Goal: Task Accomplishment & Management: Complete application form

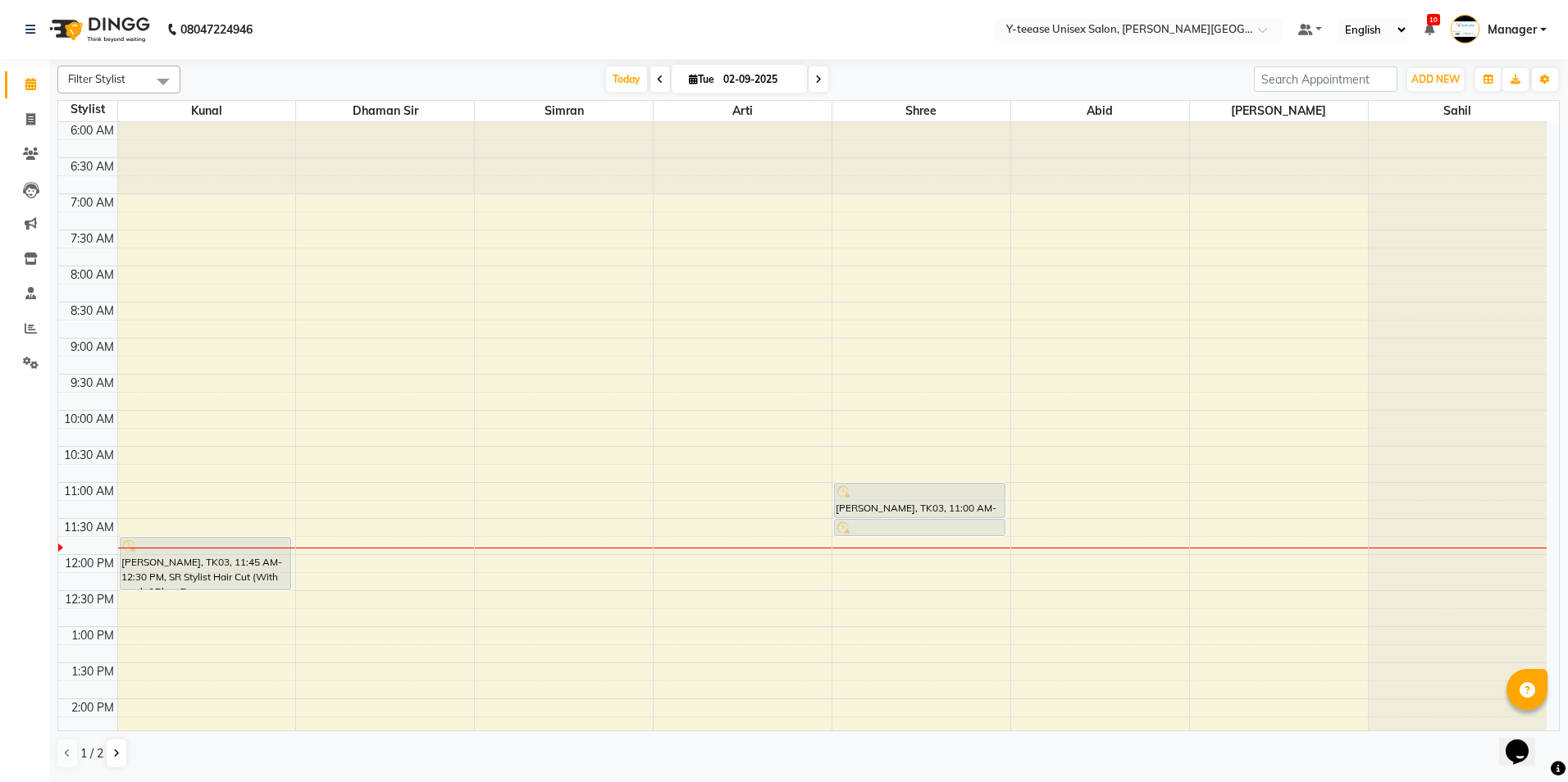
click at [651, 80] on span at bounding box center [660, 79] width 19 height 25
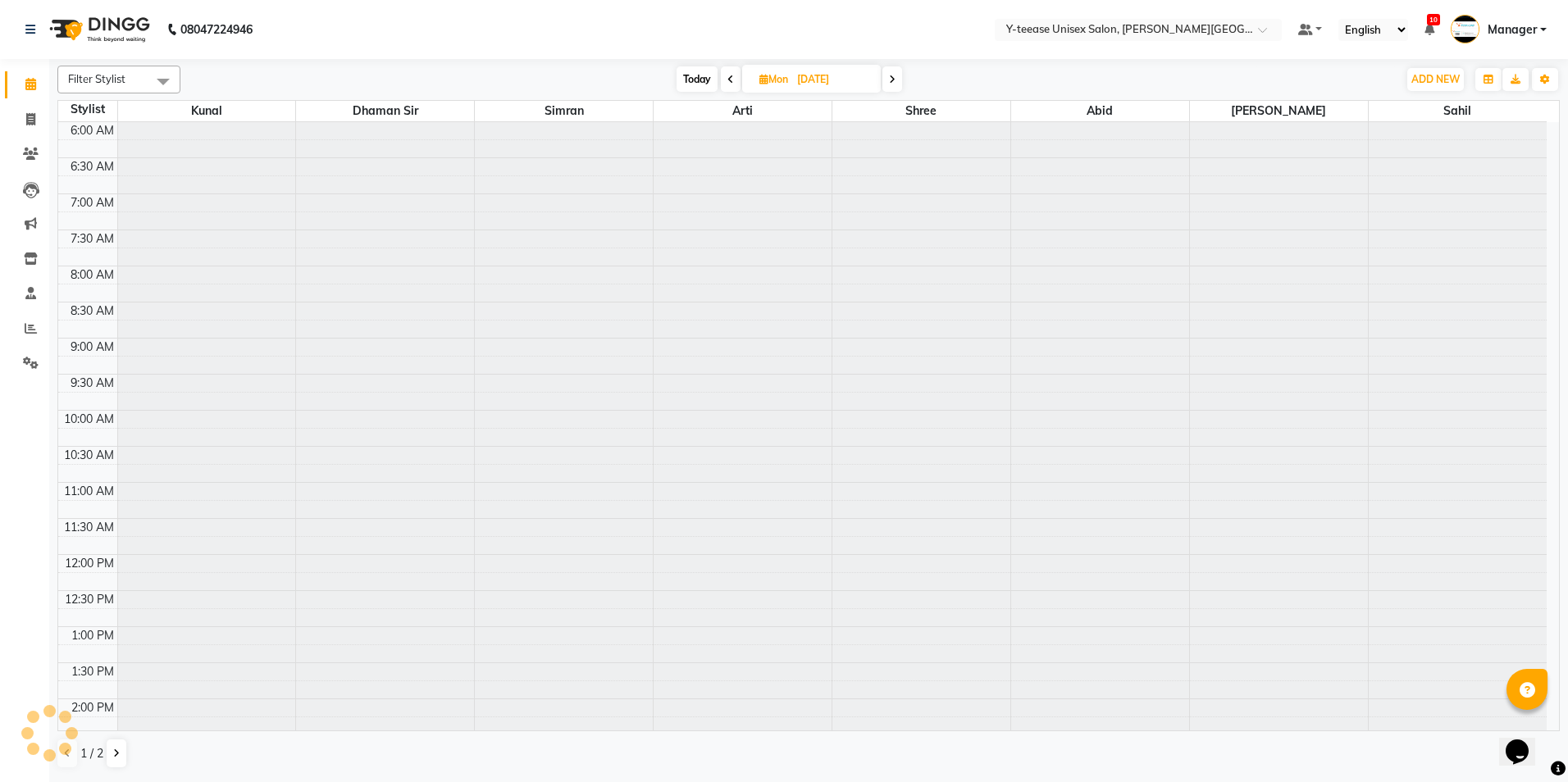
scroll to position [361, 0]
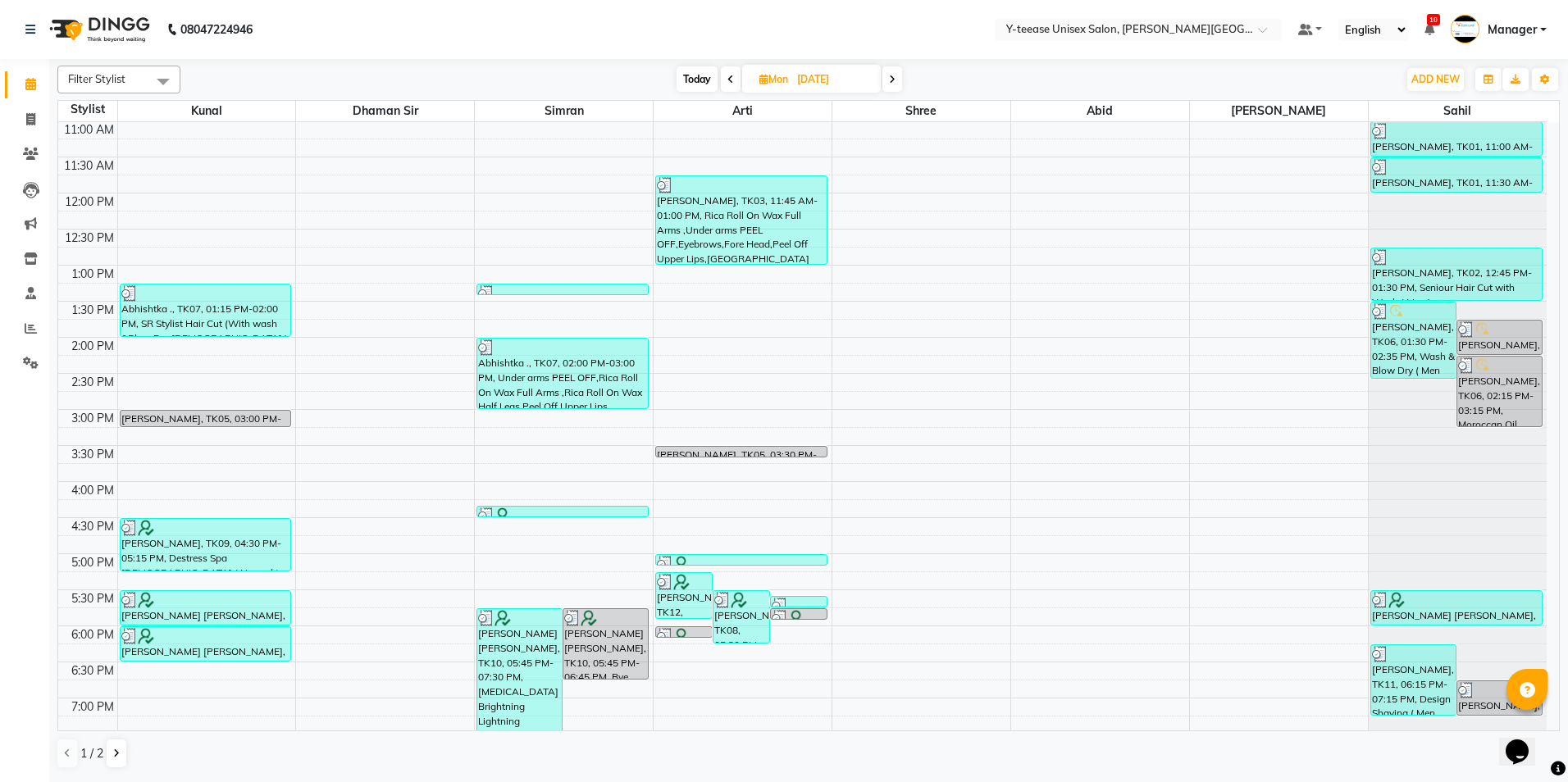
click at [728, 79] on icon at bounding box center [730, 79] width 6 height 10
type input "[DATE]"
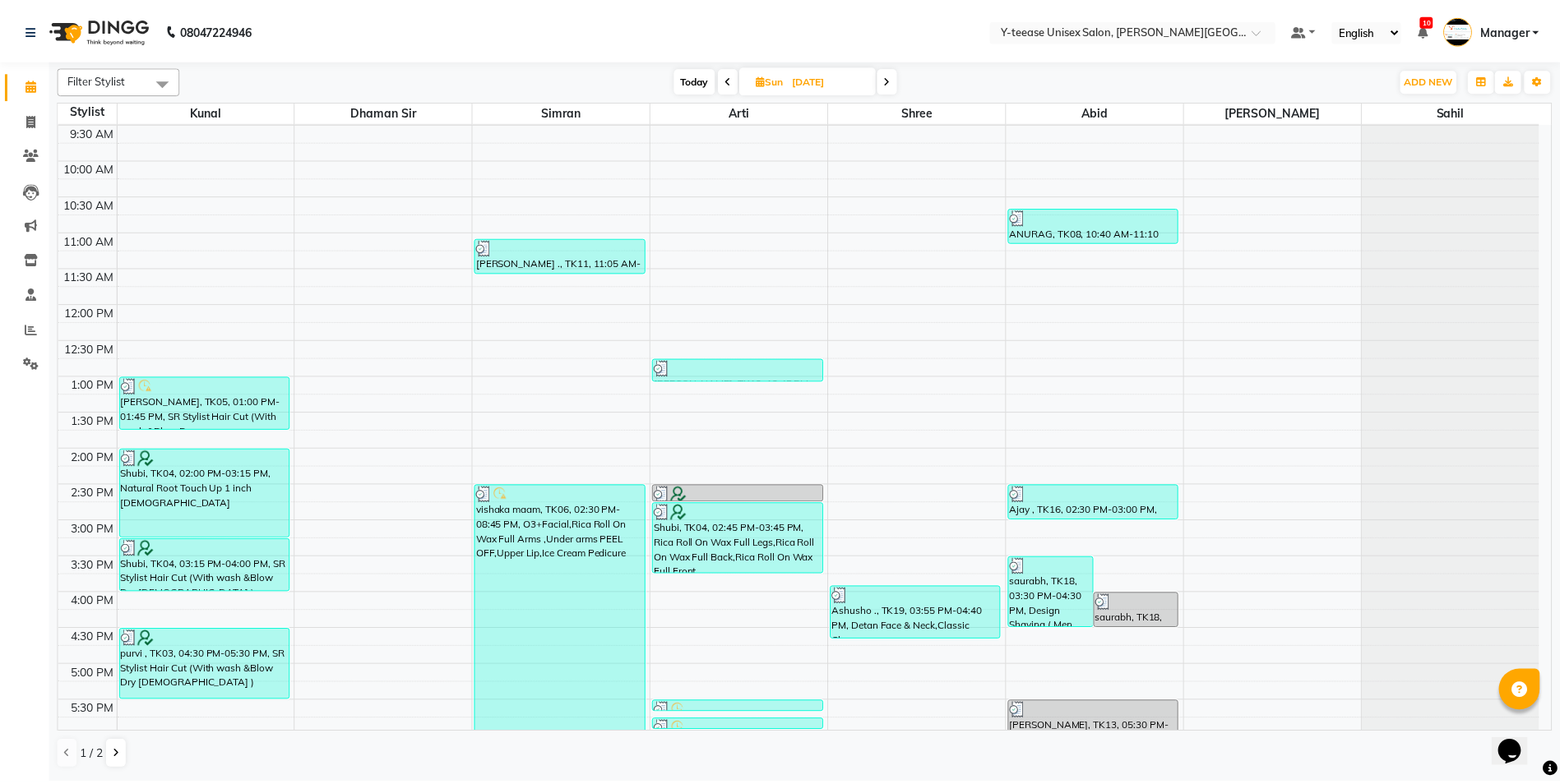
scroll to position [0, 0]
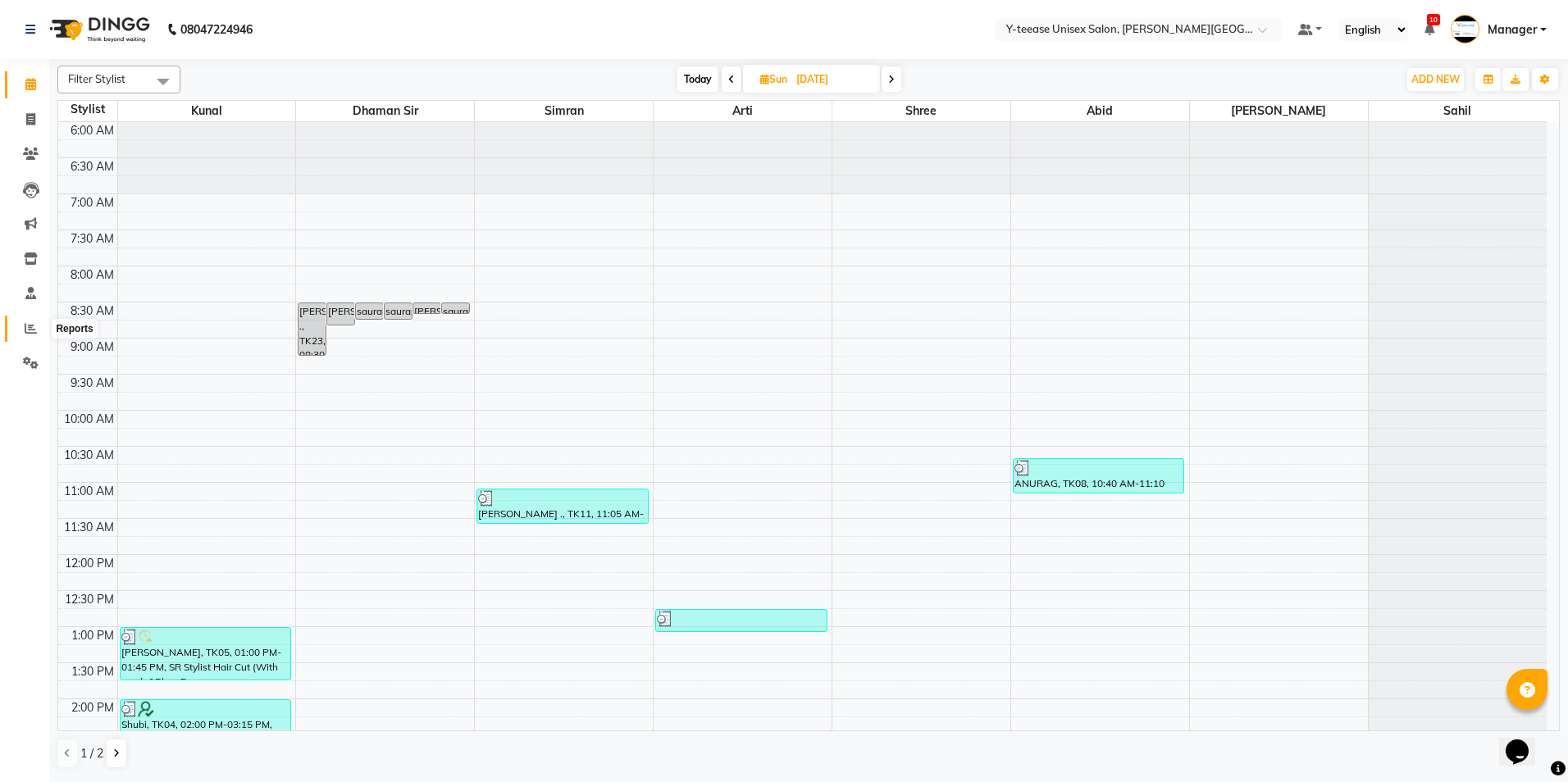
click at [44, 332] on span at bounding box center [31, 330] width 29 height 19
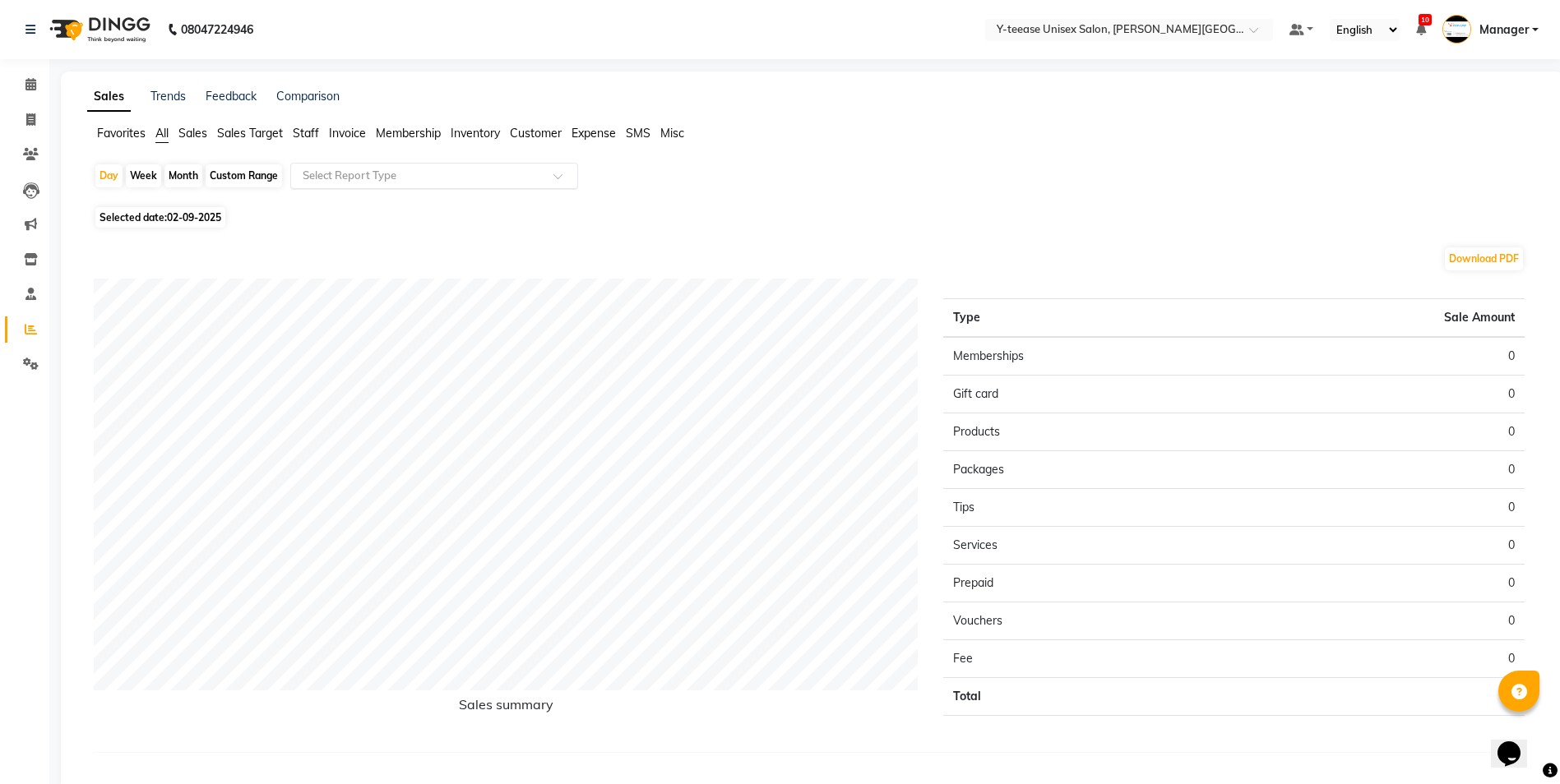
click at [399, 177] on input "text" at bounding box center [417, 176] width 237 height 17
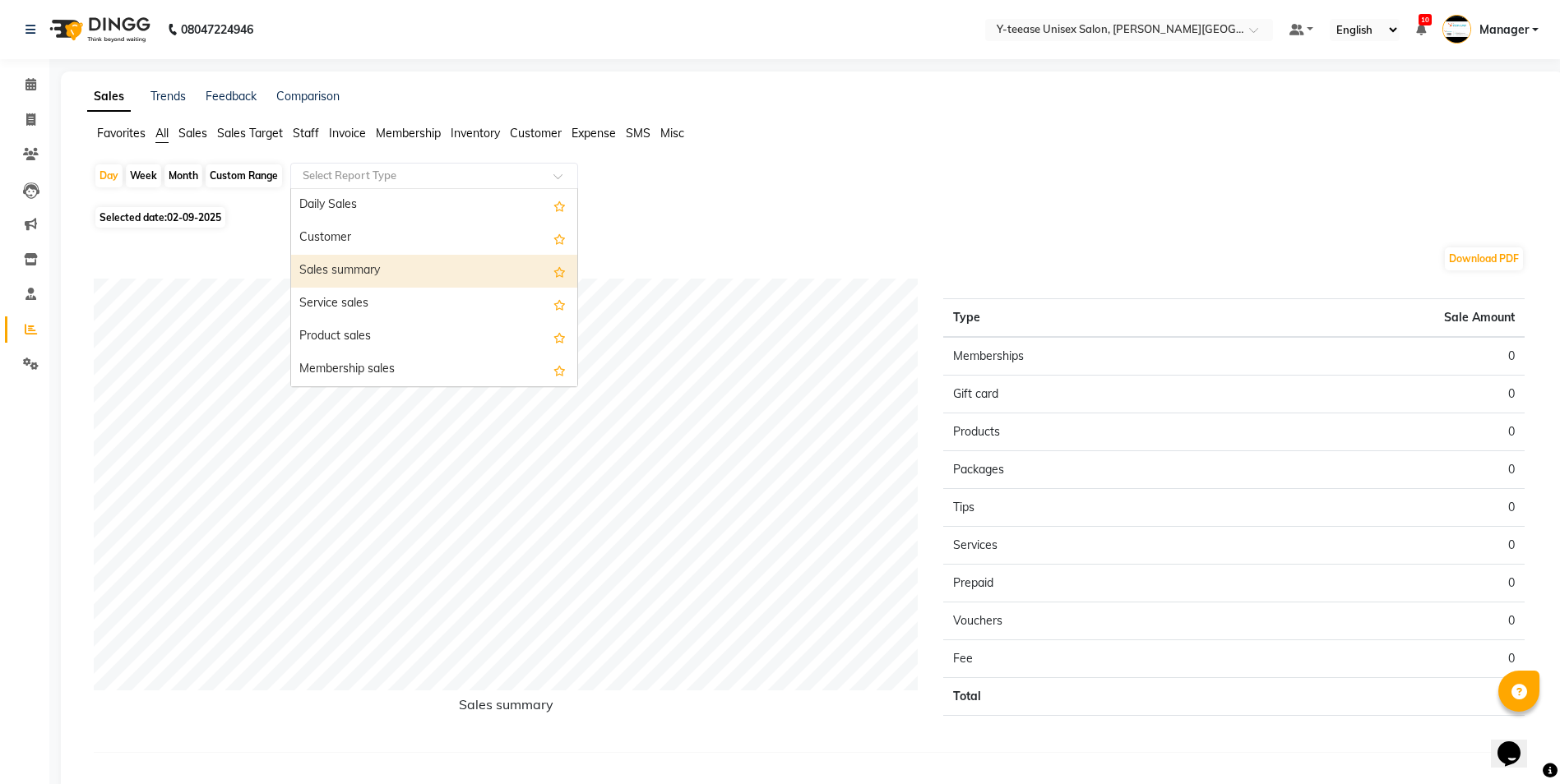
click at [377, 276] on div "Sales summary" at bounding box center [434, 271] width 286 height 33
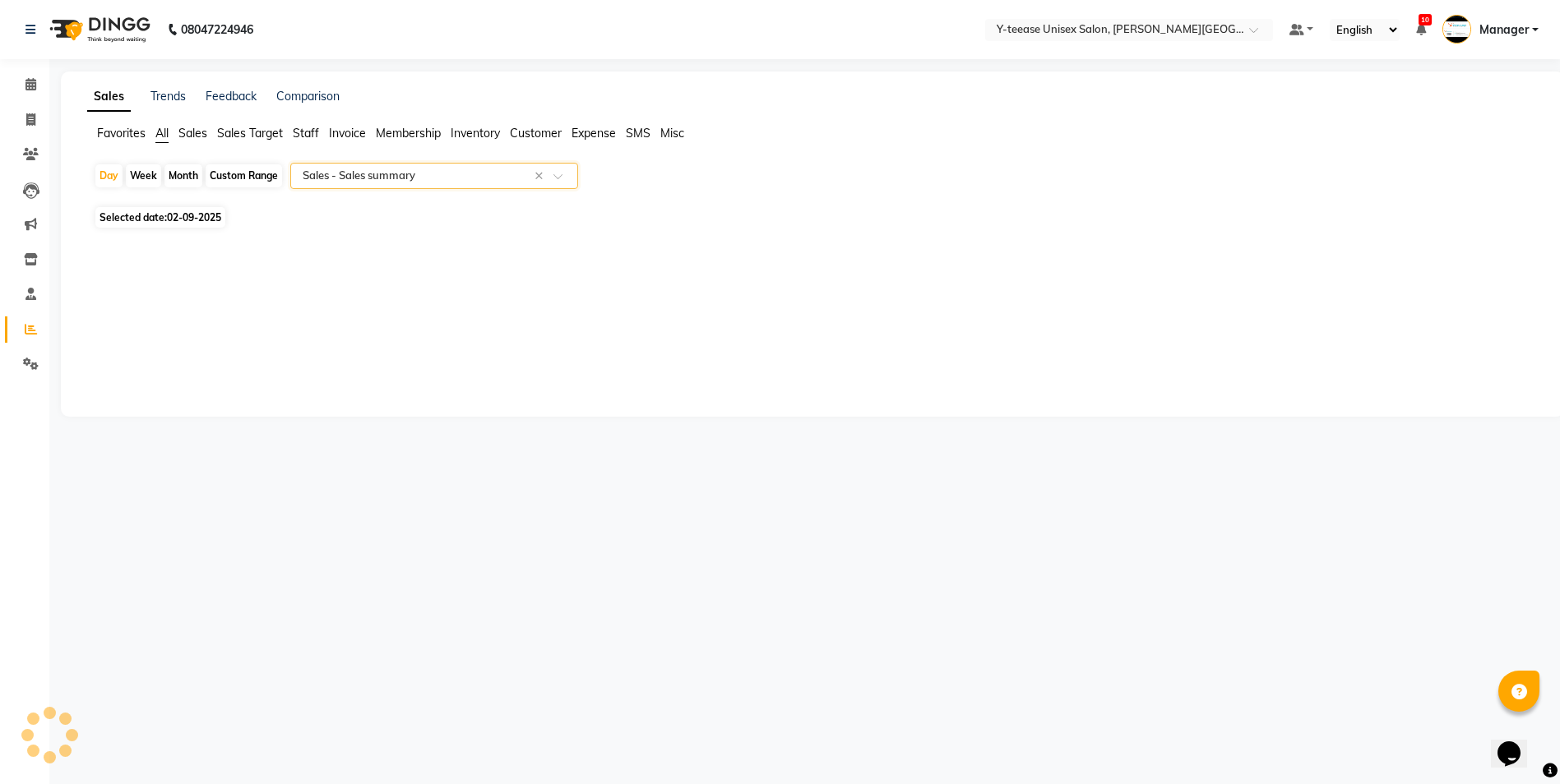
select select "full_report"
select select "csv"
click at [419, 166] on div "Select Report Type × Sales - Sales summary ×" at bounding box center [434, 176] width 288 height 26
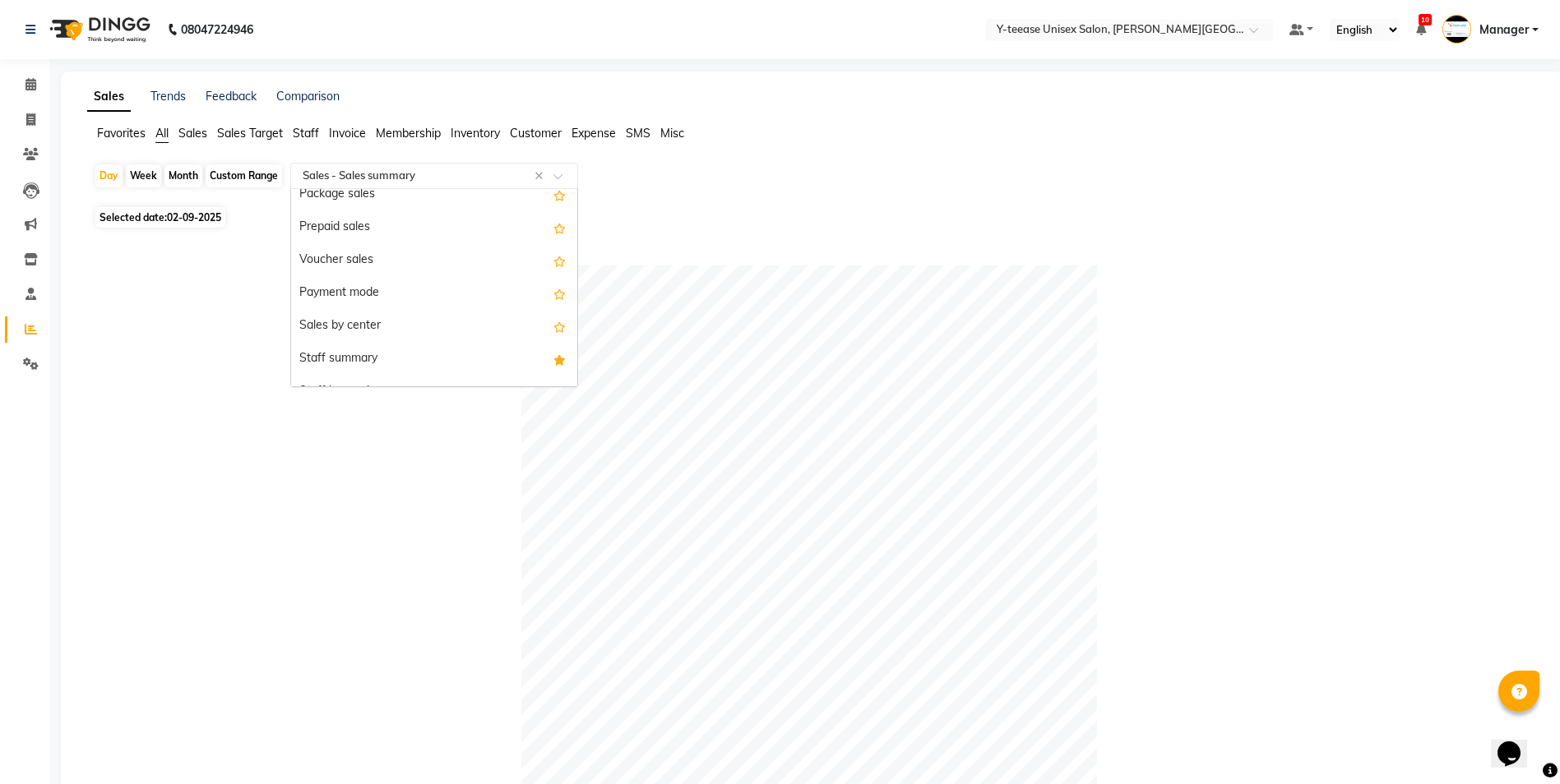
scroll to position [247, 0]
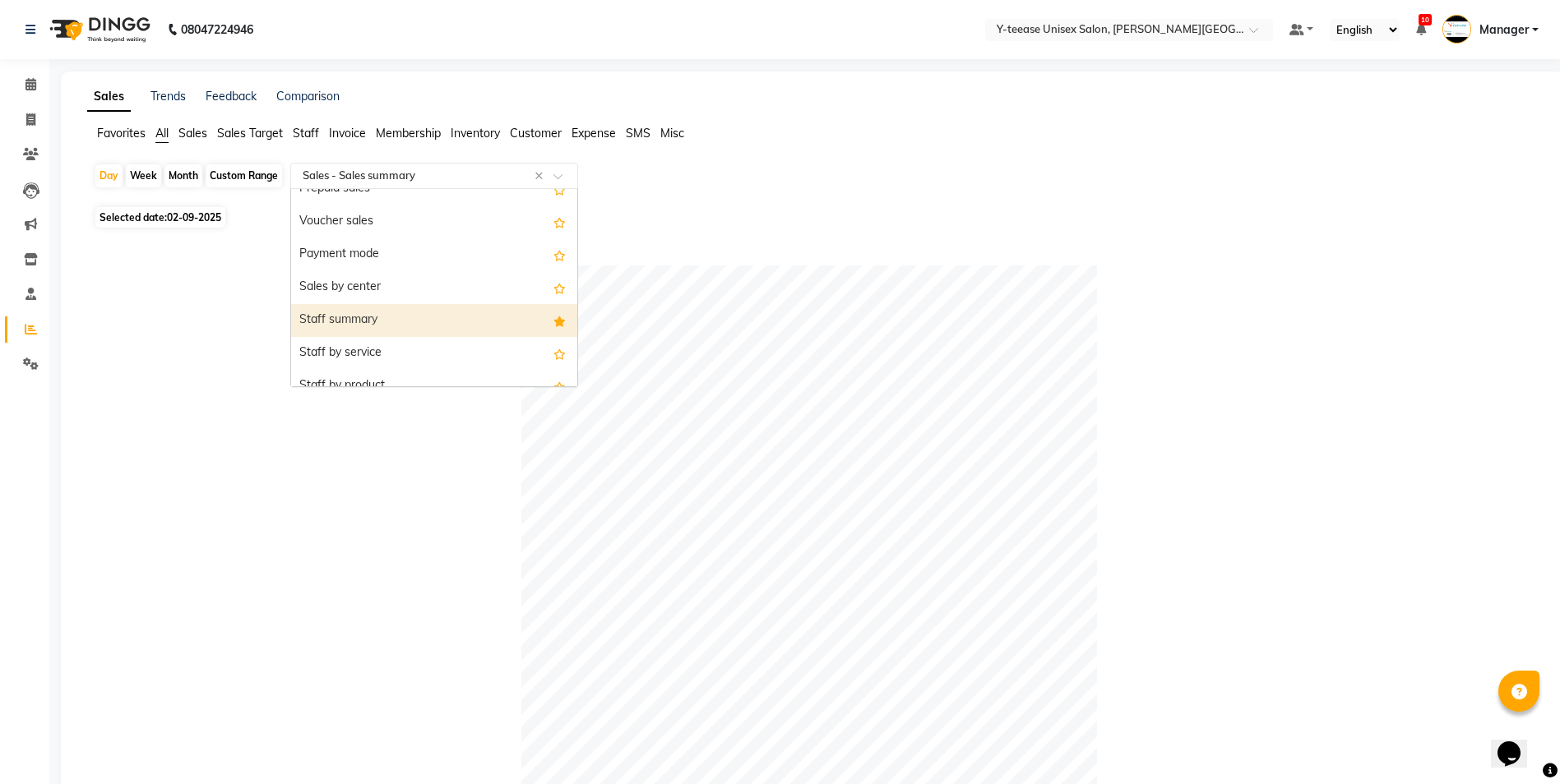
click at [362, 316] on div "Staff summary" at bounding box center [434, 320] width 286 height 33
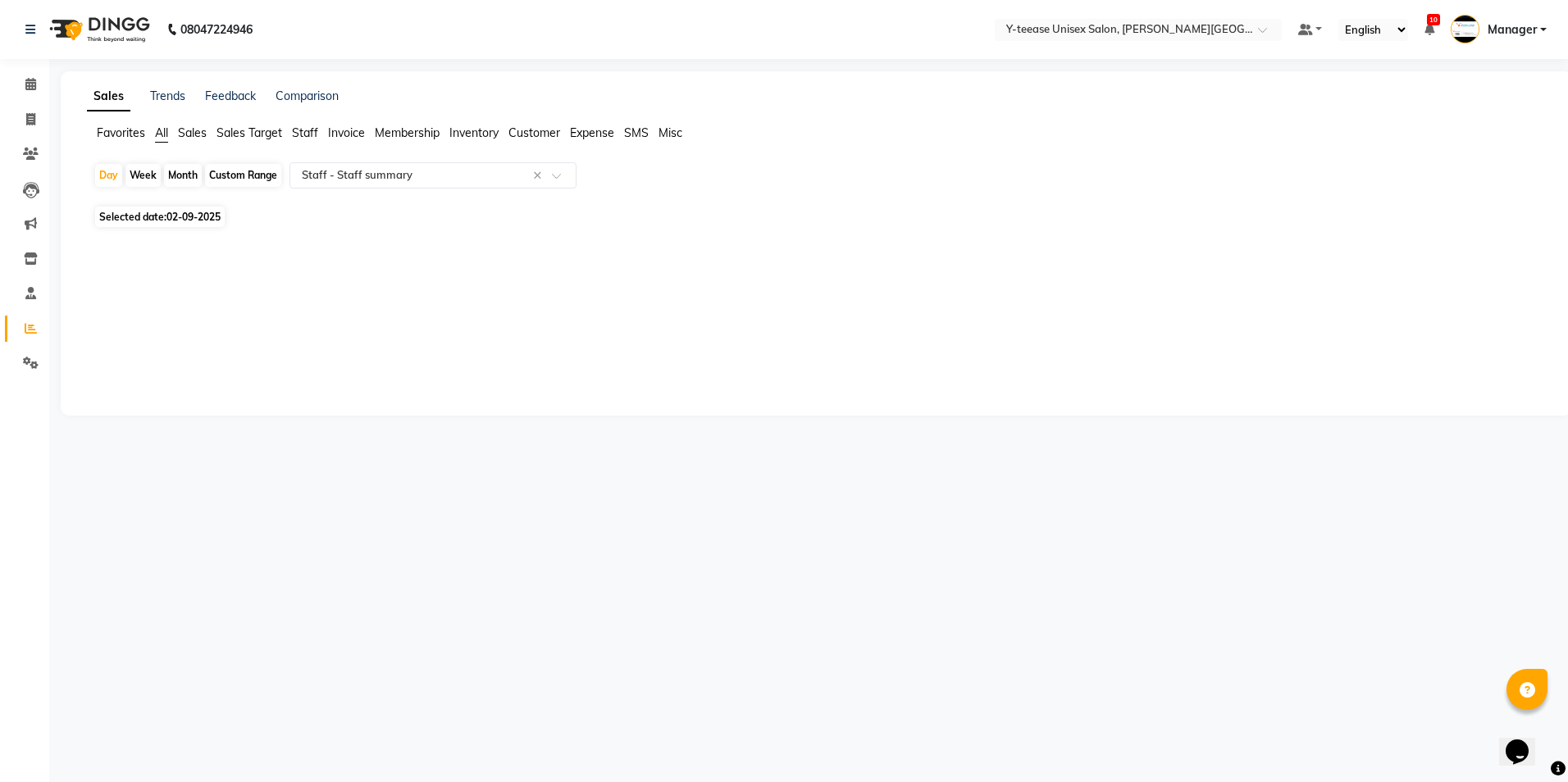
click at [168, 176] on div "Month" at bounding box center [182, 175] width 38 height 23
select select "9"
select select "2025"
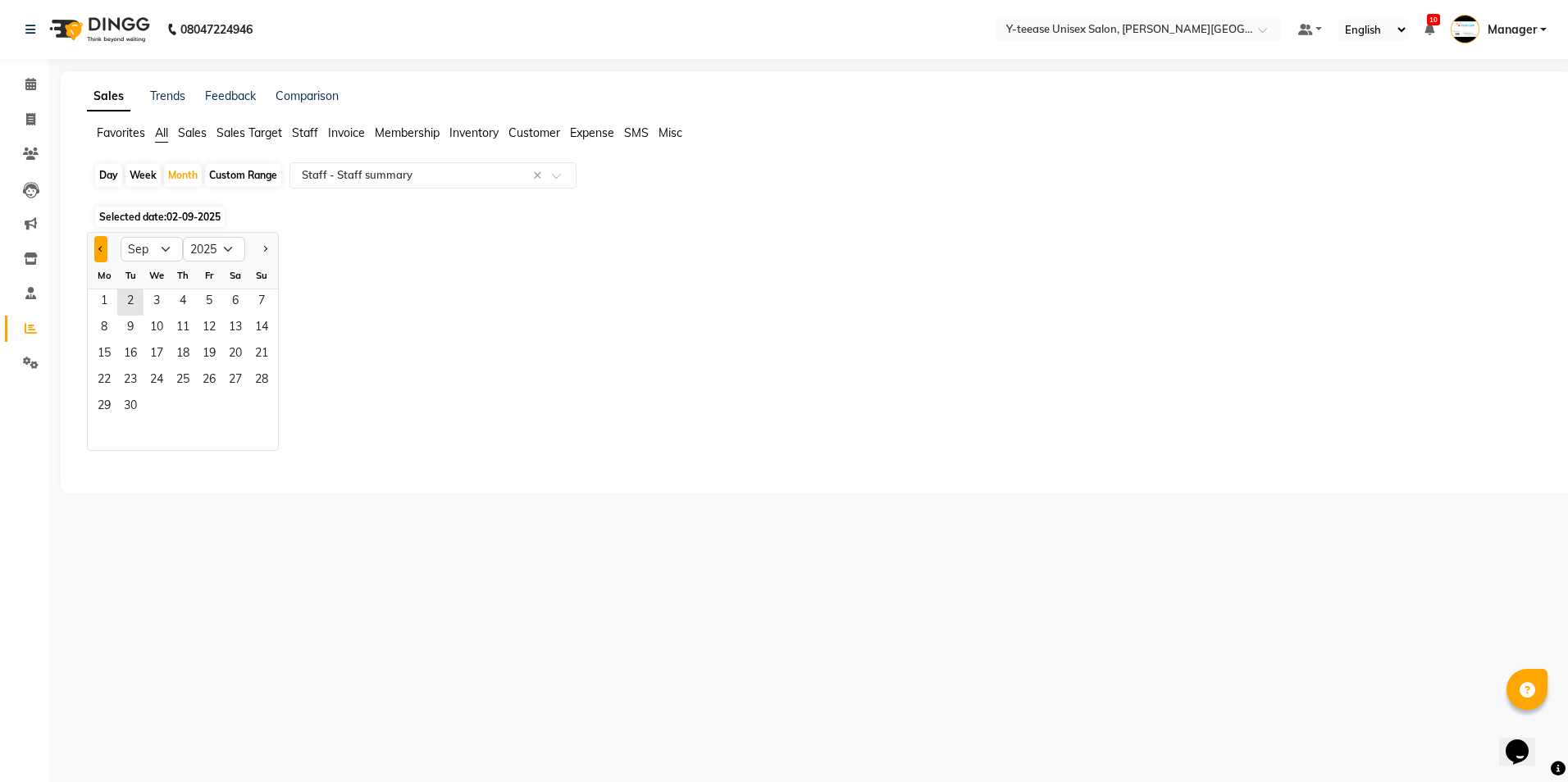
click at [107, 245] on button "Previous month" at bounding box center [101, 249] width 13 height 26
select select "8"
click at [230, 380] on span "23" at bounding box center [235, 381] width 26 height 26
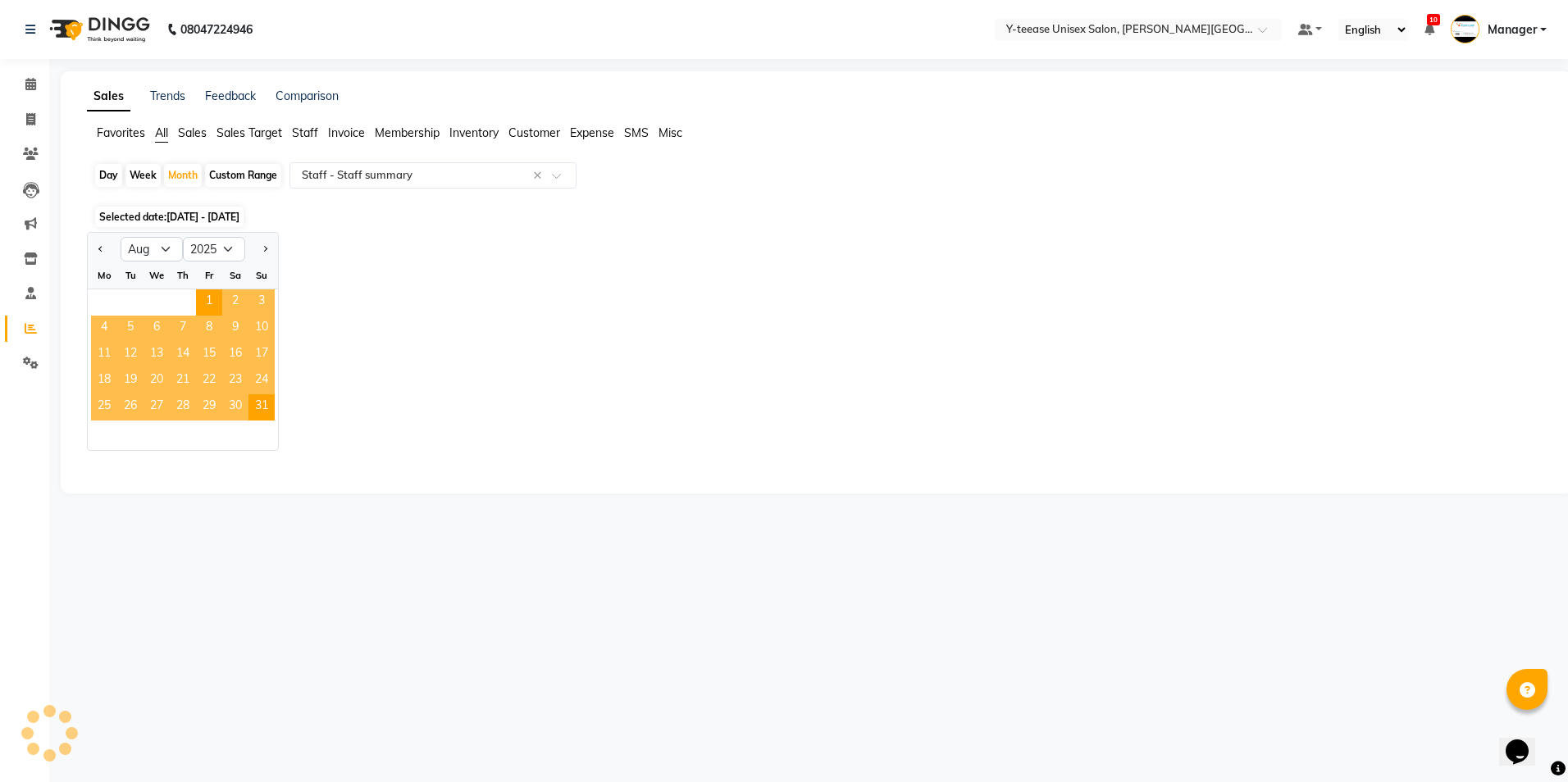
select select "full_report"
select select "csv"
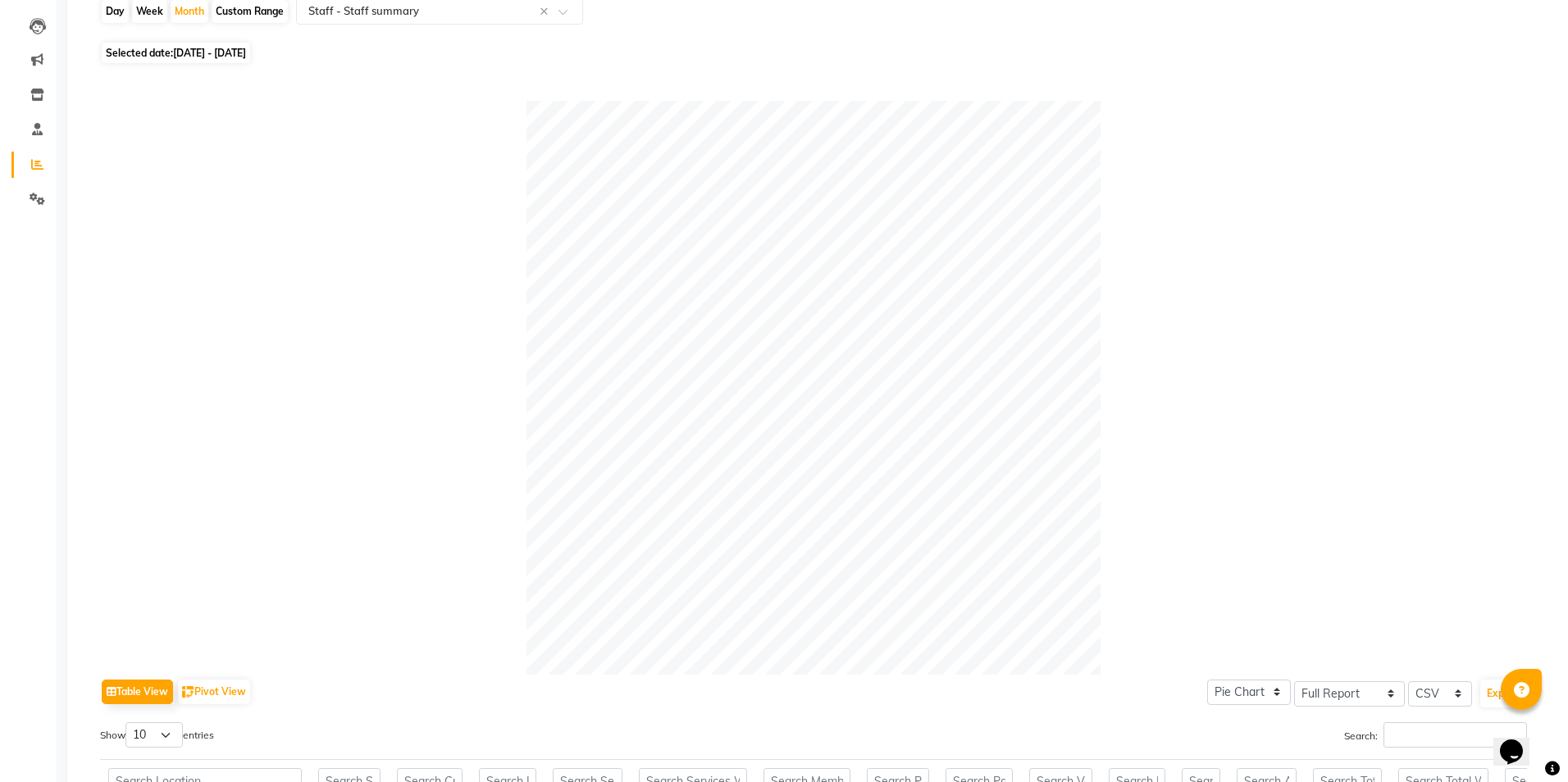
scroll to position [0, 0]
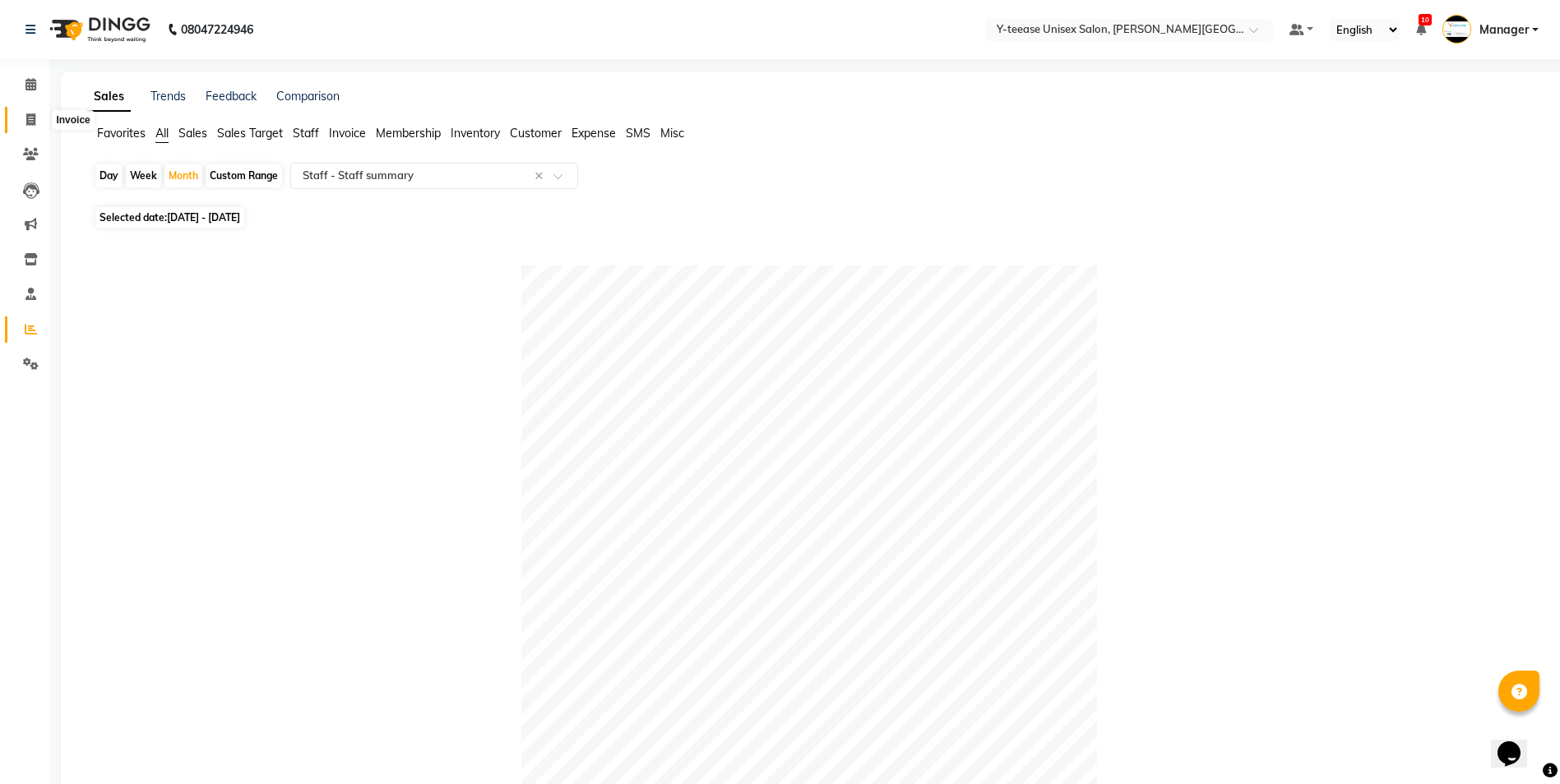
click at [32, 116] on icon at bounding box center [31, 120] width 9 height 12
select select "service"
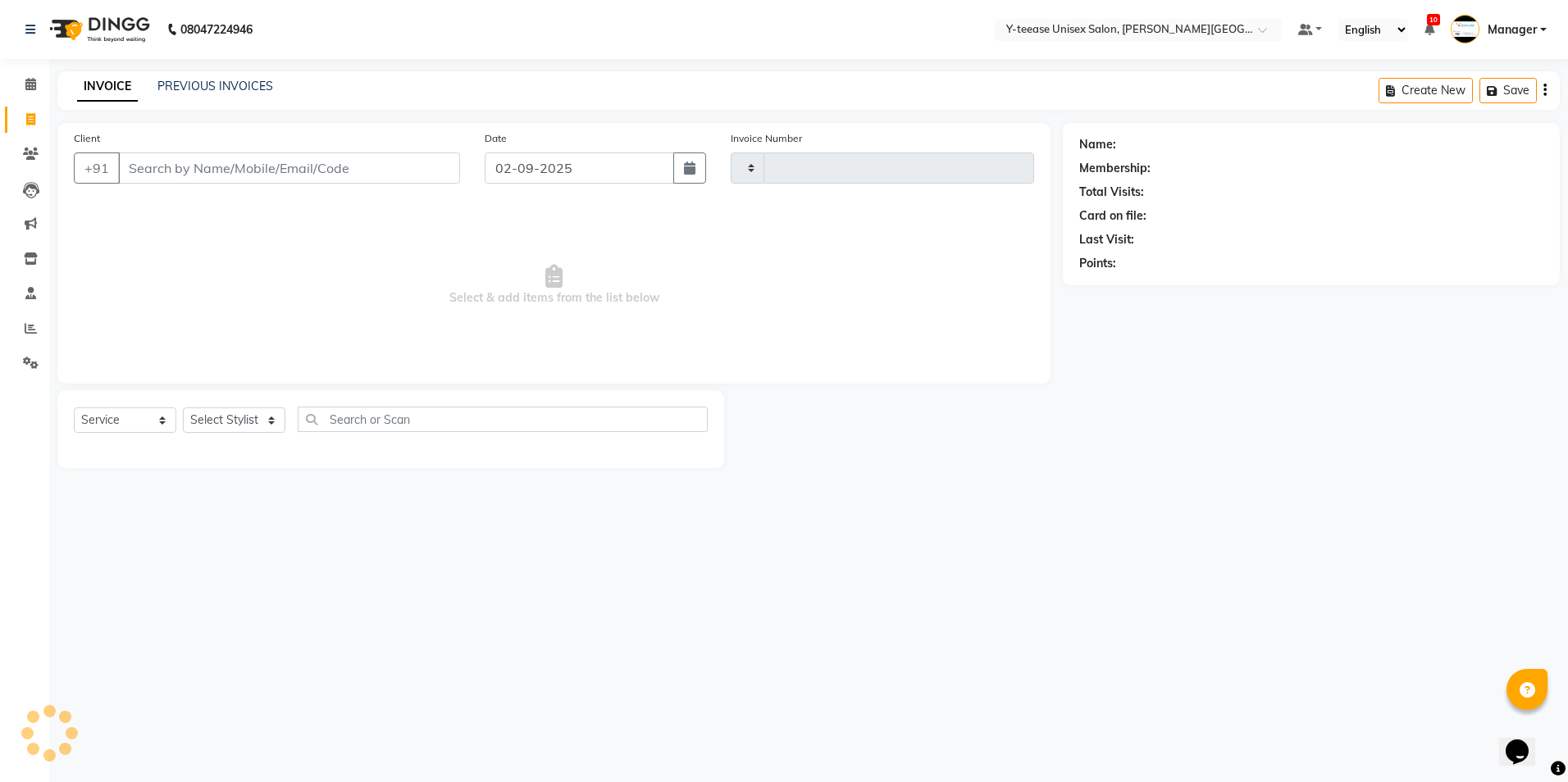
type input "2030"
select select "765"
click at [33, 85] on icon at bounding box center [31, 84] width 11 height 12
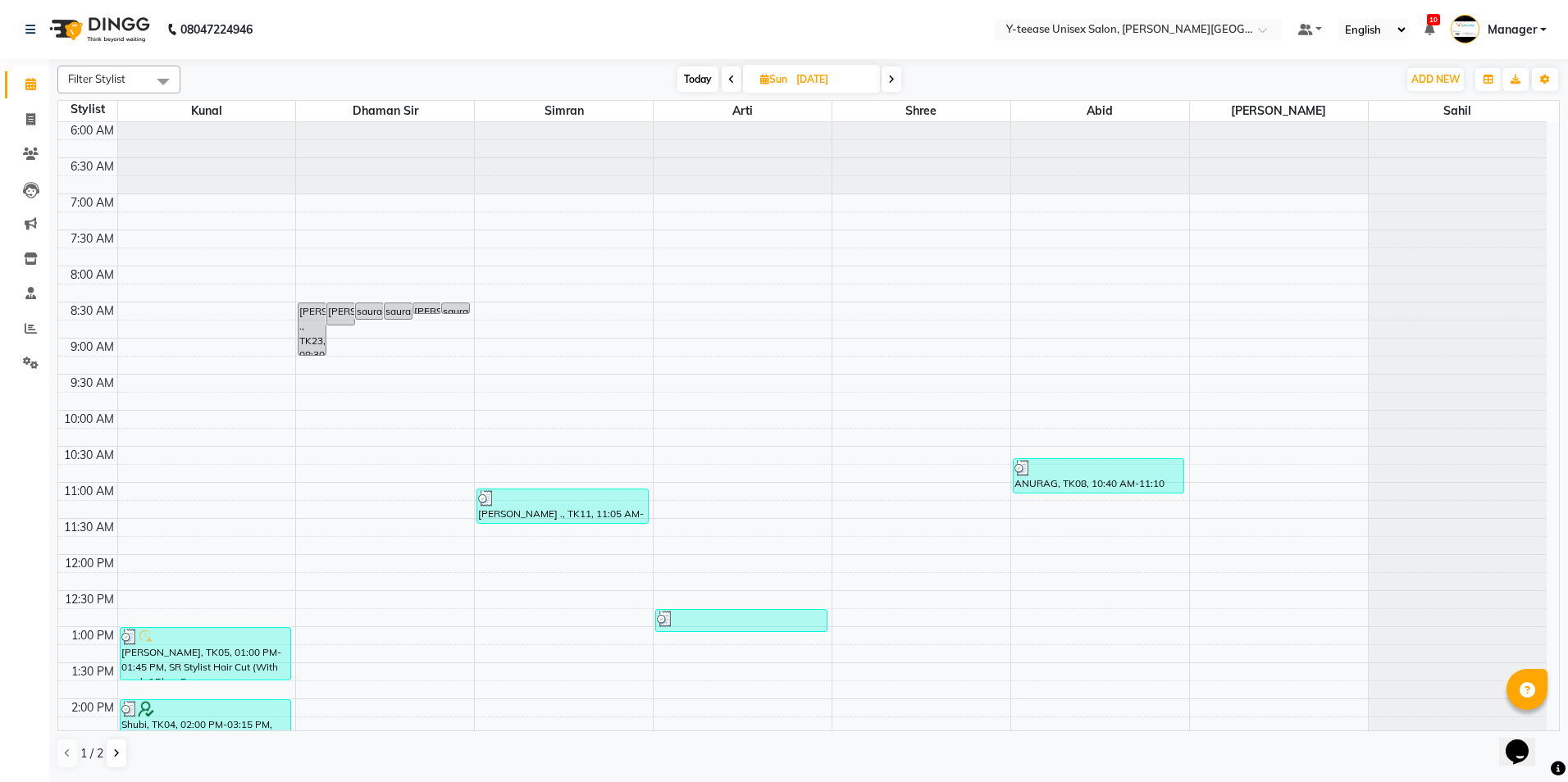
click at [683, 86] on span "Today" at bounding box center [697, 79] width 41 height 25
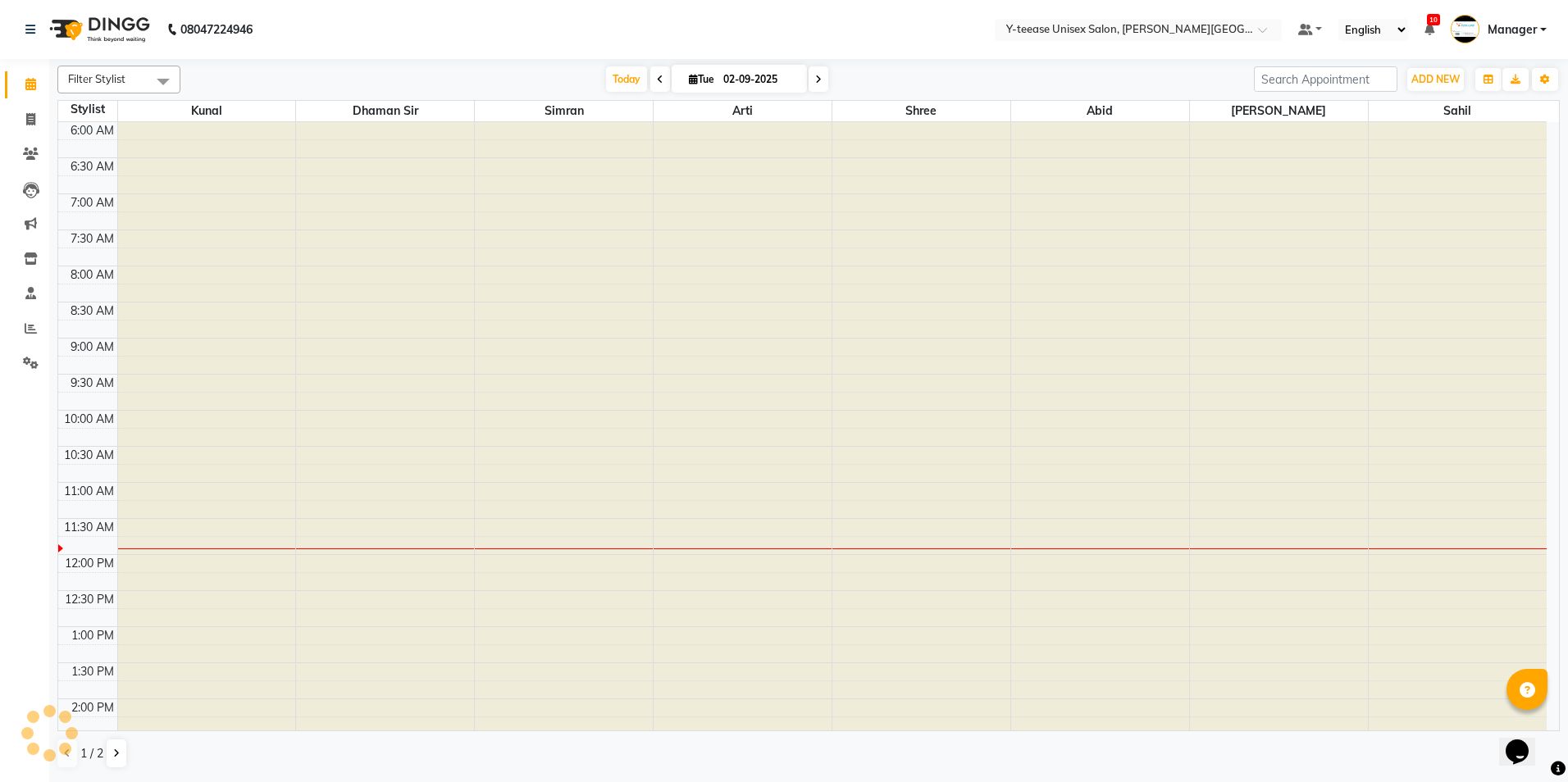
scroll to position [361, 0]
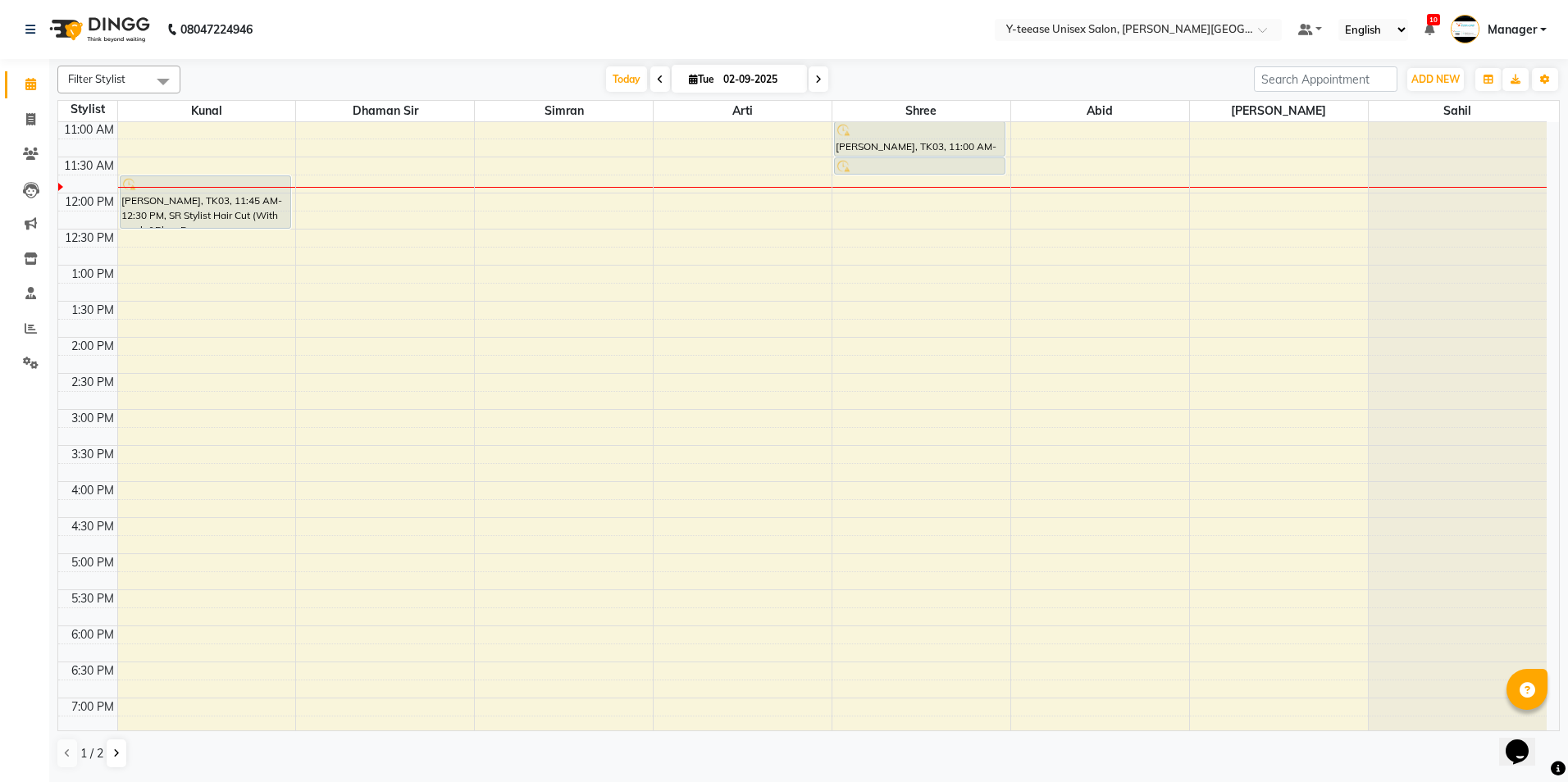
click at [659, 75] on icon at bounding box center [659, 79] width 6 height 10
type input "[DATE]"
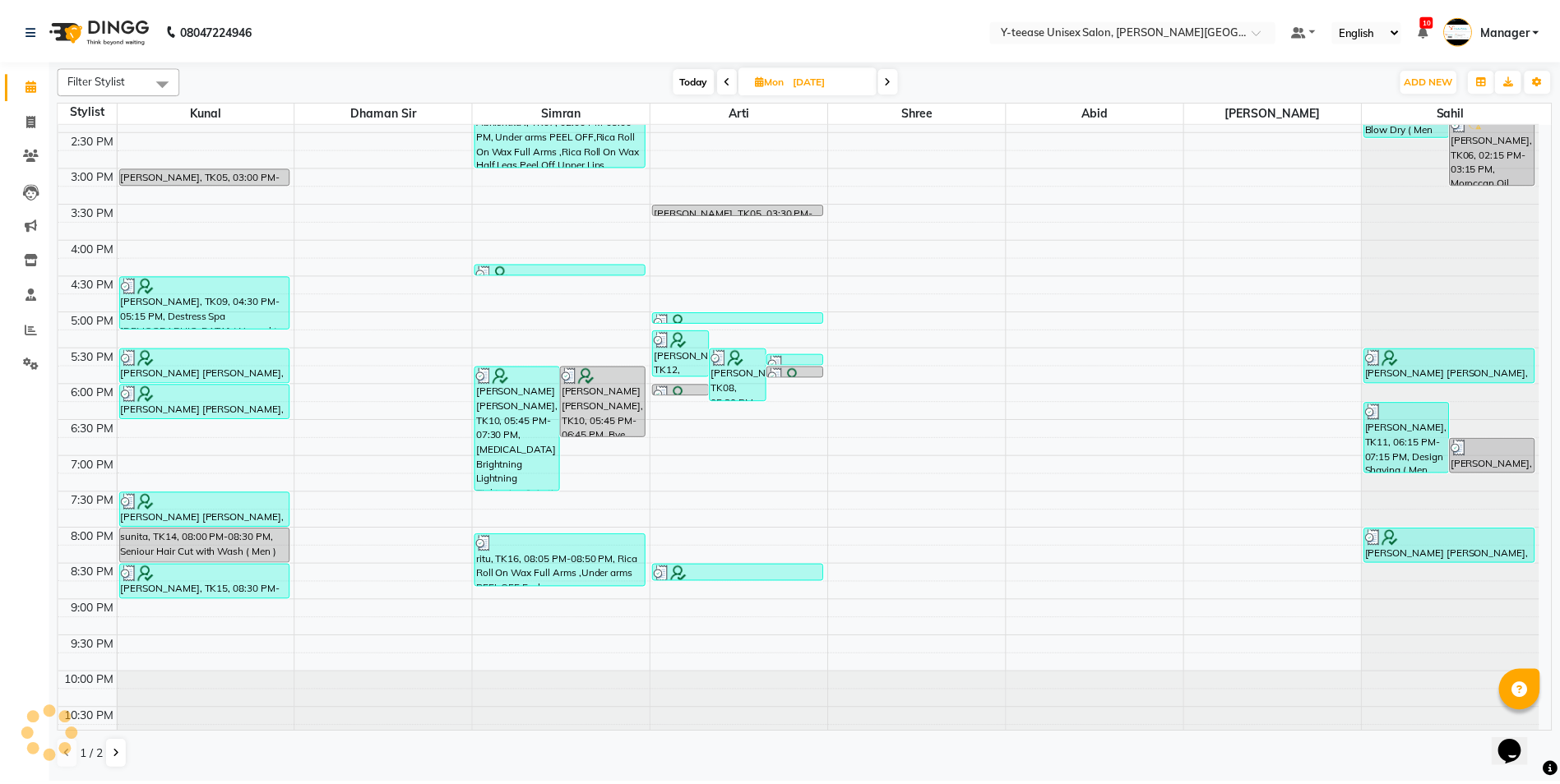
scroll to position [619, 0]
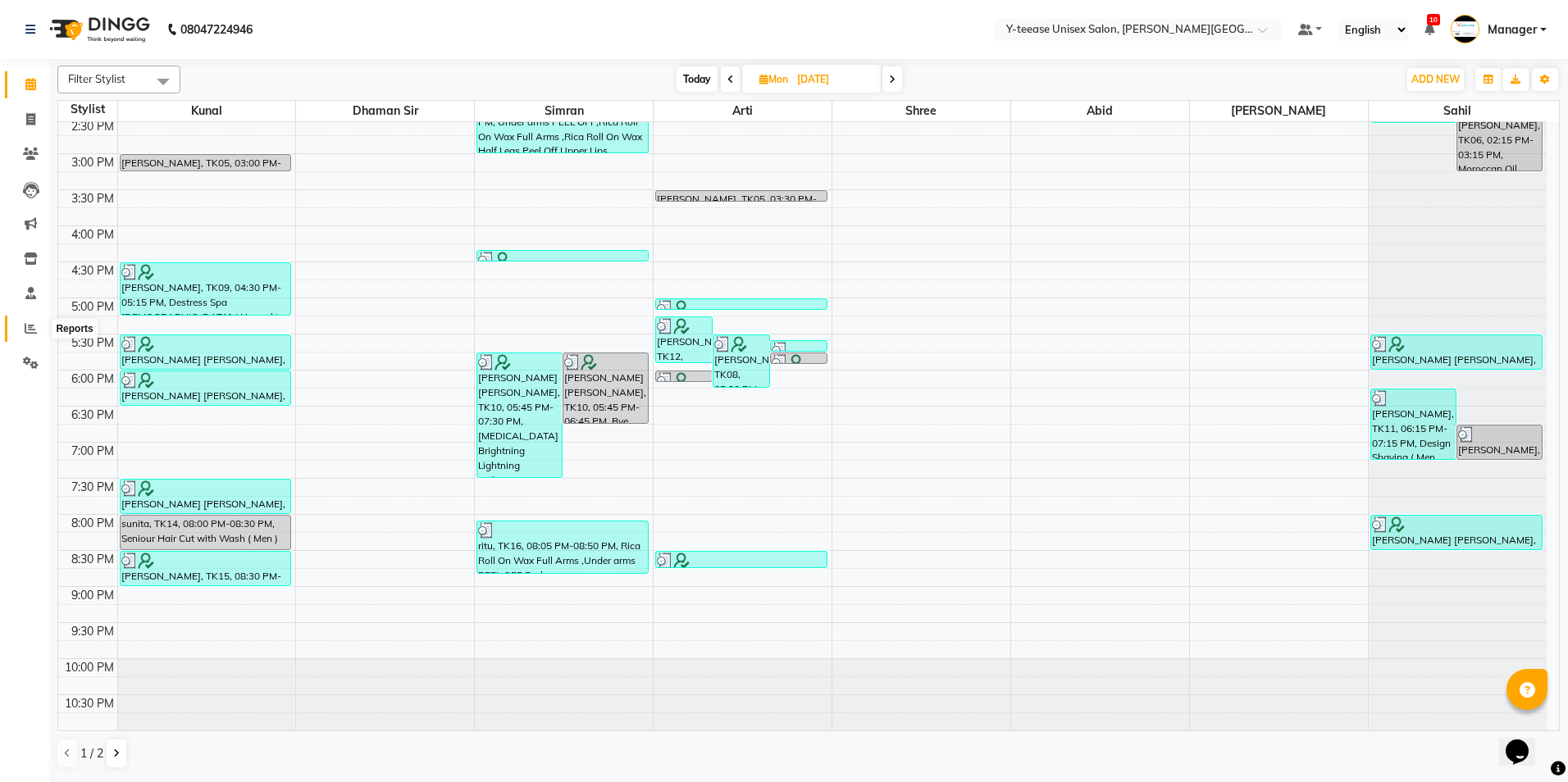
click at [32, 330] on icon at bounding box center [31, 328] width 12 height 12
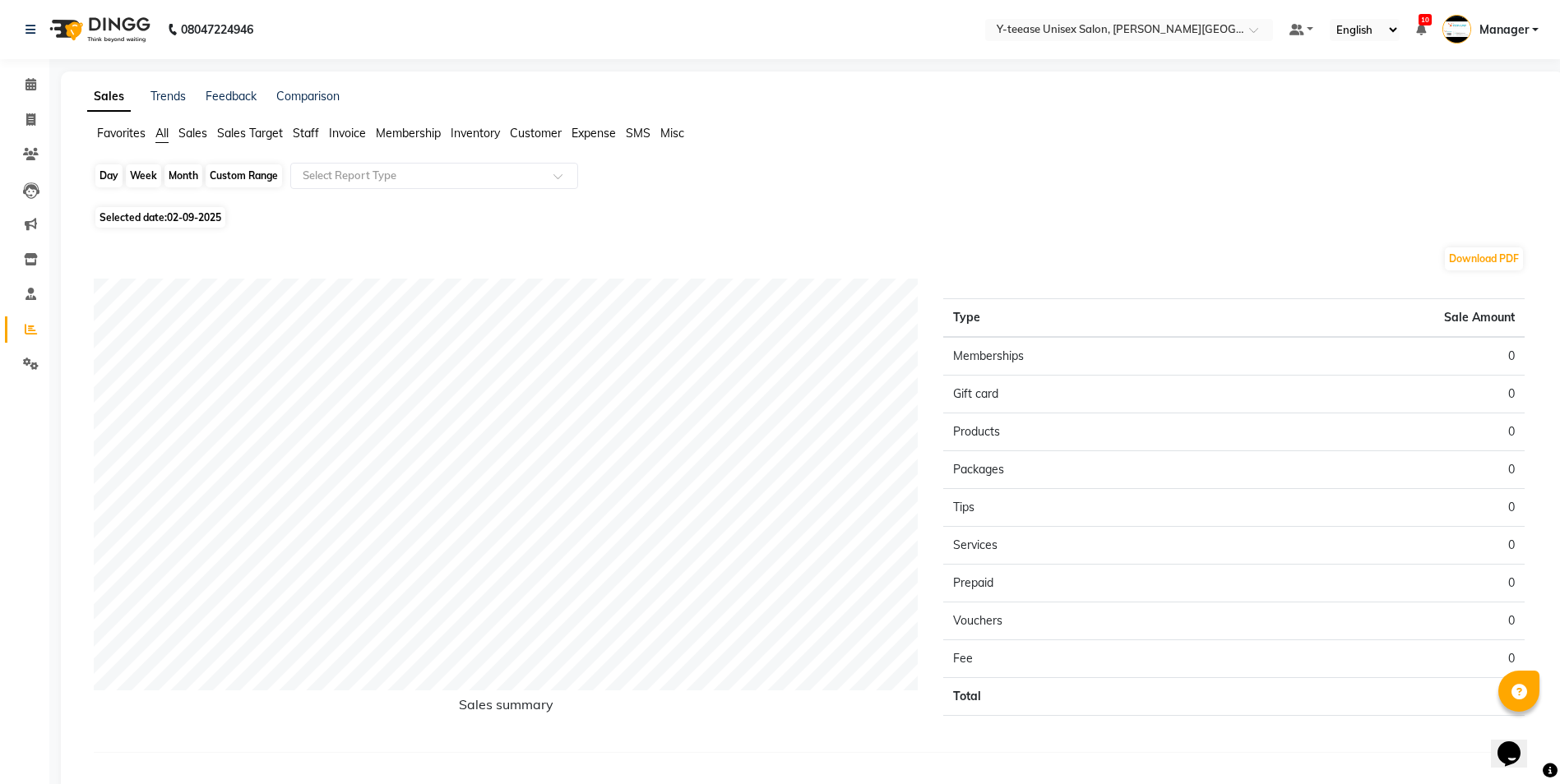
click at [118, 175] on div "Day" at bounding box center [108, 176] width 27 height 23
select select "9"
select select "2025"
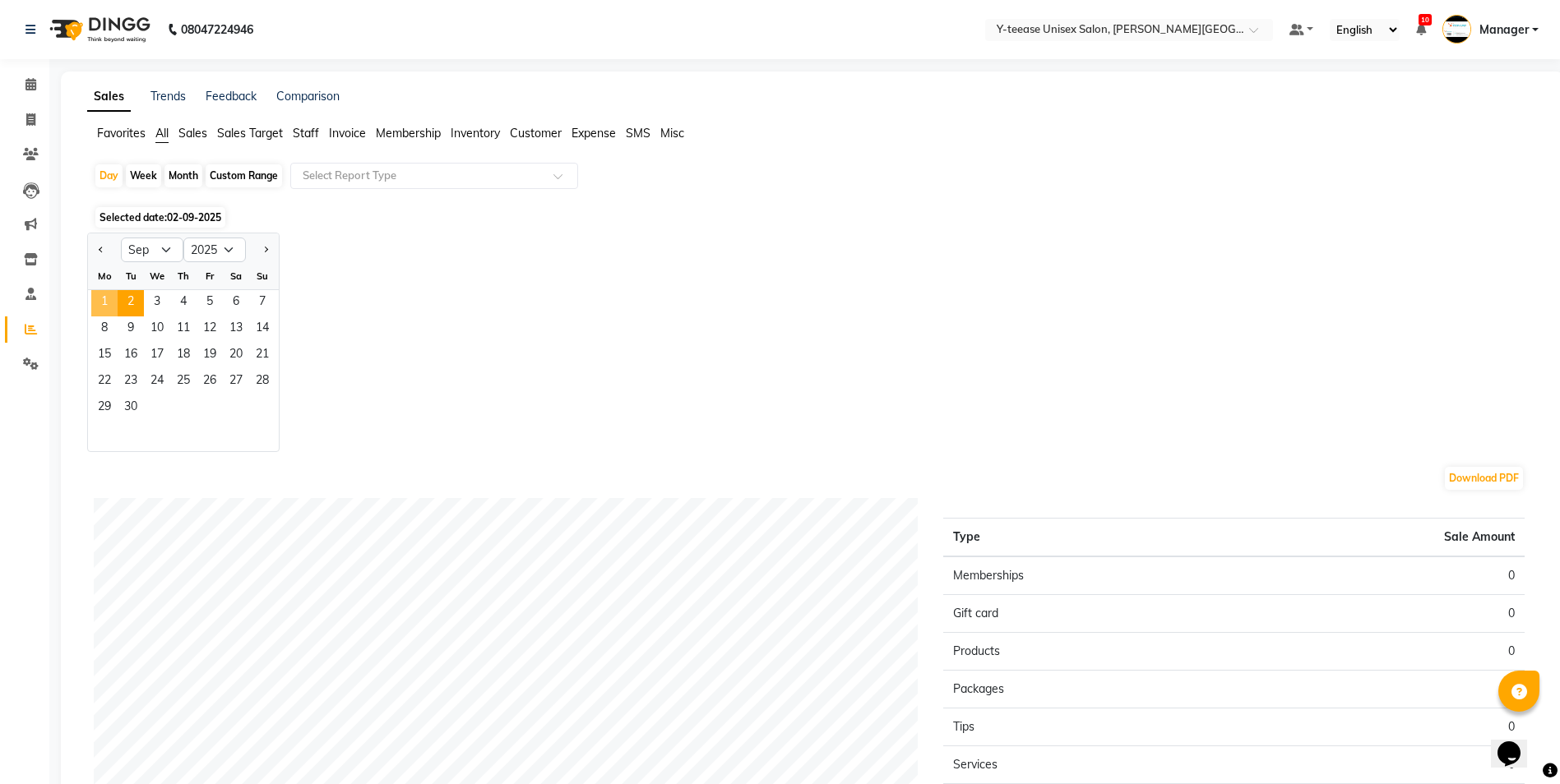
click at [112, 294] on span "1" at bounding box center [105, 303] width 26 height 26
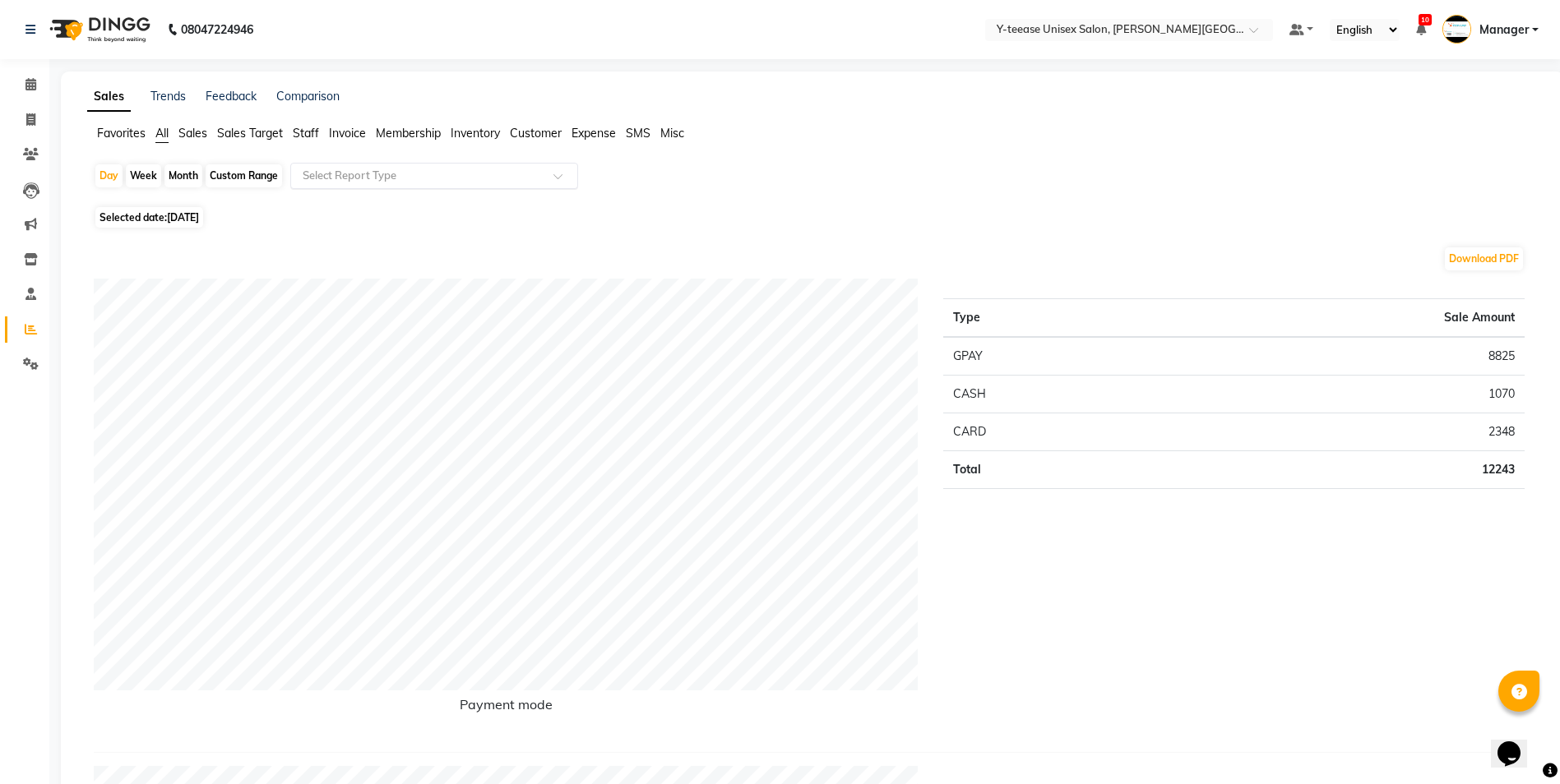
click at [332, 171] on input "text" at bounding box center [417, 176] width 237 height 17
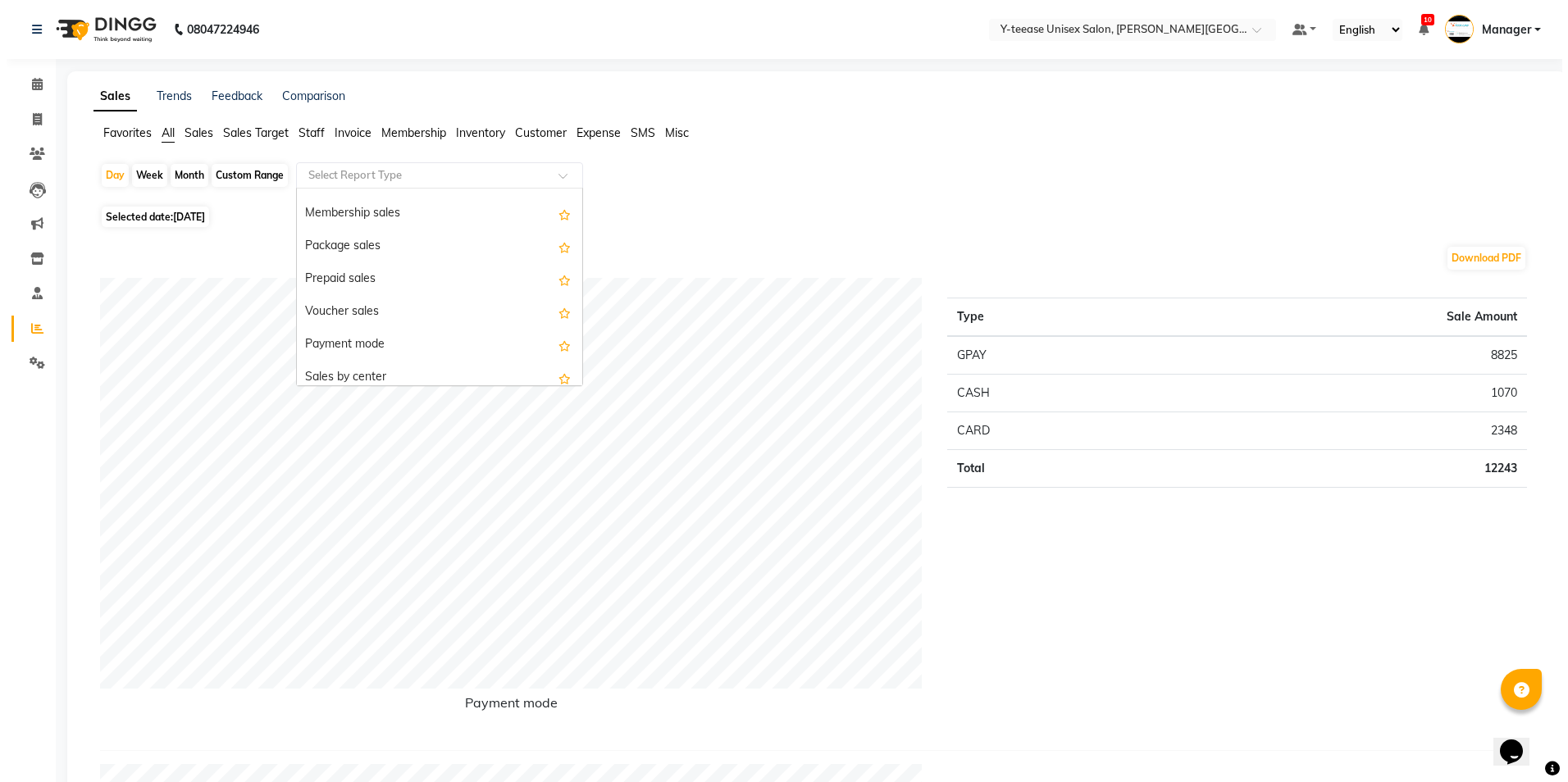
scroll to position [164, 0]
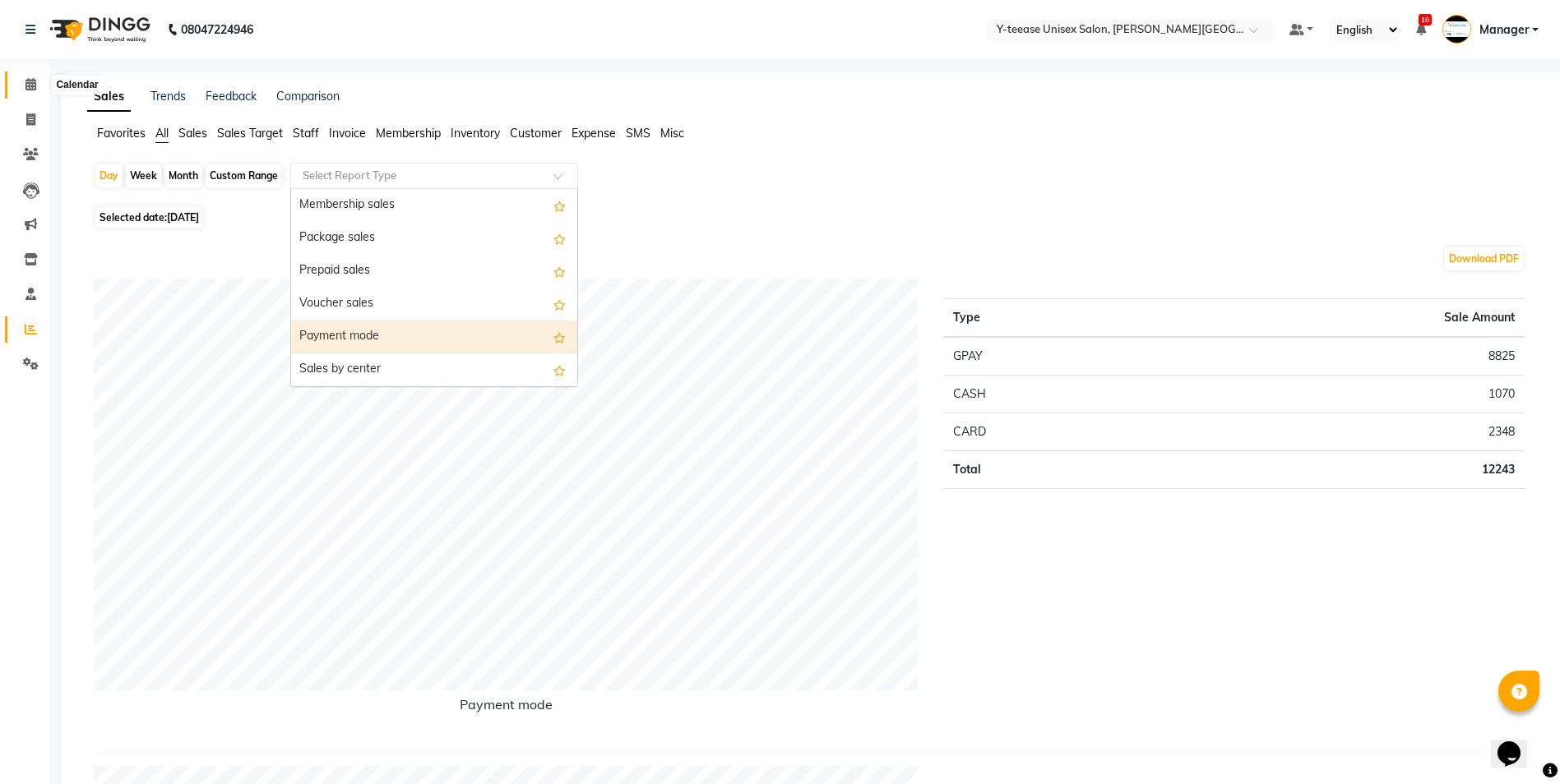
click at [26, 83] on icon at bounding box center [31, 84] width 11 height 12
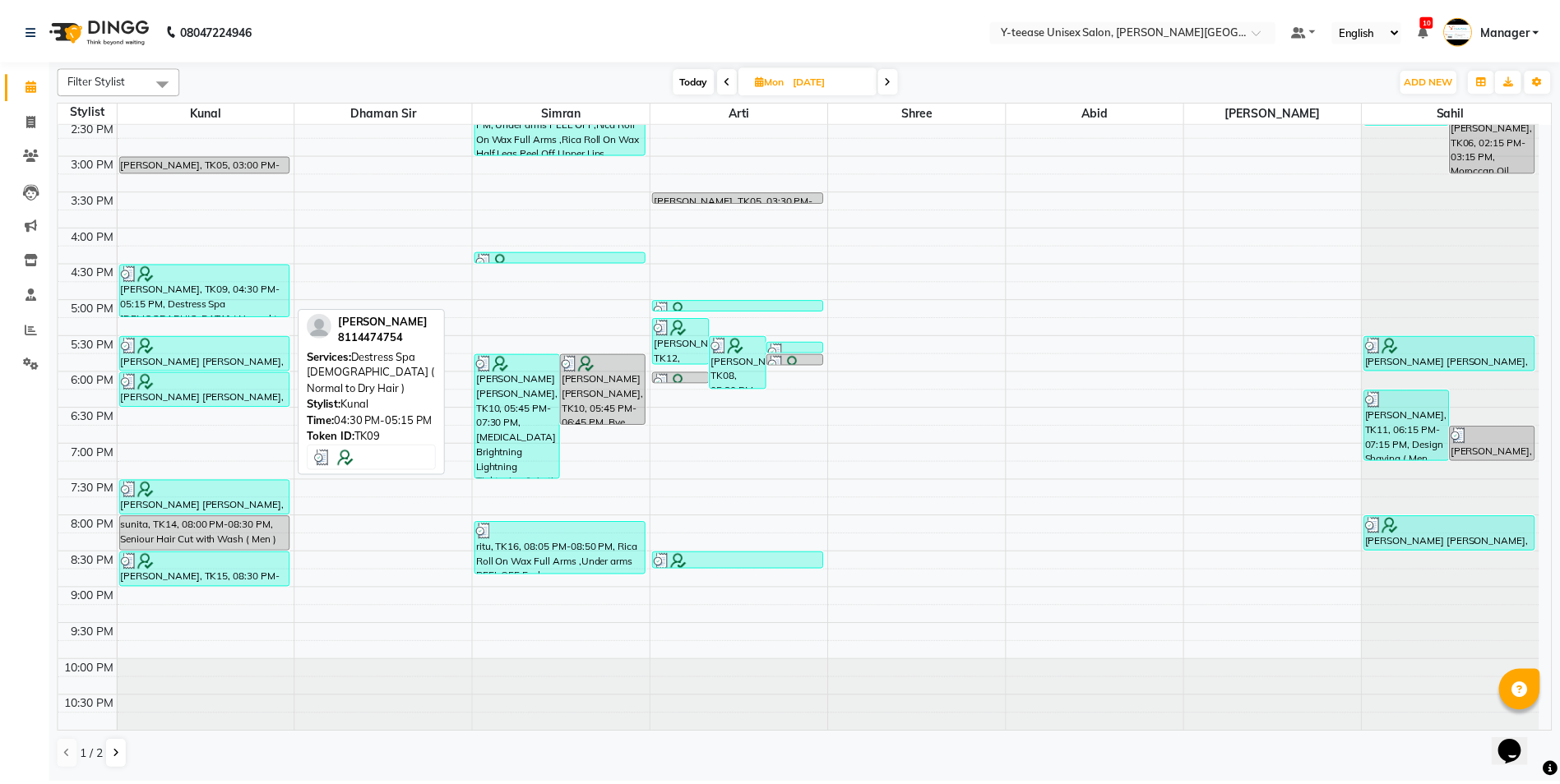
scroll to position [373, 0]
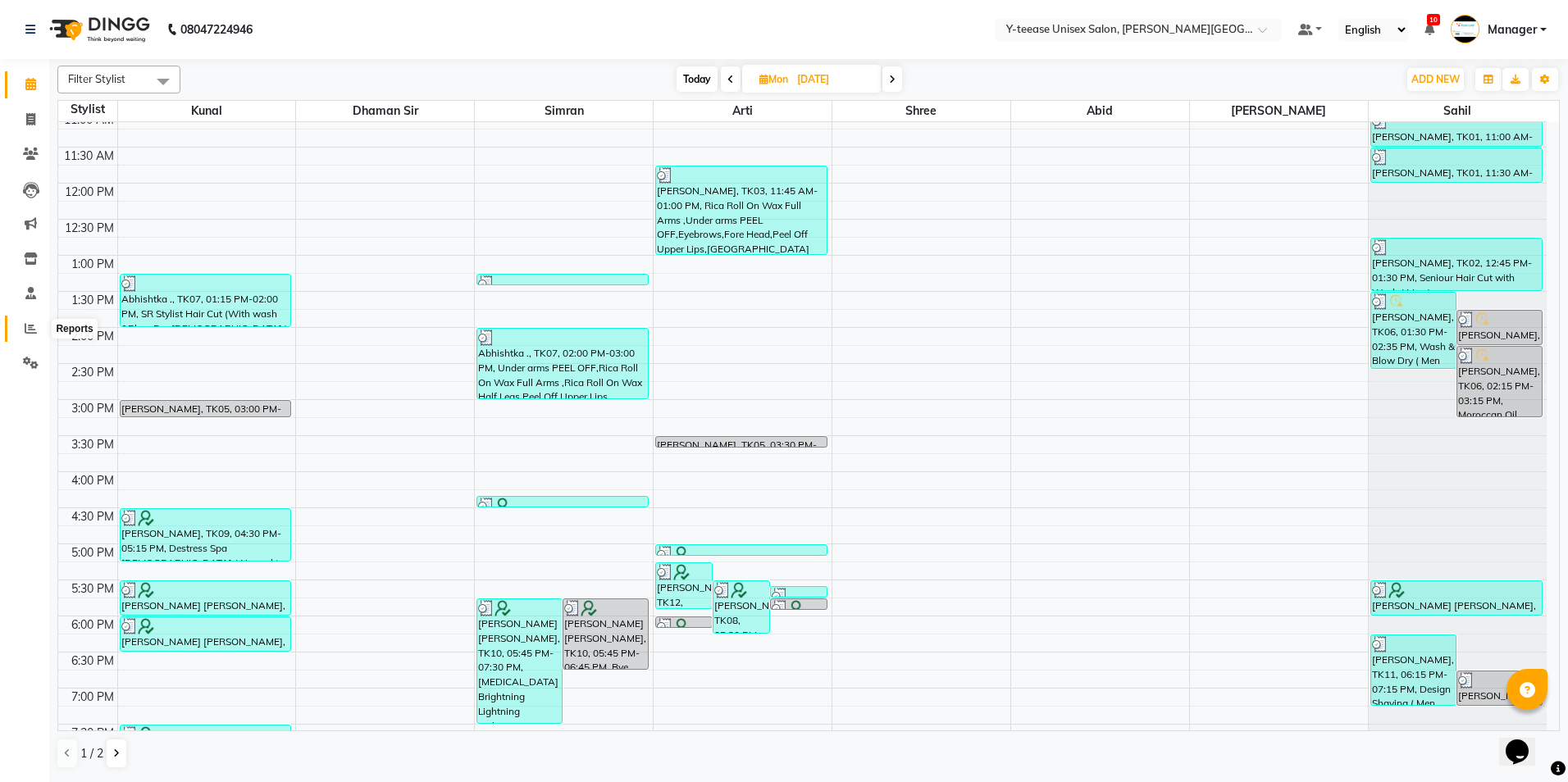
click at [36, 334] on icon at bounding box center [31, 328] width 12 height 12
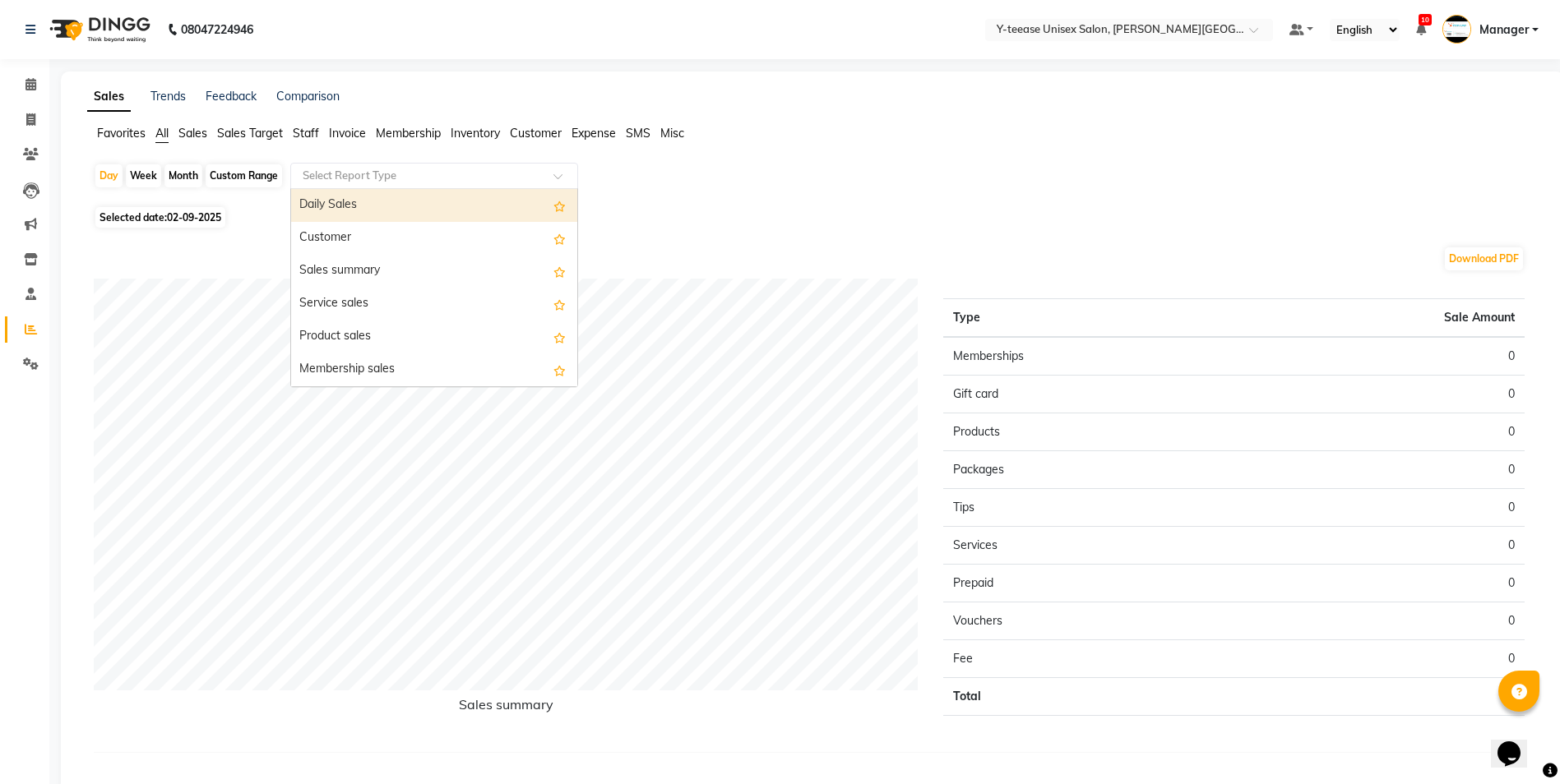
click at [401, 171] on input "text" at bounding box center [417, 176] width 237 height 17
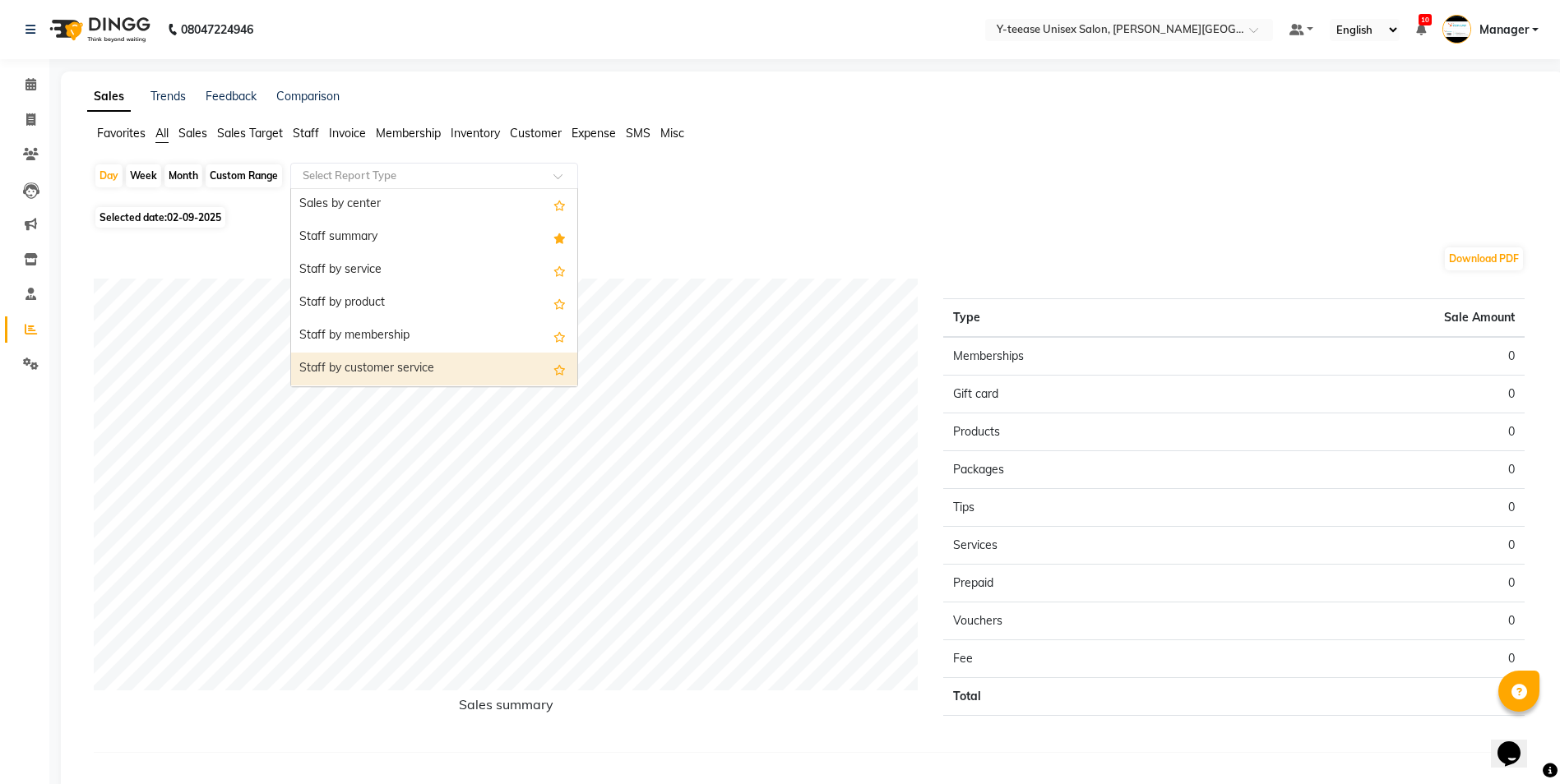
scroll to position [329, 0]
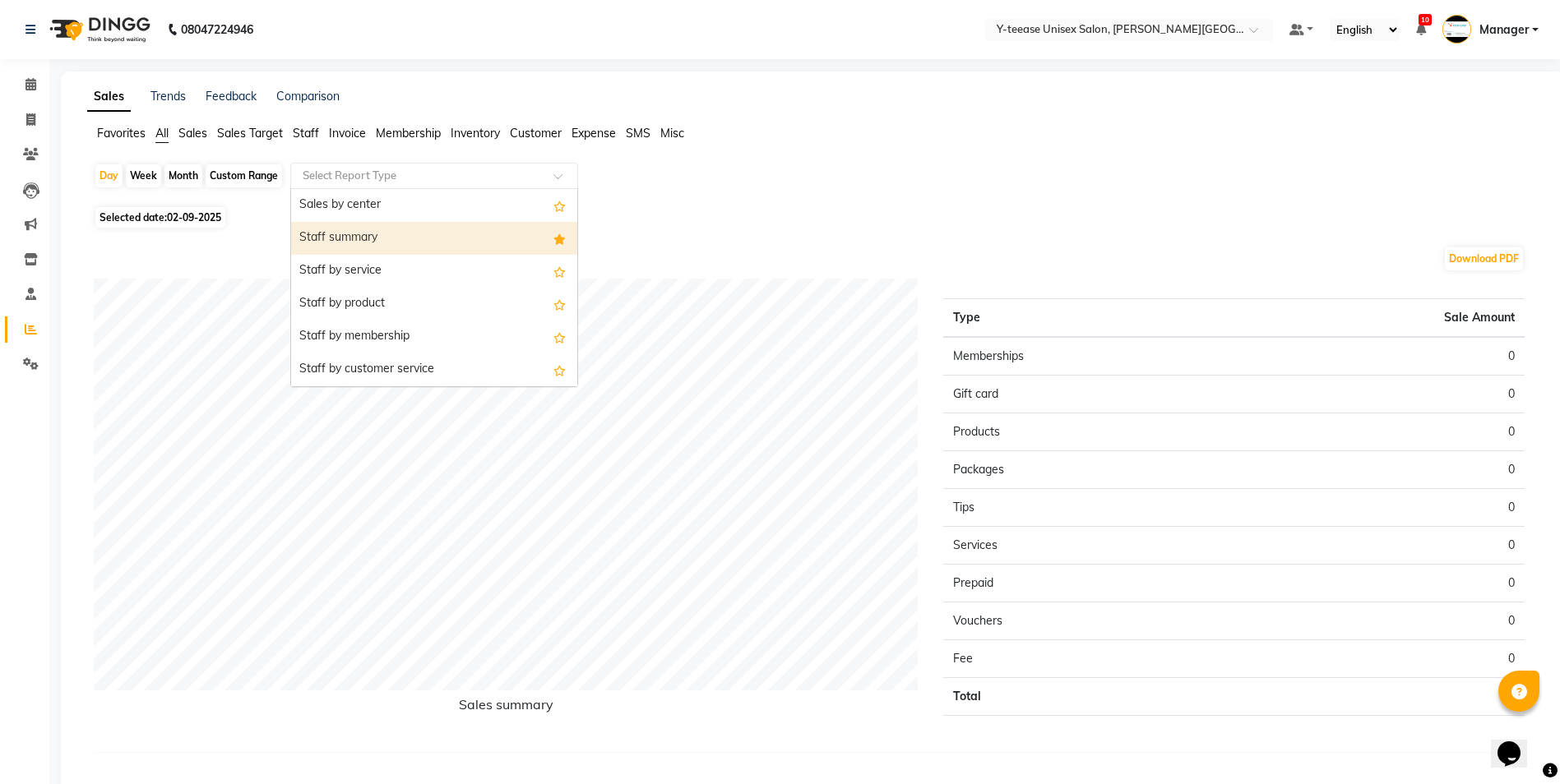
click at [383, 239] on div "Staff summary" at bounding box center [434, 237] width 286 height 33
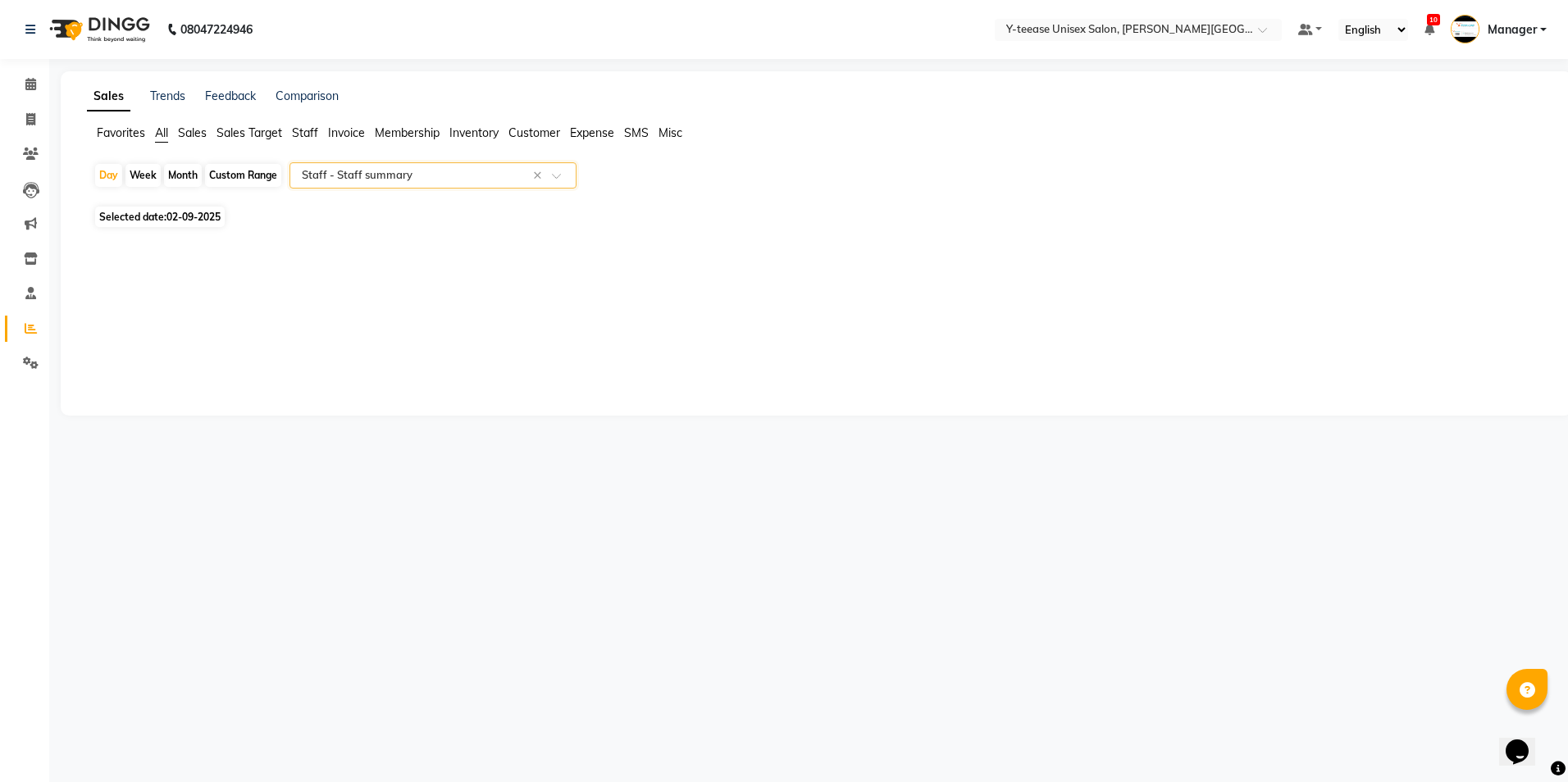
click at [124, 174] on div "Day Week Month Custom Range Select Report Type × Staff - Staff summary ×" at bounding box center [816, 181] width 1446 height 39
click at [115, 174] on div "Day" at bounding box center [108, 175] width 27 height 23
select select "9"
select select "2025"
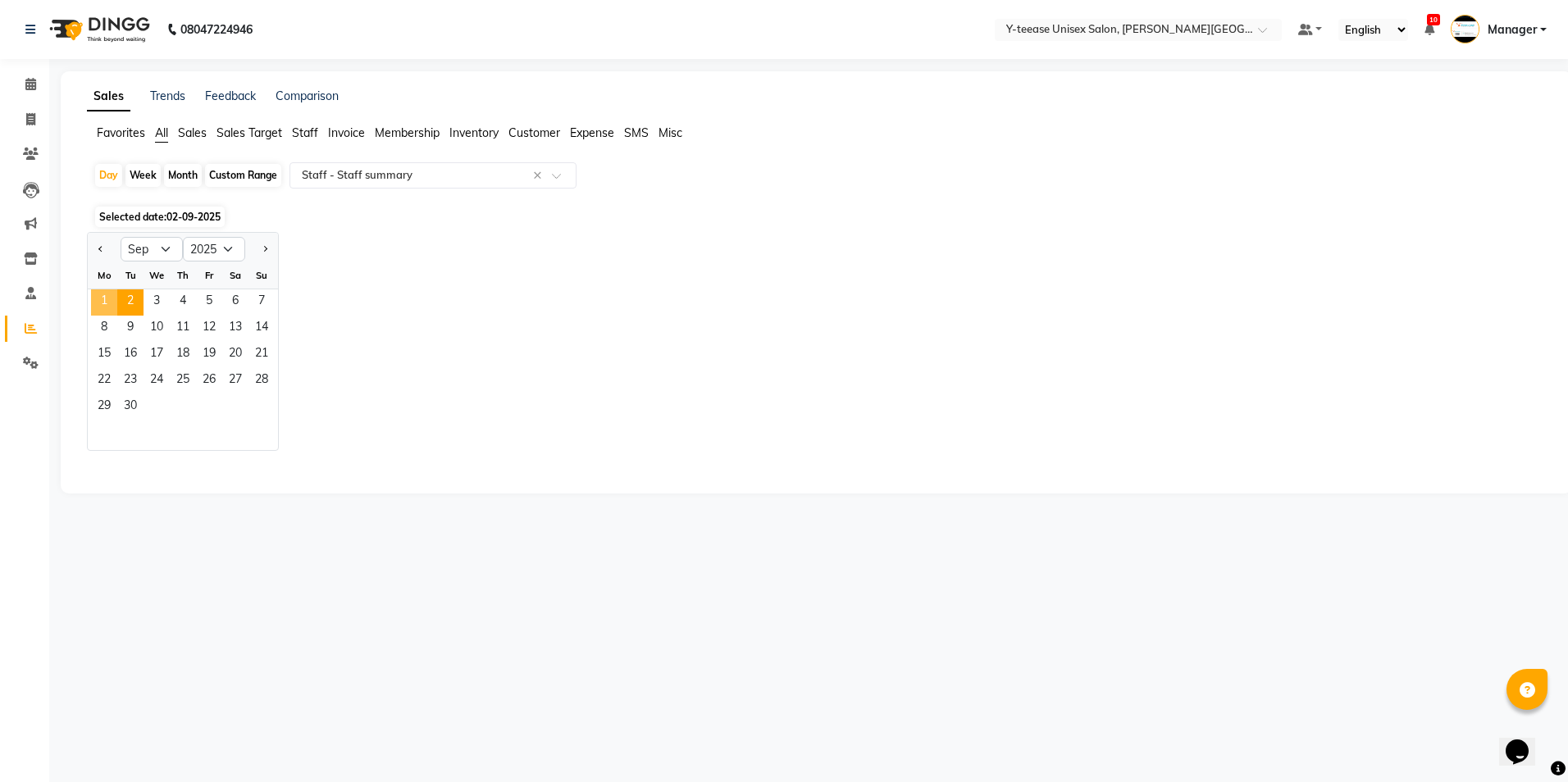
click at [107, 302] on span "1" at bounding box center [104, 302] width 26 height 26
select select "full_report"
select select "csv"
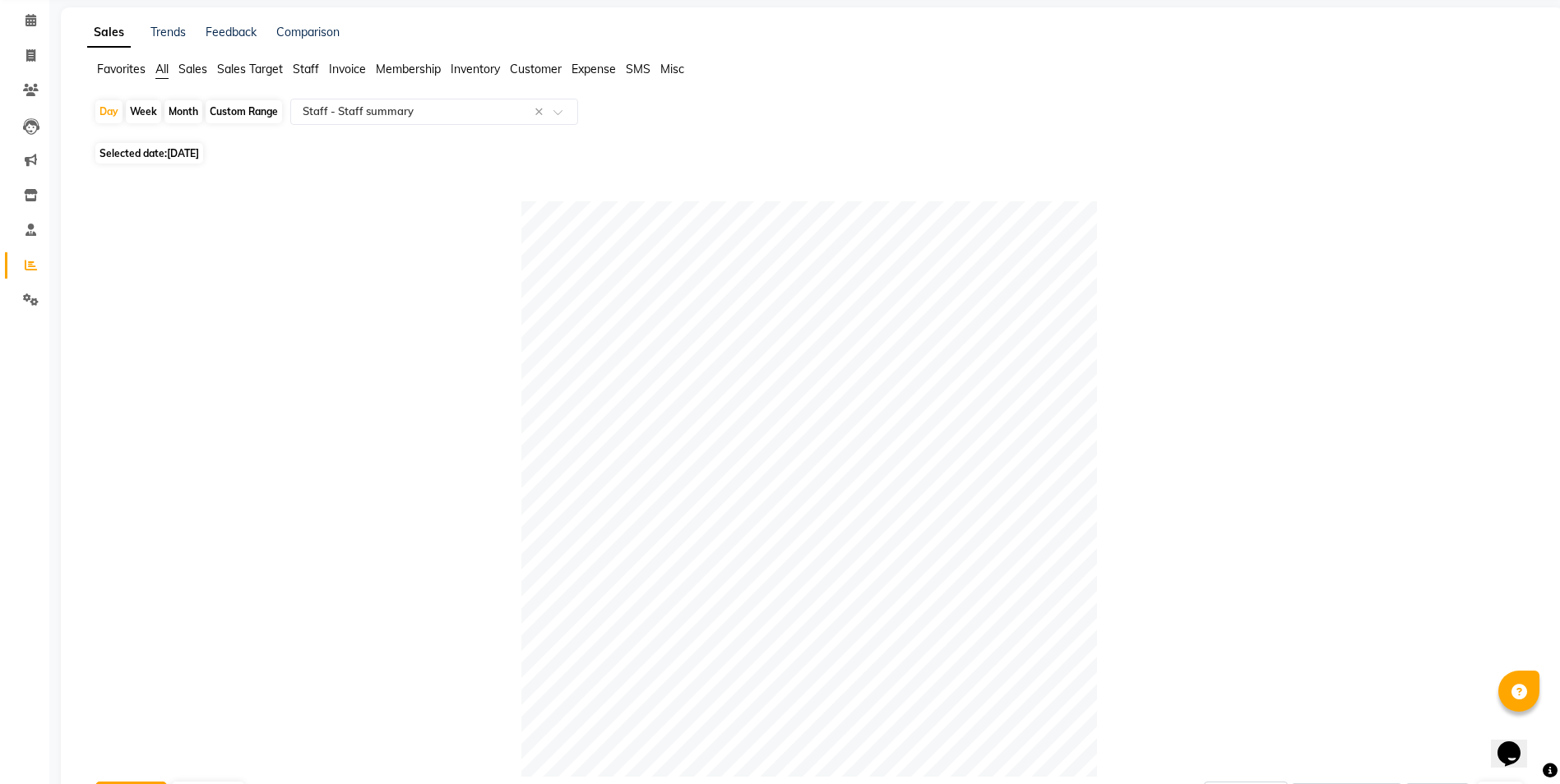
scroll to position [0, 0]
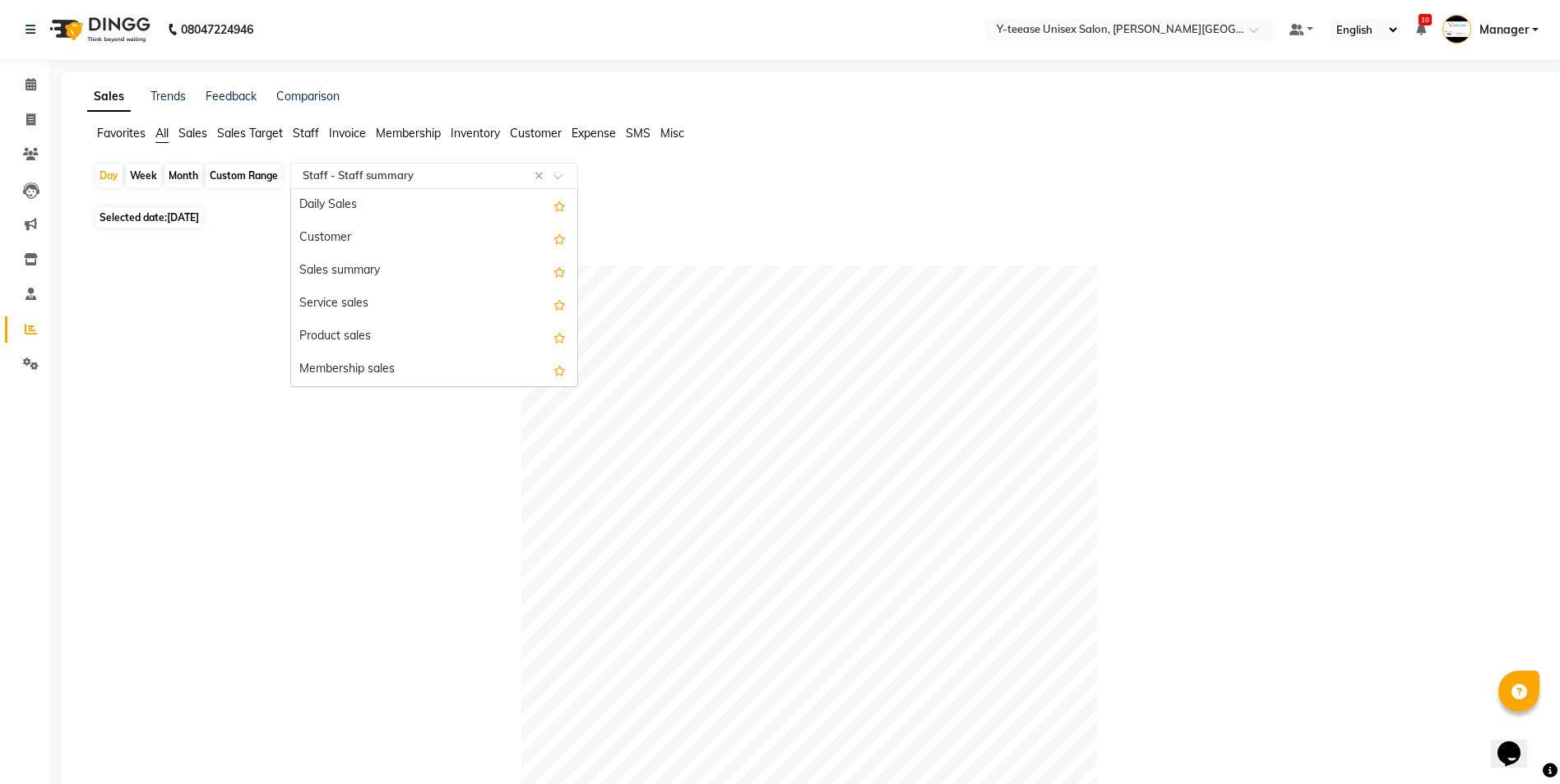
click at [363, 178] on input "text" at bounding box center [417, 176] width 237 height 17
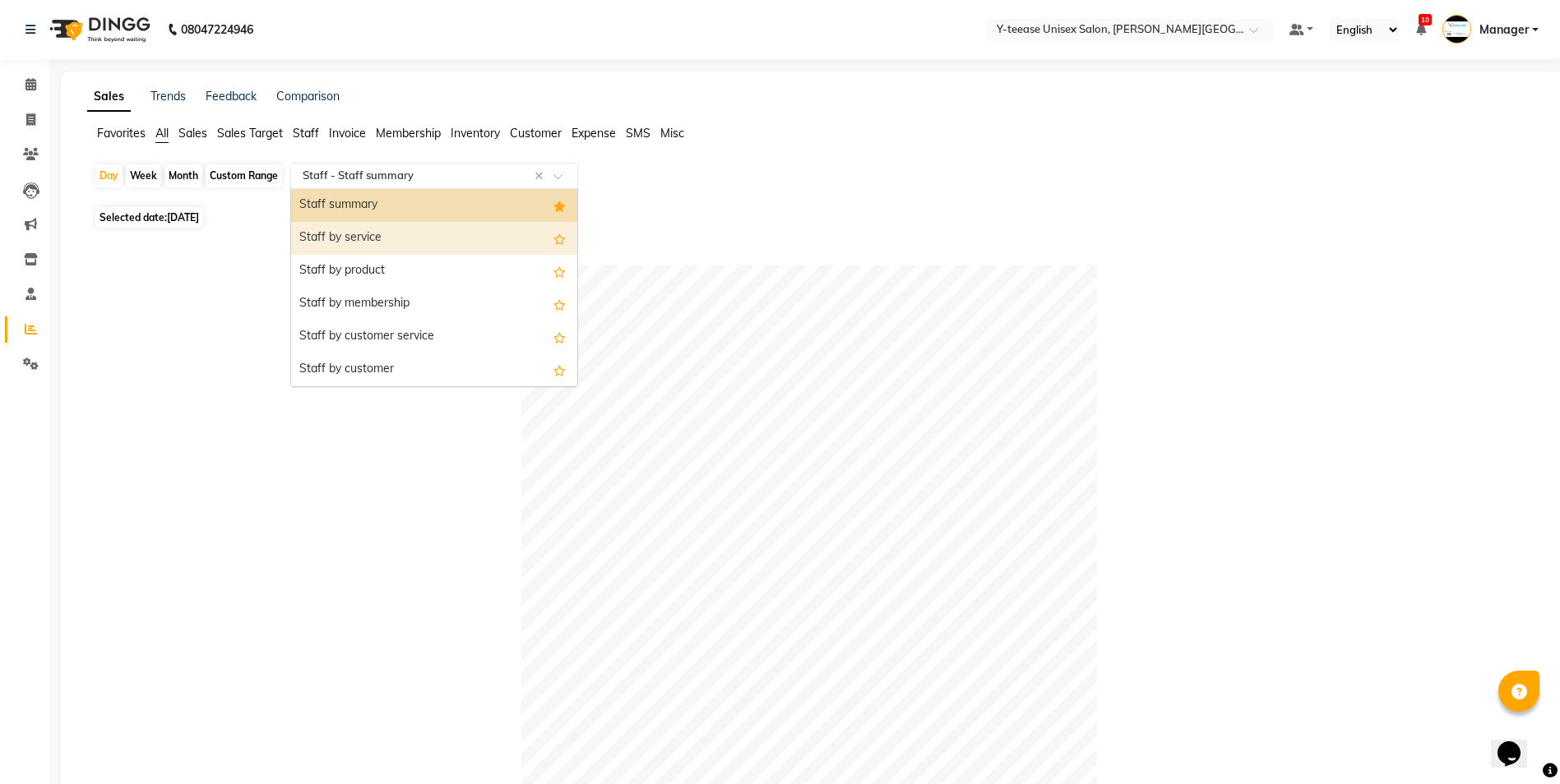
click at [363, 232] on div "Staff by service" at bounding box center [434, 237] width 286 height 33
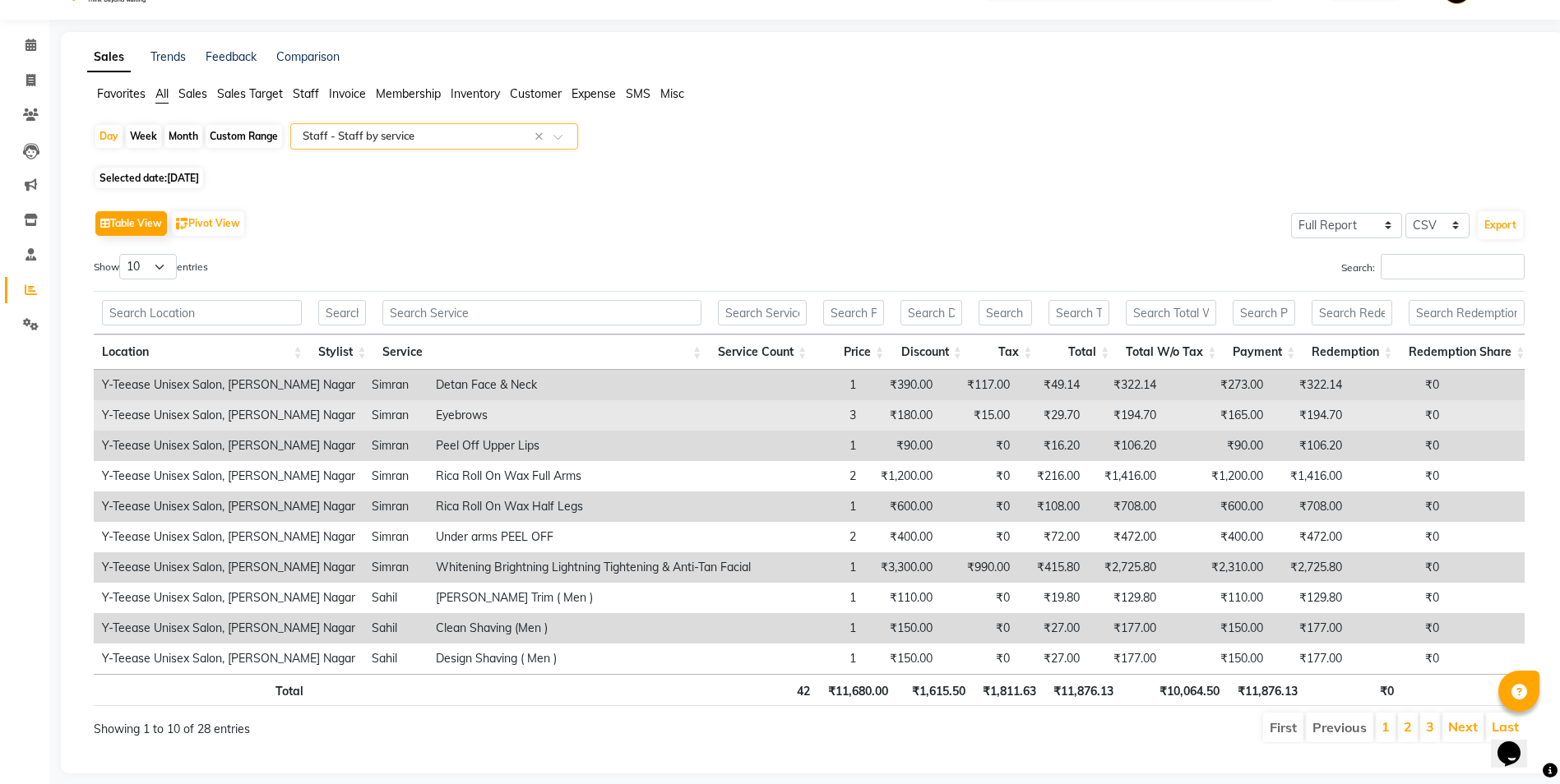
scroll to position [78, 0]
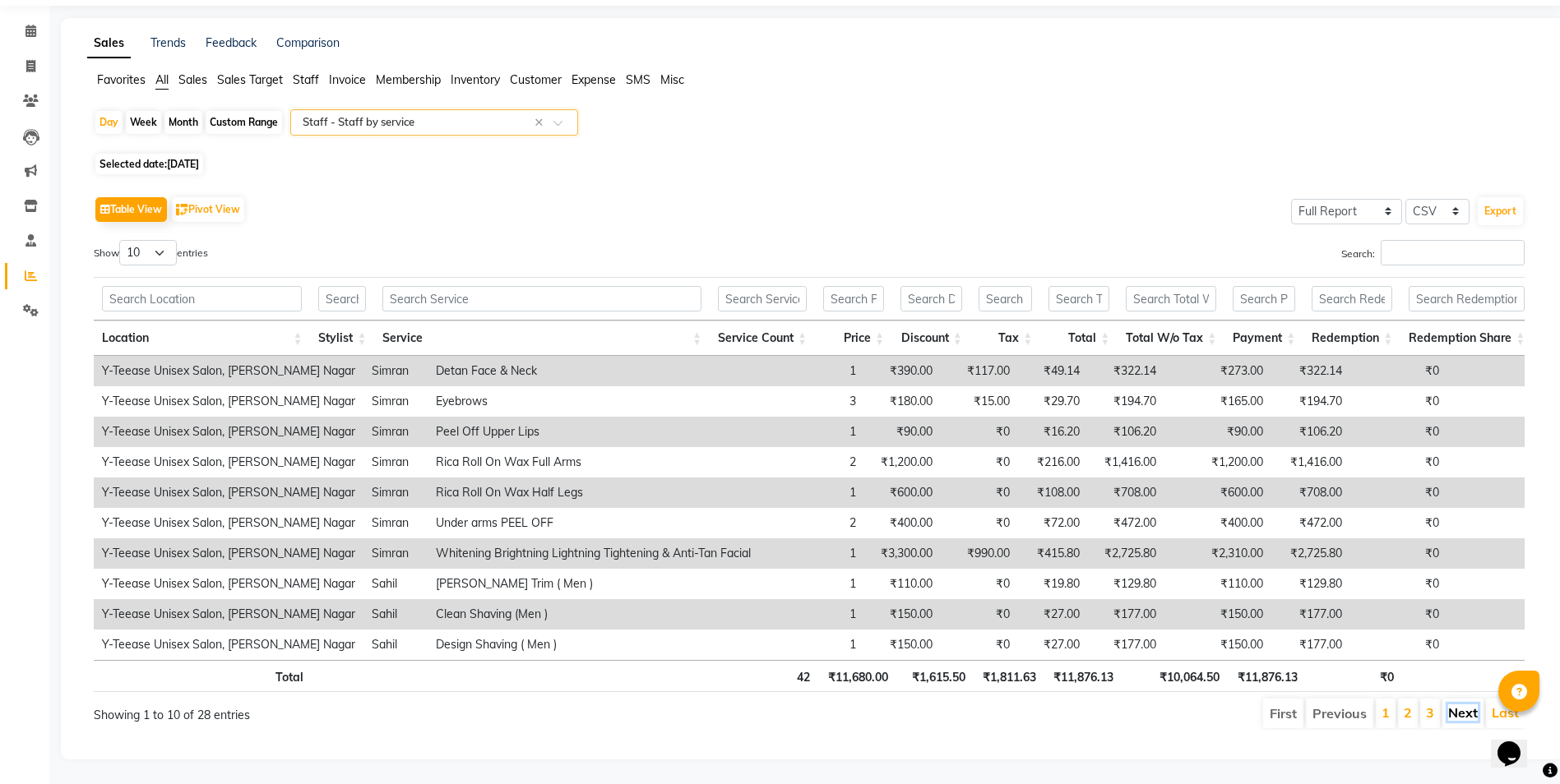
click at [1464, 704] on link "Next" at bounding box center [1463, 712] width 30 height 17
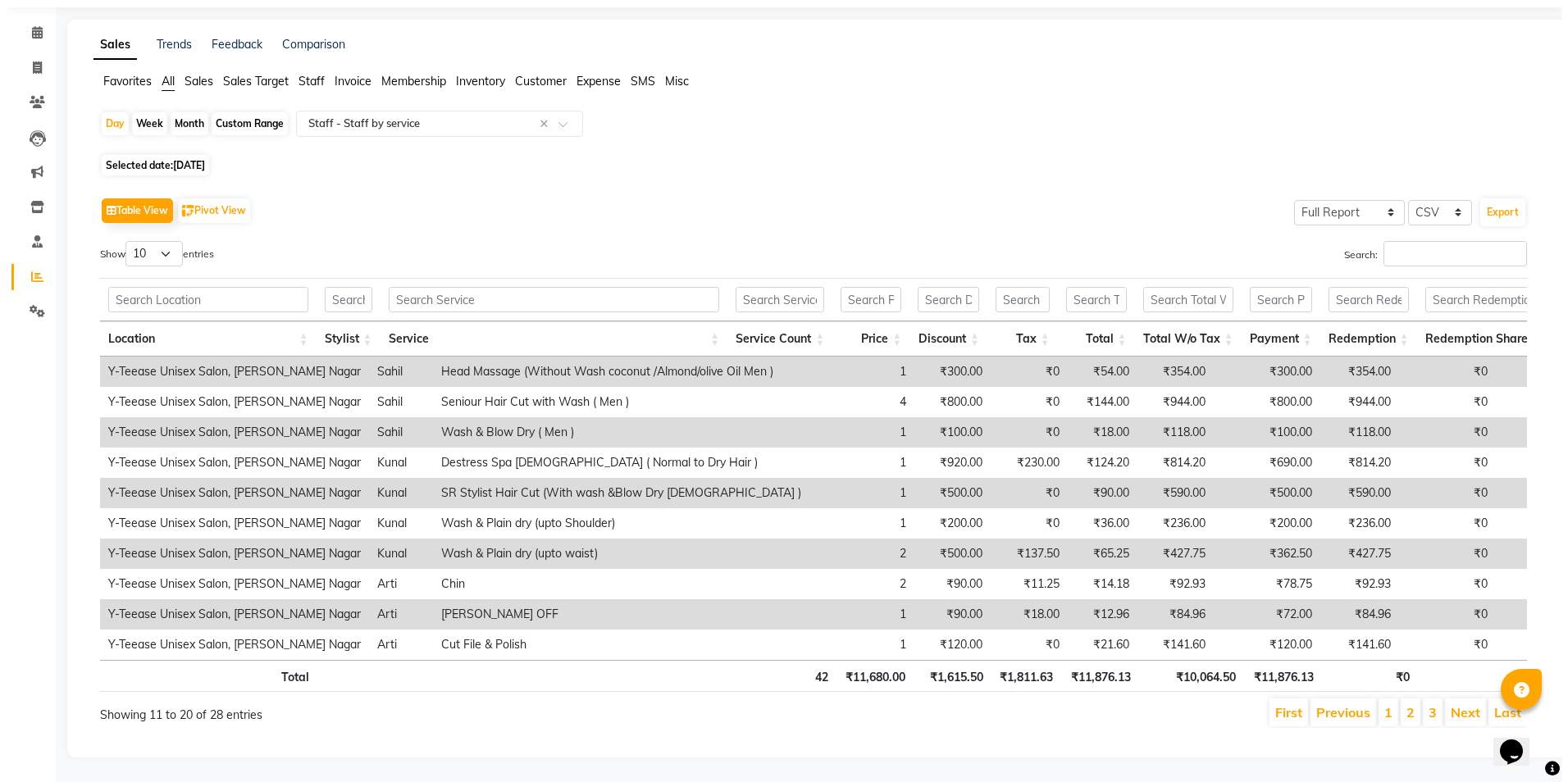
scroll to position [0, 0]
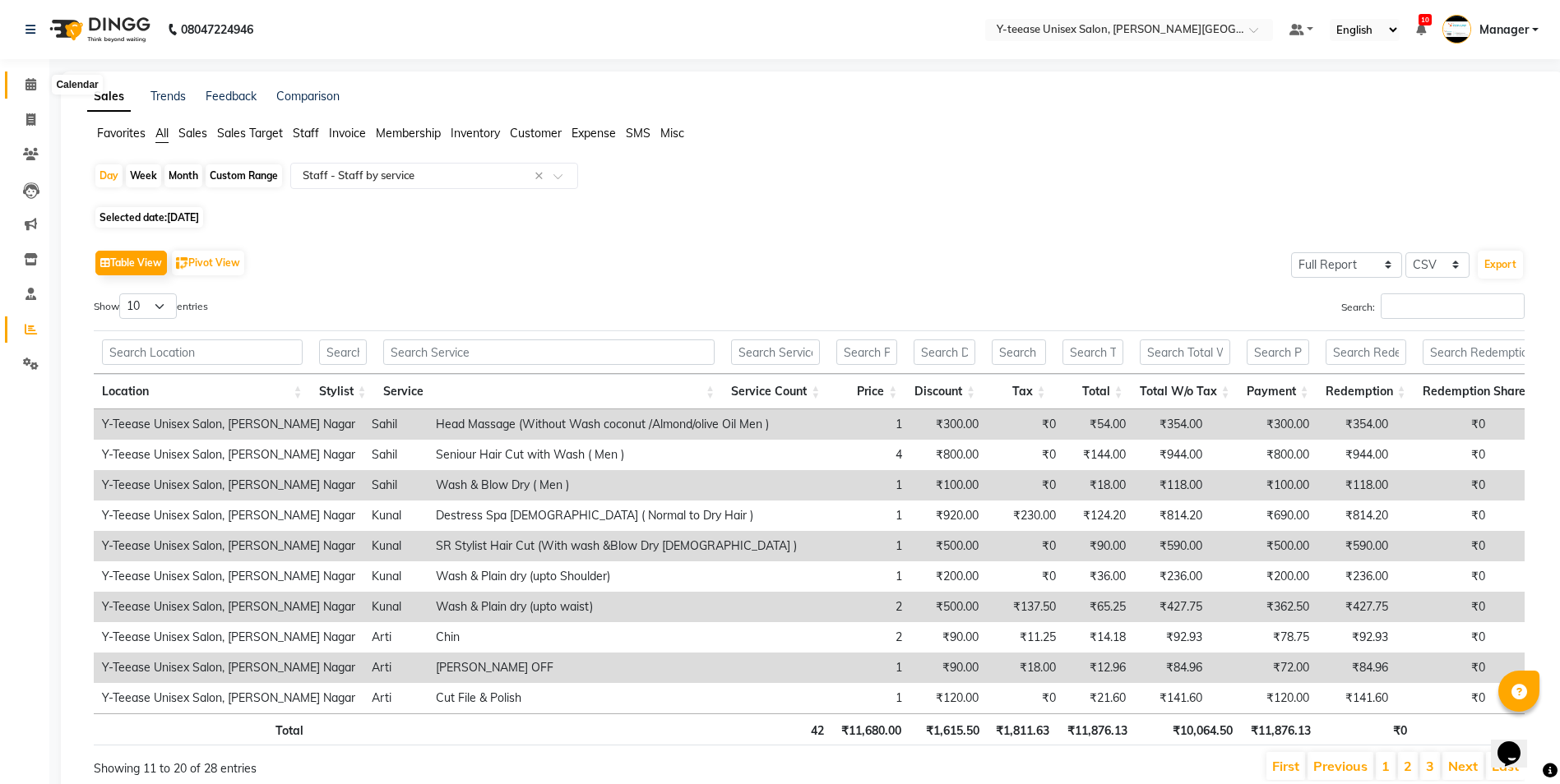
click at [32, 85] on icon at bounding box center [31, 84] width 11 height 12
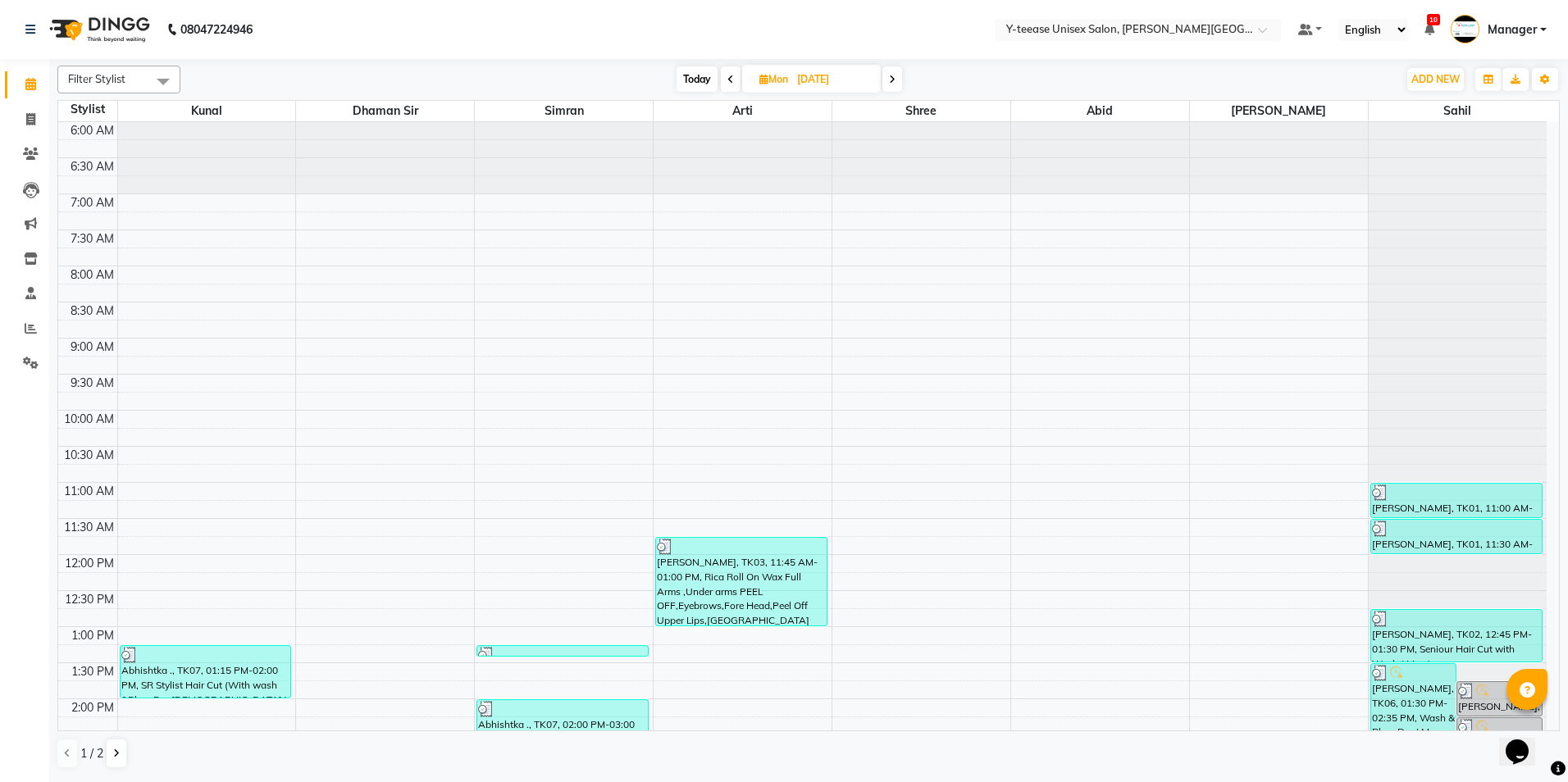
click at [693, 75] on span "Today" at bounding box center [696, 79] width 41 height 25
type input "02-09-2025"
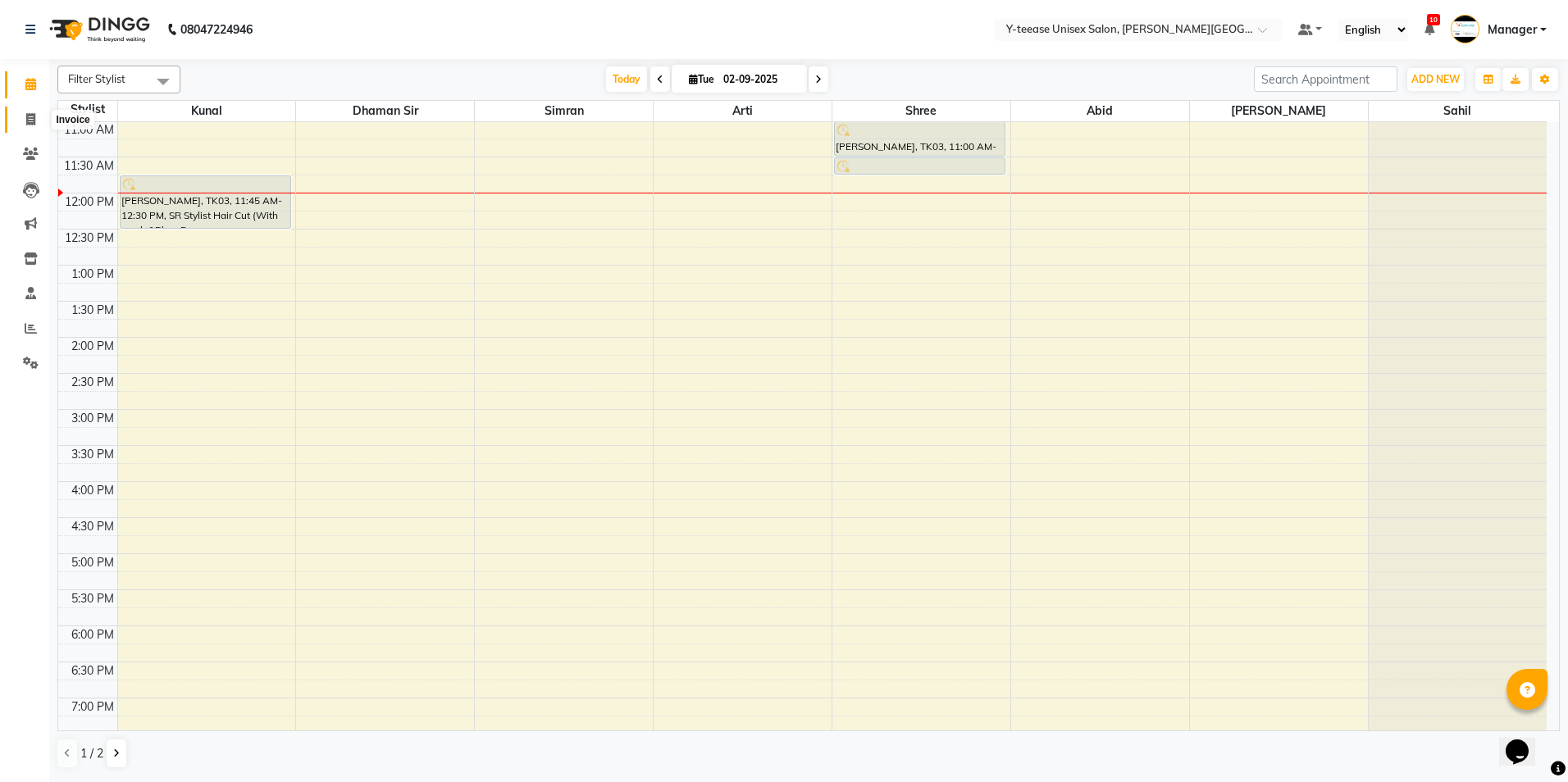
click at [31, 113] on icon at bounding box center [31, 119] width 9 height 12
select select "service"
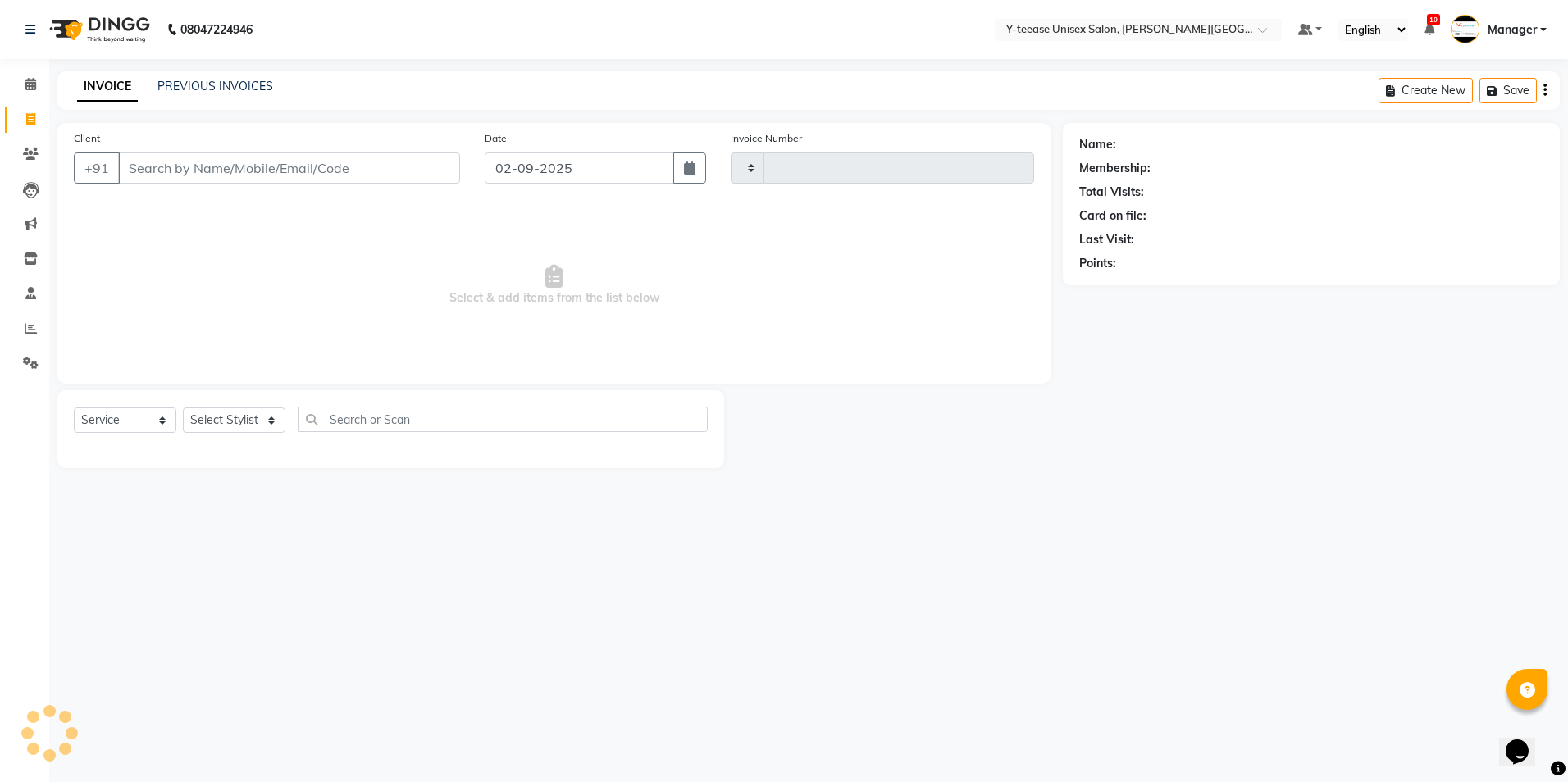
type input "2030"
select select "765"
click at [270, 419] on select "Select Stylist [PERSON_NAME] Dhaman [PERSON_NAME] Manager [PERSON_NAME] [PERSON…" at bounding box center [234, 420] width 103 height 25
select select "70225"
click at [183, 408] on select "Select Stylist [PERSON_NAME] Dhaman [PERSON_NAME] Manager [PERSON_NAME] [PERSON…" at bounding box center [234, 420] width 103 height 25
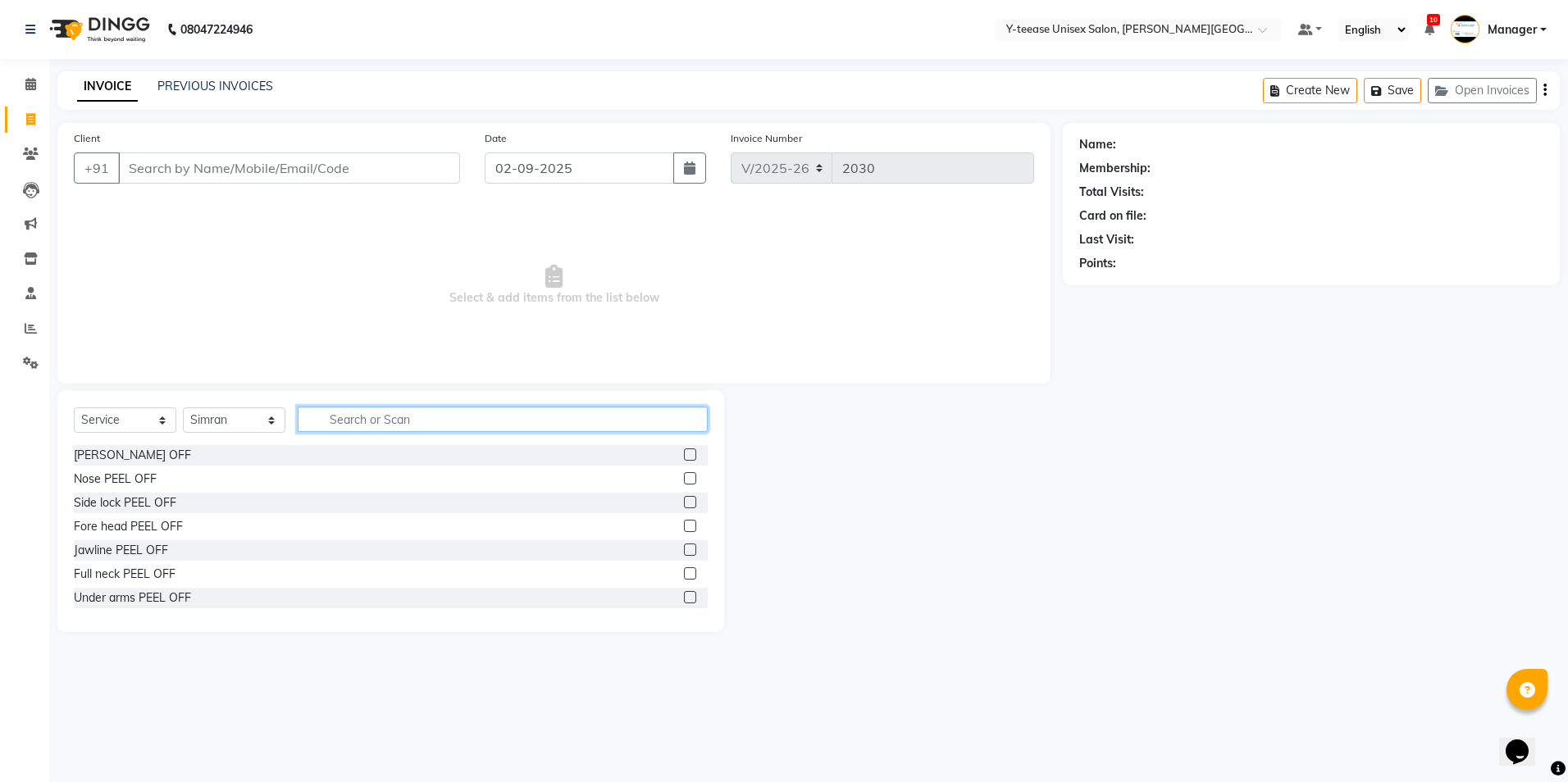
click at [446, 415] on input "text" at bounding box center [502, 419] width 410 height 25
type input "eye"
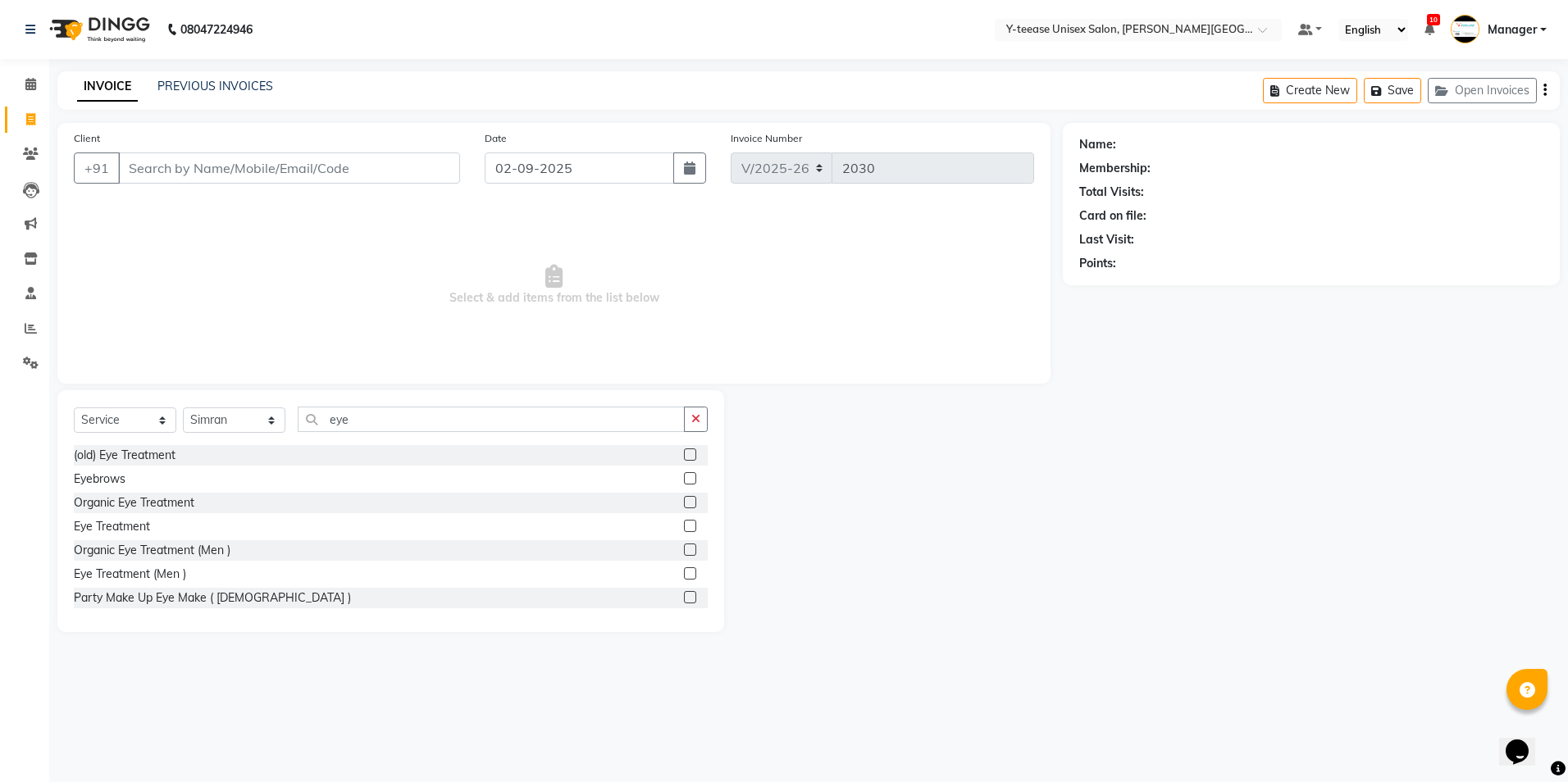
click at [684, 476] on label at bounding box center [690, 479] width 12 height 12
click at [684, 476] on input "checkbox" at bounding box center [689, 479] width 11 height 11
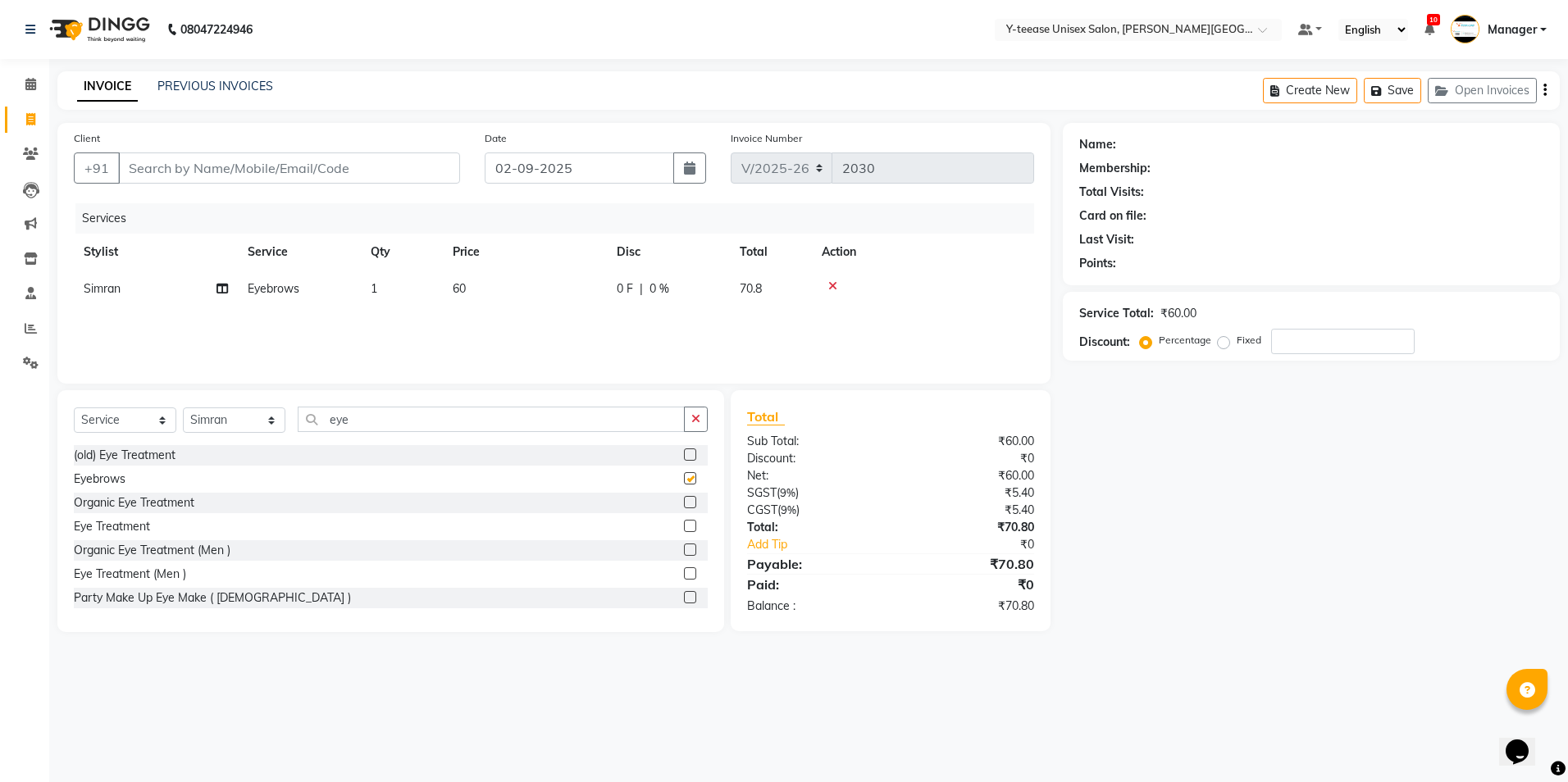
checkbox input "false"
click at [246, 162] on input "Client" at bounding box center [289, 168] width 342 height 32
type input "7"
type input "0"
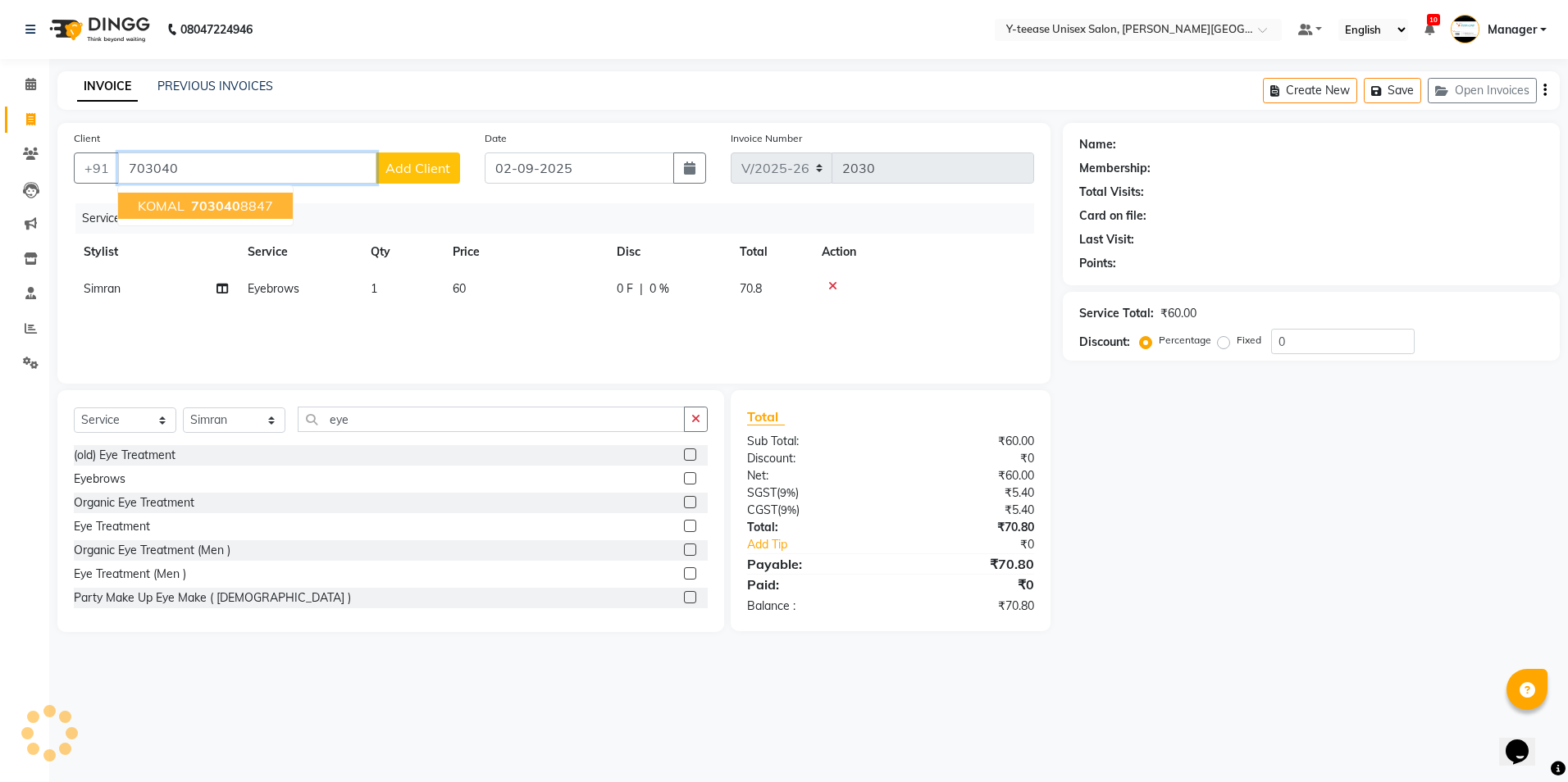
click at [274, 205] on button "[PERSON_NAME] 703040 8847" at bounding box center [205, 206] width 175 height 26
type input "7030408847"
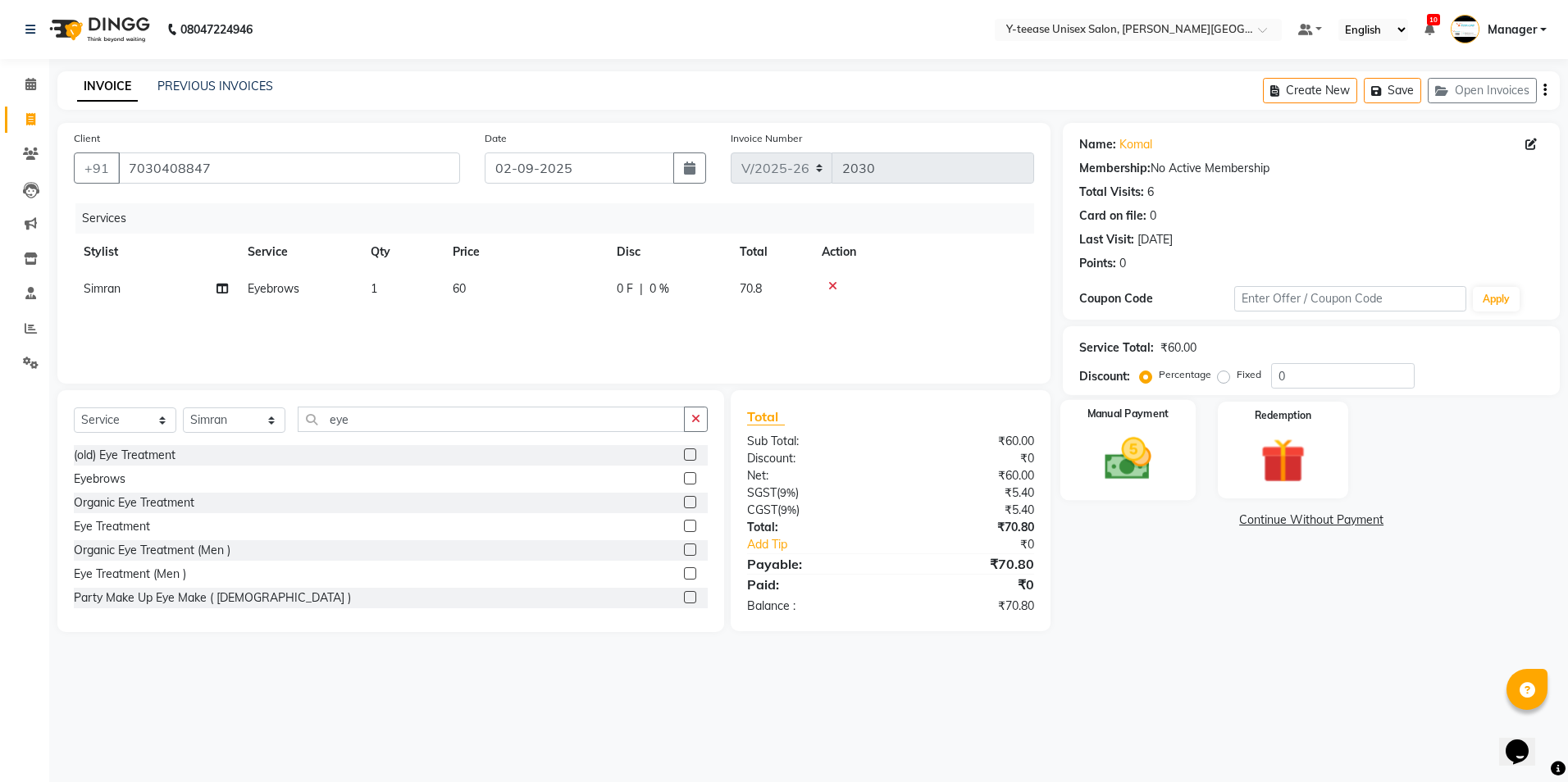
click at [1120, 461] on img at bounding box center [1128, 459] width 76 height 54
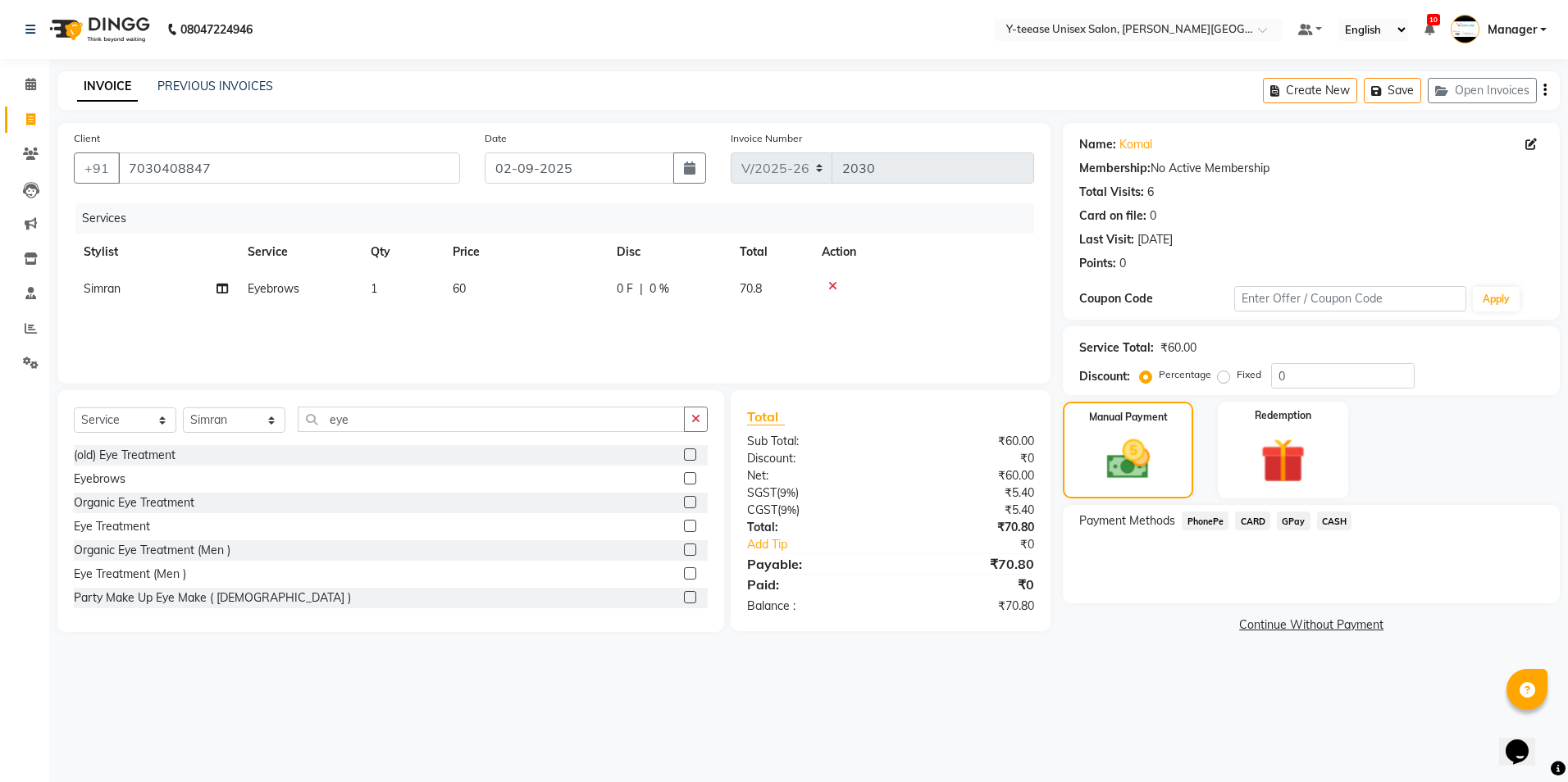
click at [1289, 524] on span "GPay" at bounding box center [1294, 522] width 33 height 19
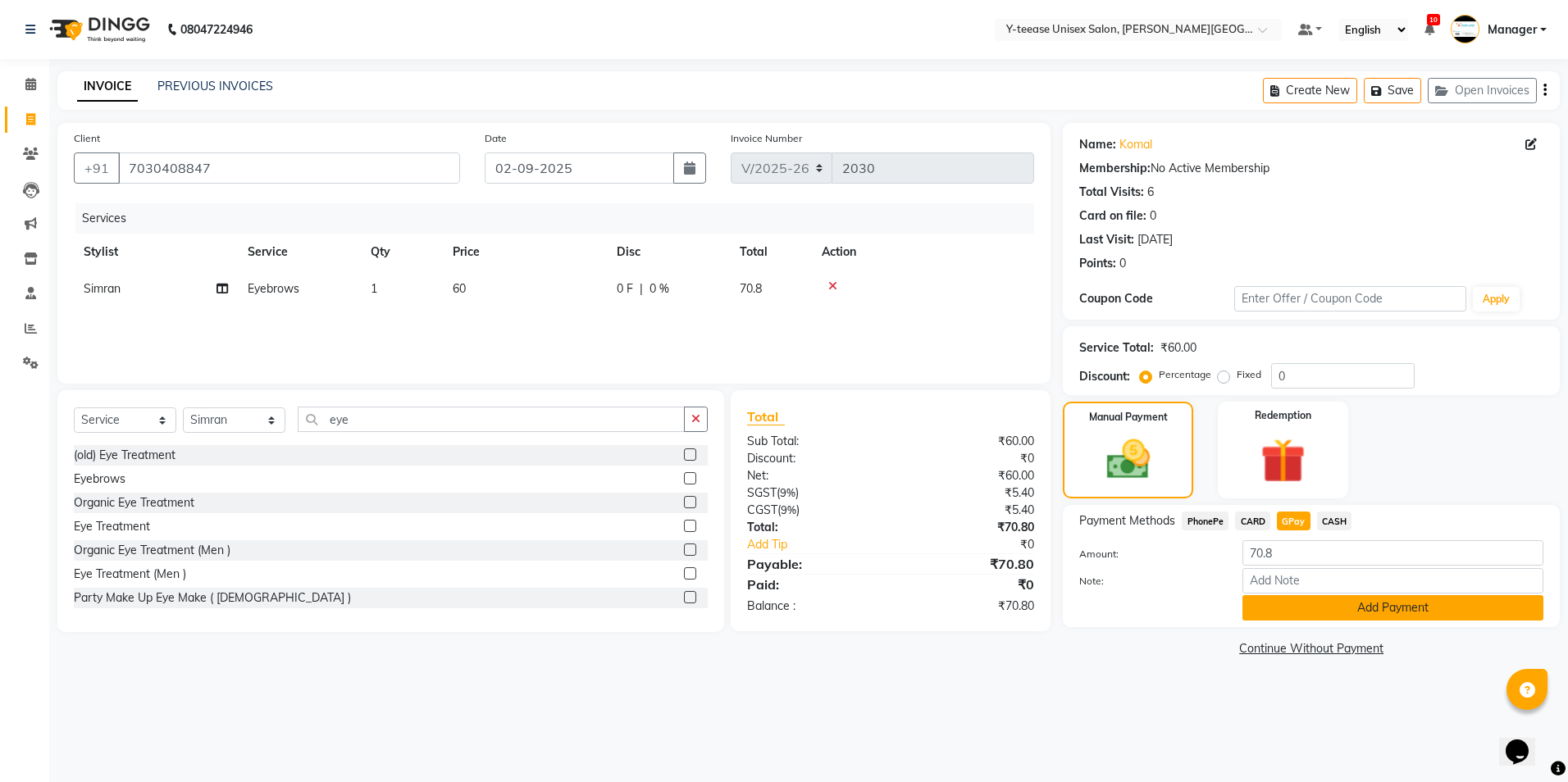
click at [1286, 613] on button "Add Payment" at bounding box center [1393, 608] width 301 height 25
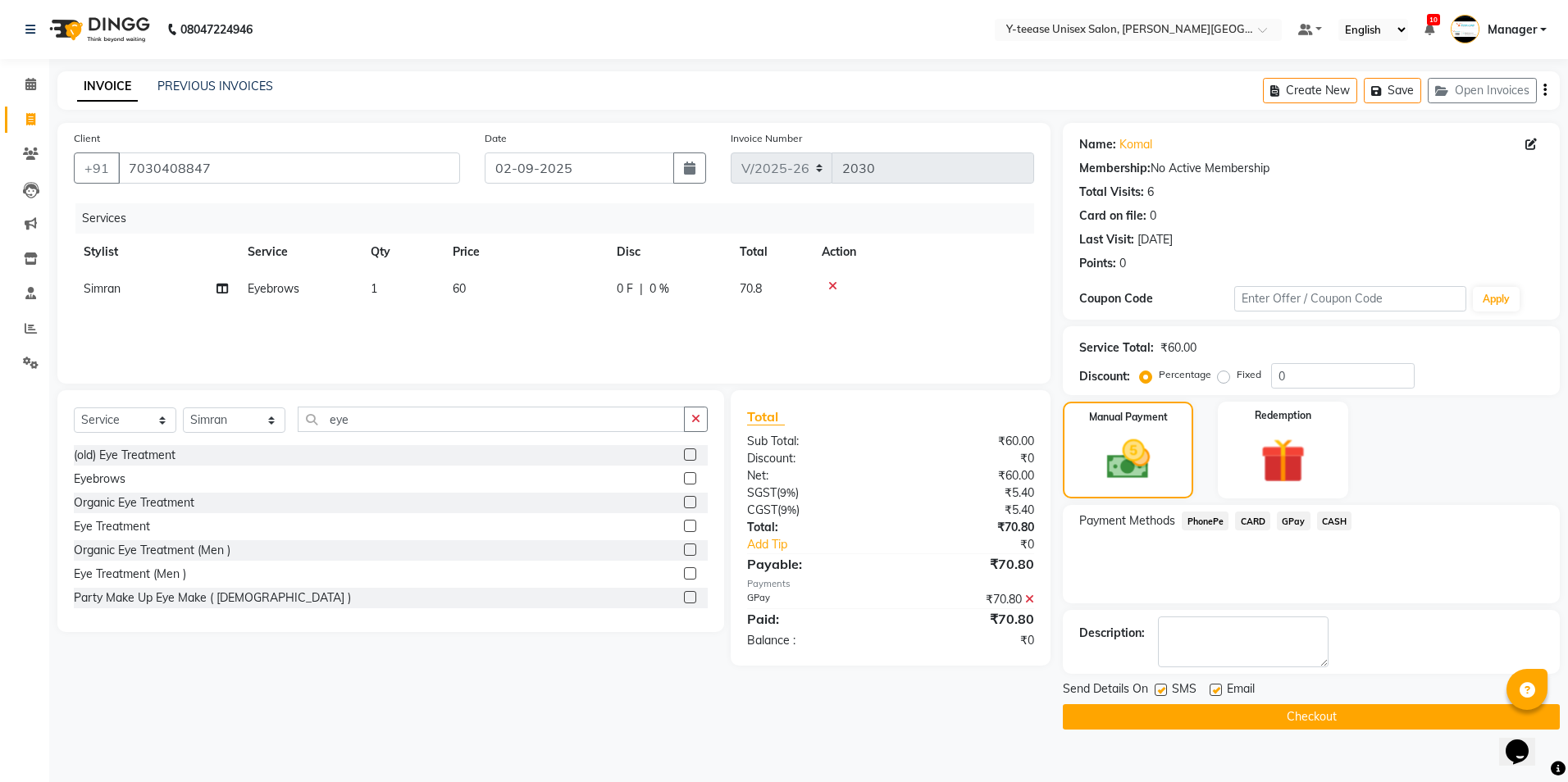
click at [1226, 720] on button "Checkout" at bounding box center [1311, 716] width 497 height 25
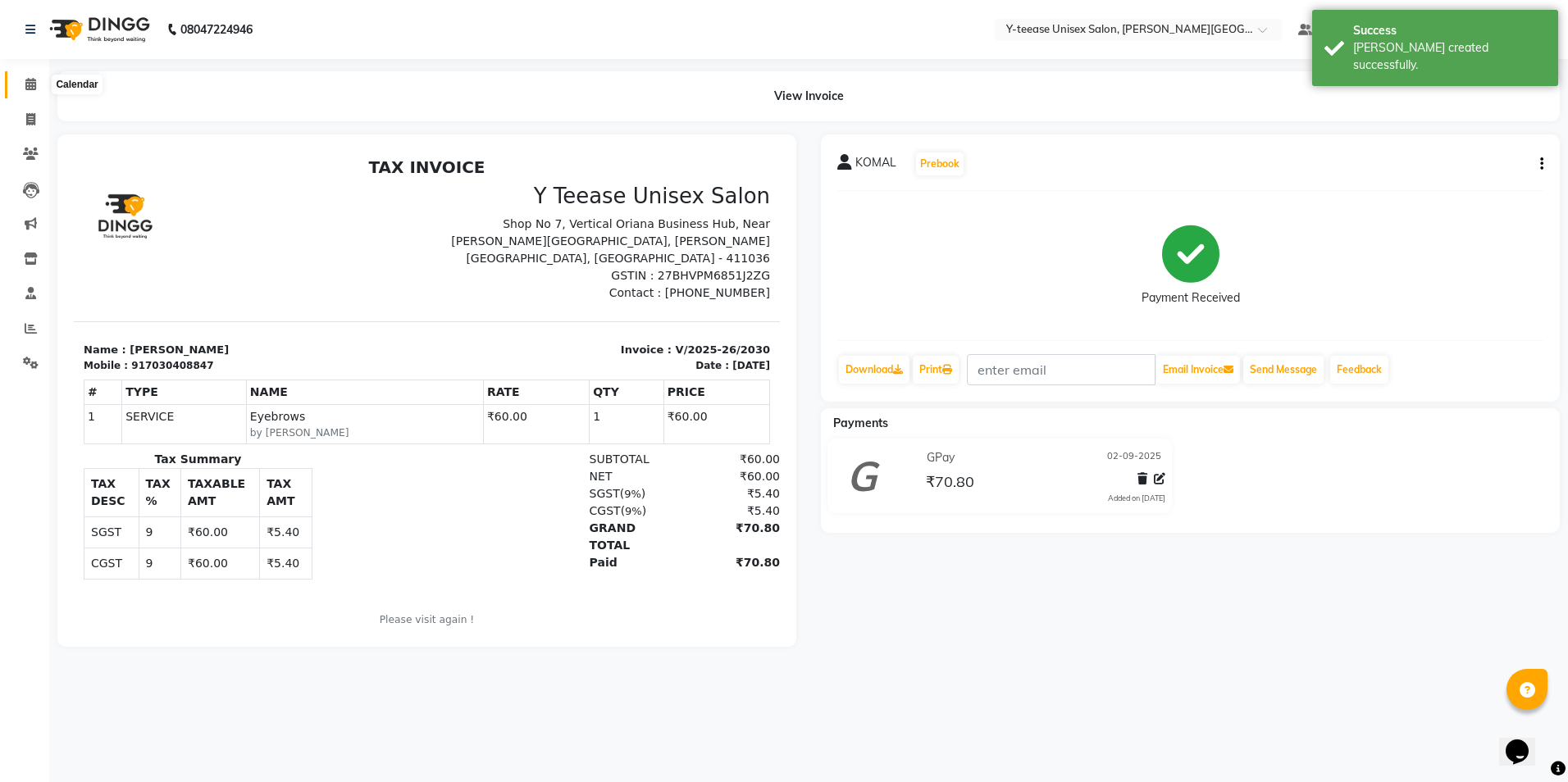
click at [29, 89] on icon at bounding box center [31, 84] width 11 height 12
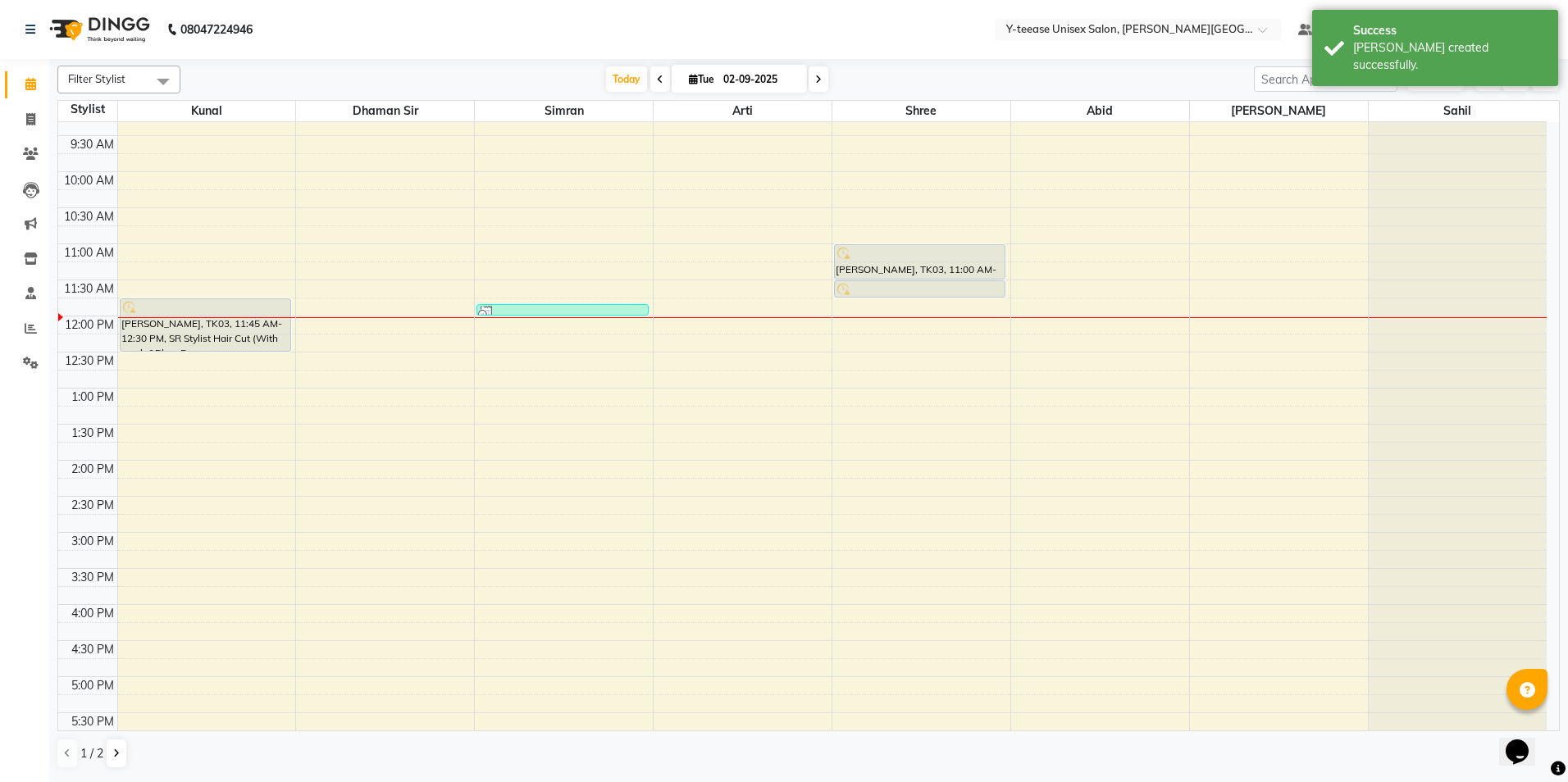
scroll to position [246, 0]
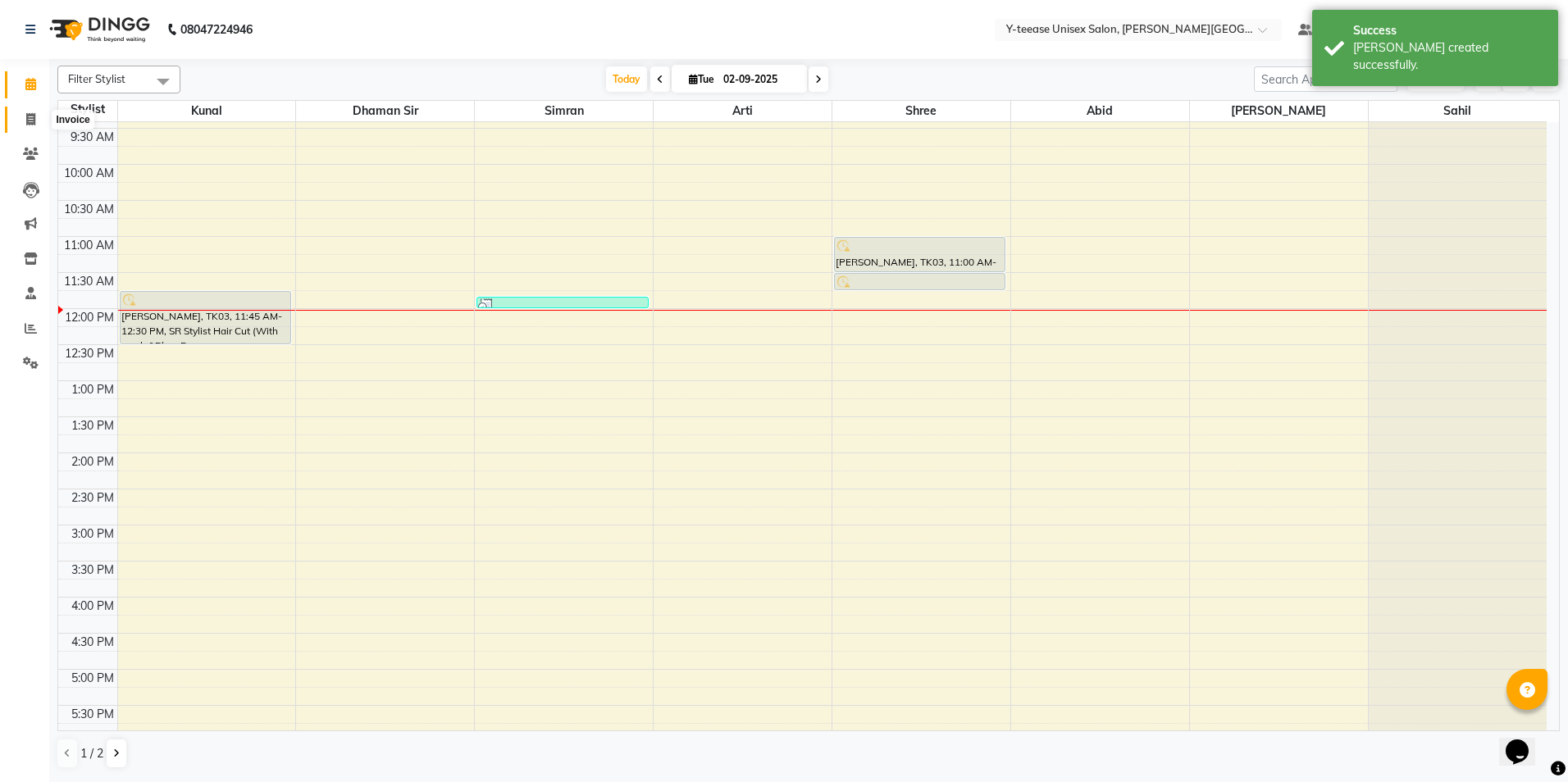
click at [25, 120] on span at bounding box center [31, 120] width 29 height 19
select select "765"
select select "service"
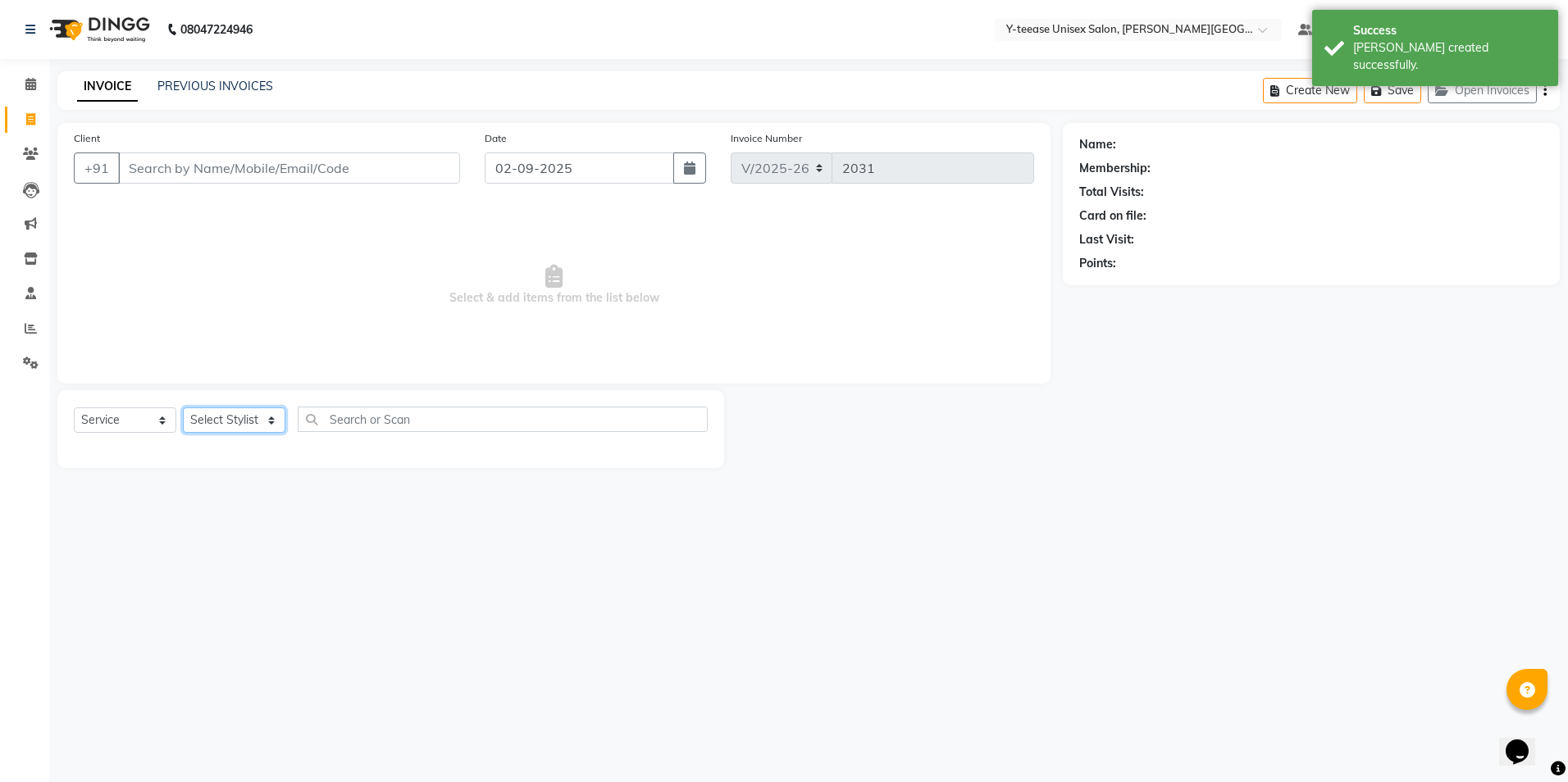
click at [232, 428] on select "Select Stylist [PERSON_NAME] Dhaman [PERSON_NAME] Manager [PERSON_NAME] [PERSON…" at bounding box center [234, 420] width 103 height 25
select select "12529"
click at [183, 408] on select "Select Stylist [PERSON_NAME] Dhaman [PERSON_NAME] Manager [PERSON_NAME] [PERSON…" at bounding box center [234, 420] width 103 height 25
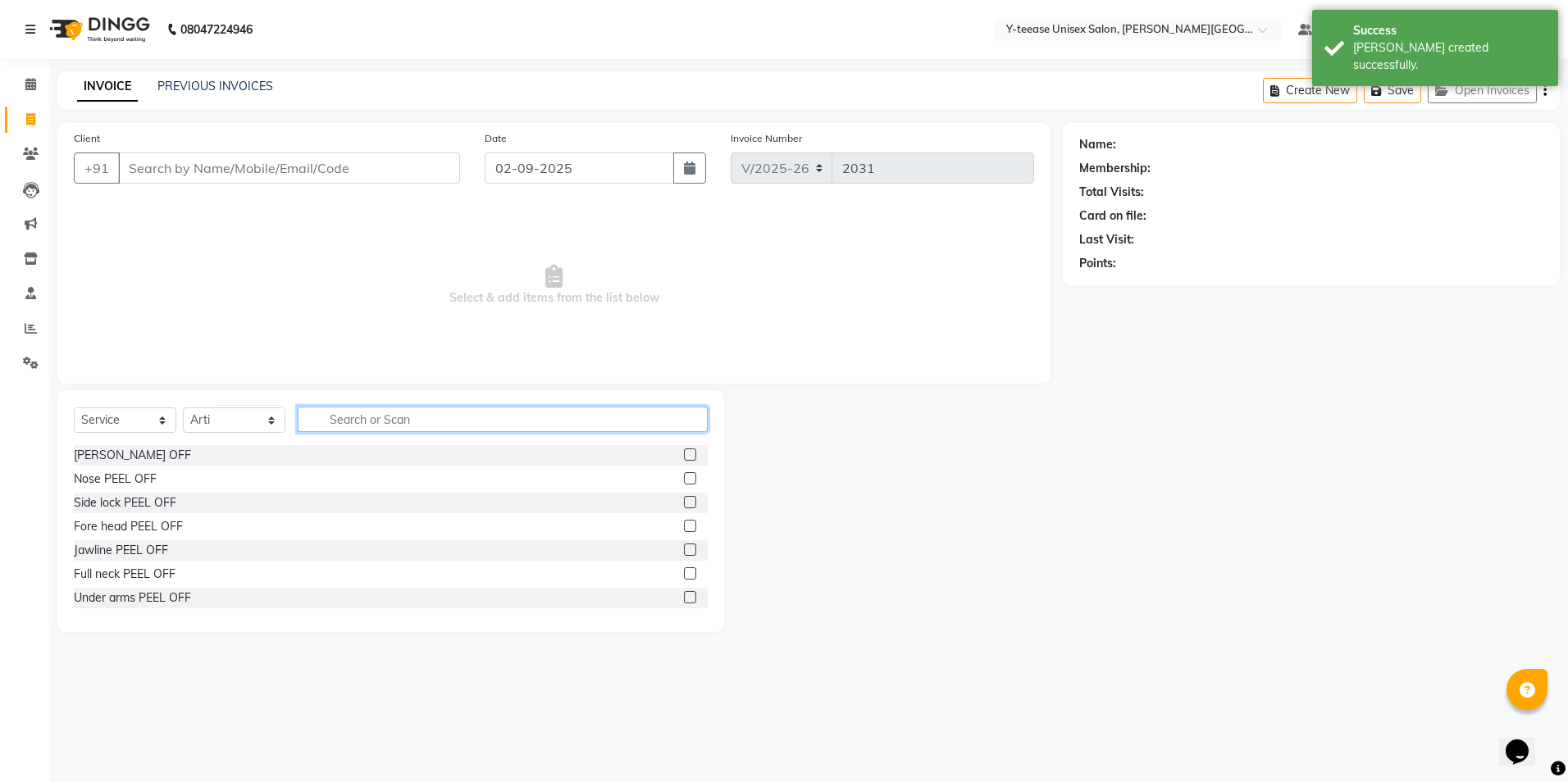
click at [360, 418] on input "text" at bounding box center [502, 419] width 410 height 25
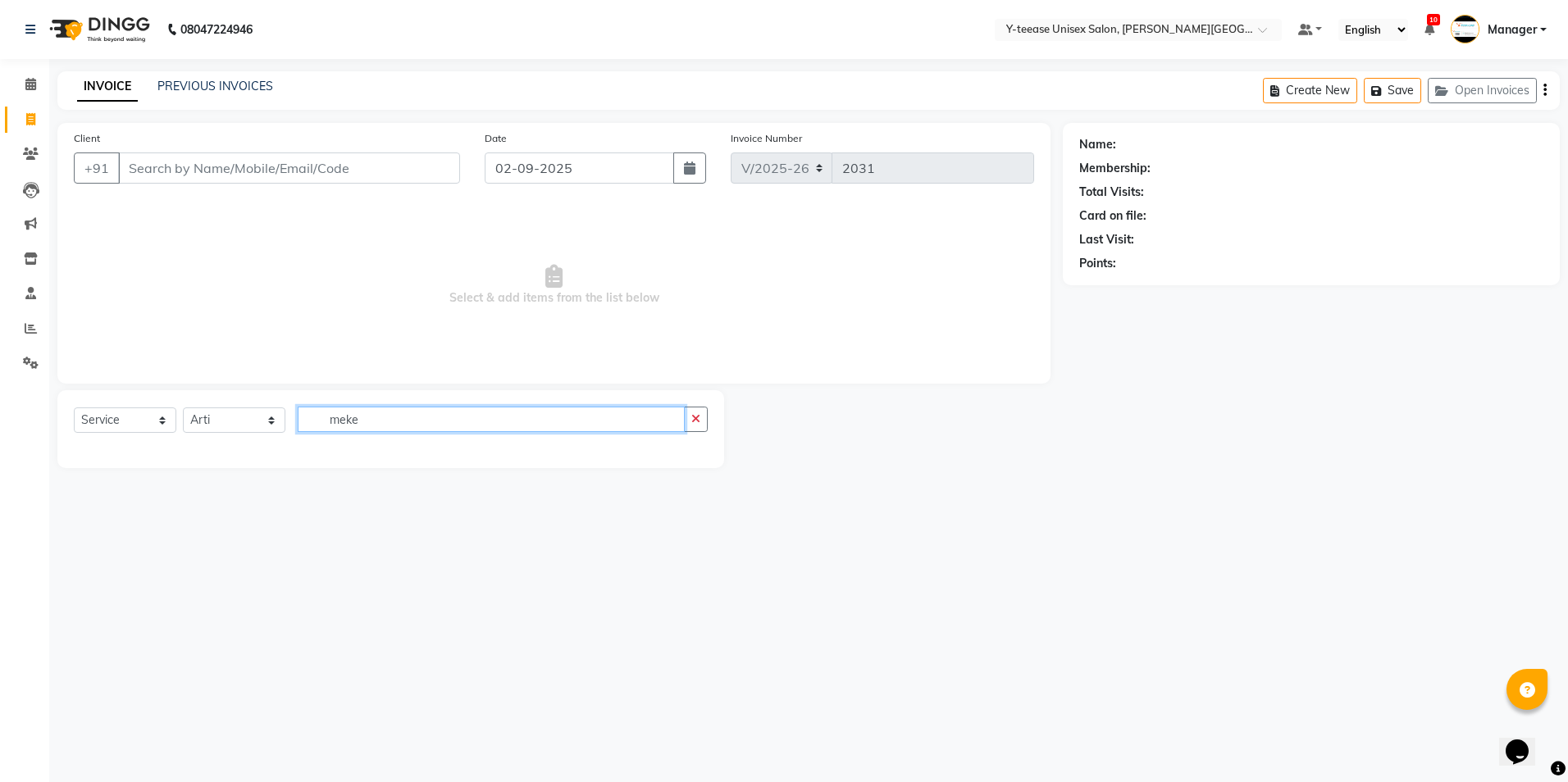
type input "meke"
click at [219, 428] on select "Select Stylist [PERSON_NAME] Dhaman [PERSON_NAME] Manager [PERSON_NAME] [PERSON…" at bounding box center [234, 420] width 103 height 25
select select "12461"
click at [183, 408] on select "Select Stylist [PERSON_NAME] Dhaman [PERSON_NAME] Manager [PERSON_NAME] [PERSON…" at bounding box center [234, 420] width 103 height 25
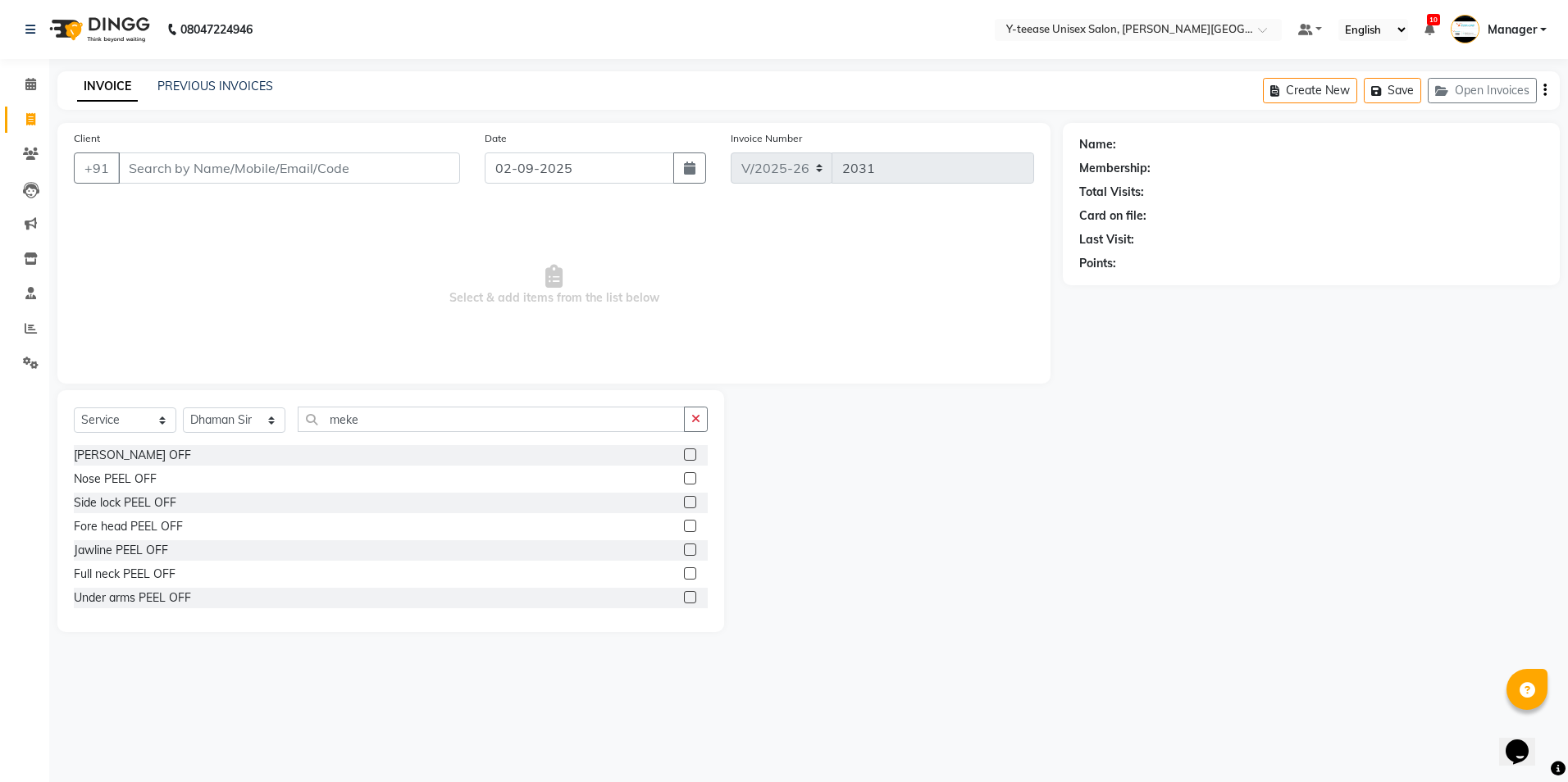
click at [381, 432] on div "Select Service Product Membership Package Voucher Prepaid Gift Card Select Styl…" at bounding box center [390, 426] width 634 height 39
click at [373, 377] on div "Client +91 Date [DATE] Invoice Number V/2025 V/[PHONE_NUMBER] Select & add item…" at bounding box center [553, 252] width 993 height 260
click at [381, 410] on input "meke" at bounding box center [490, 419] width 387 height 25
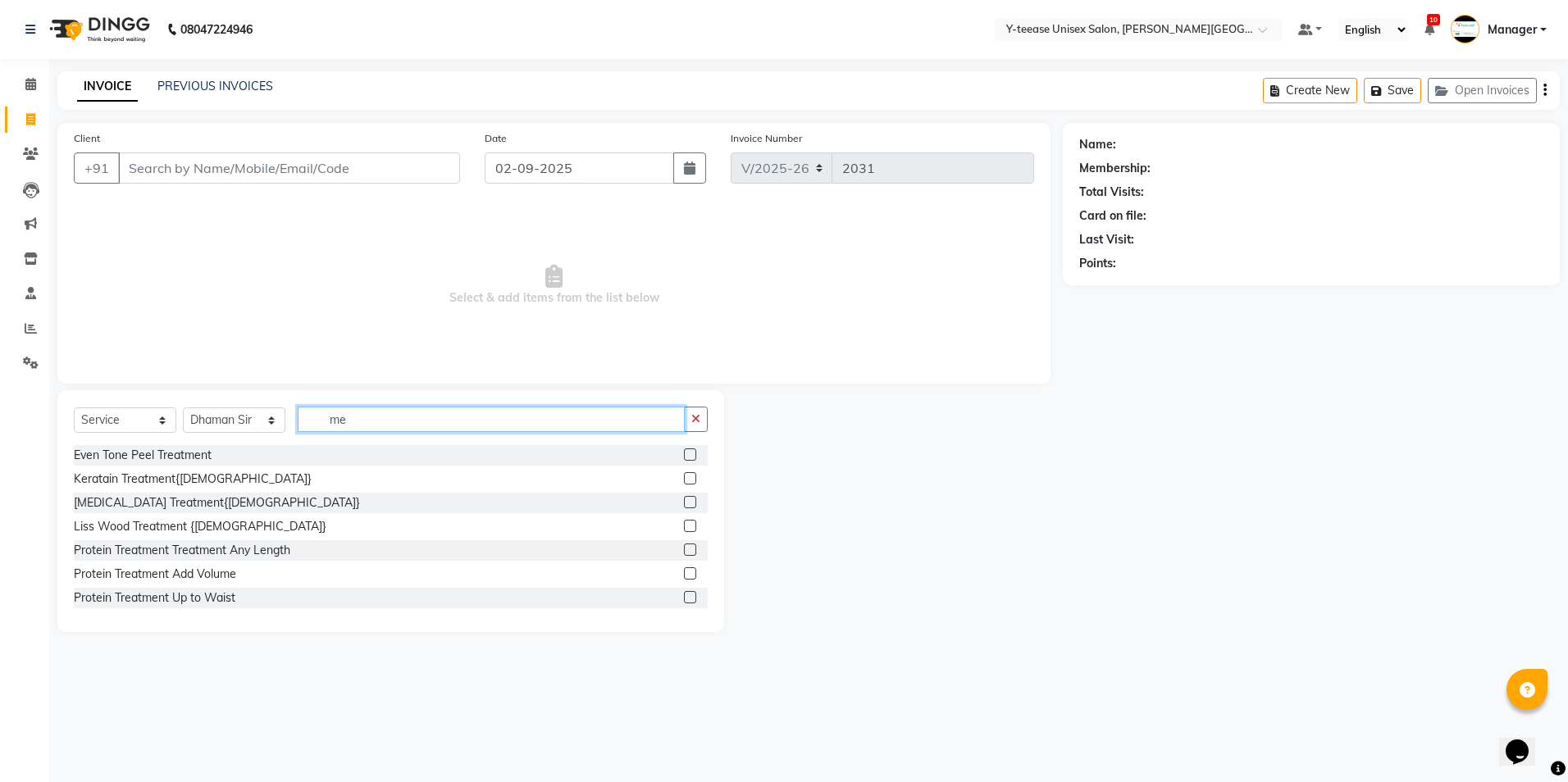
type input "m"
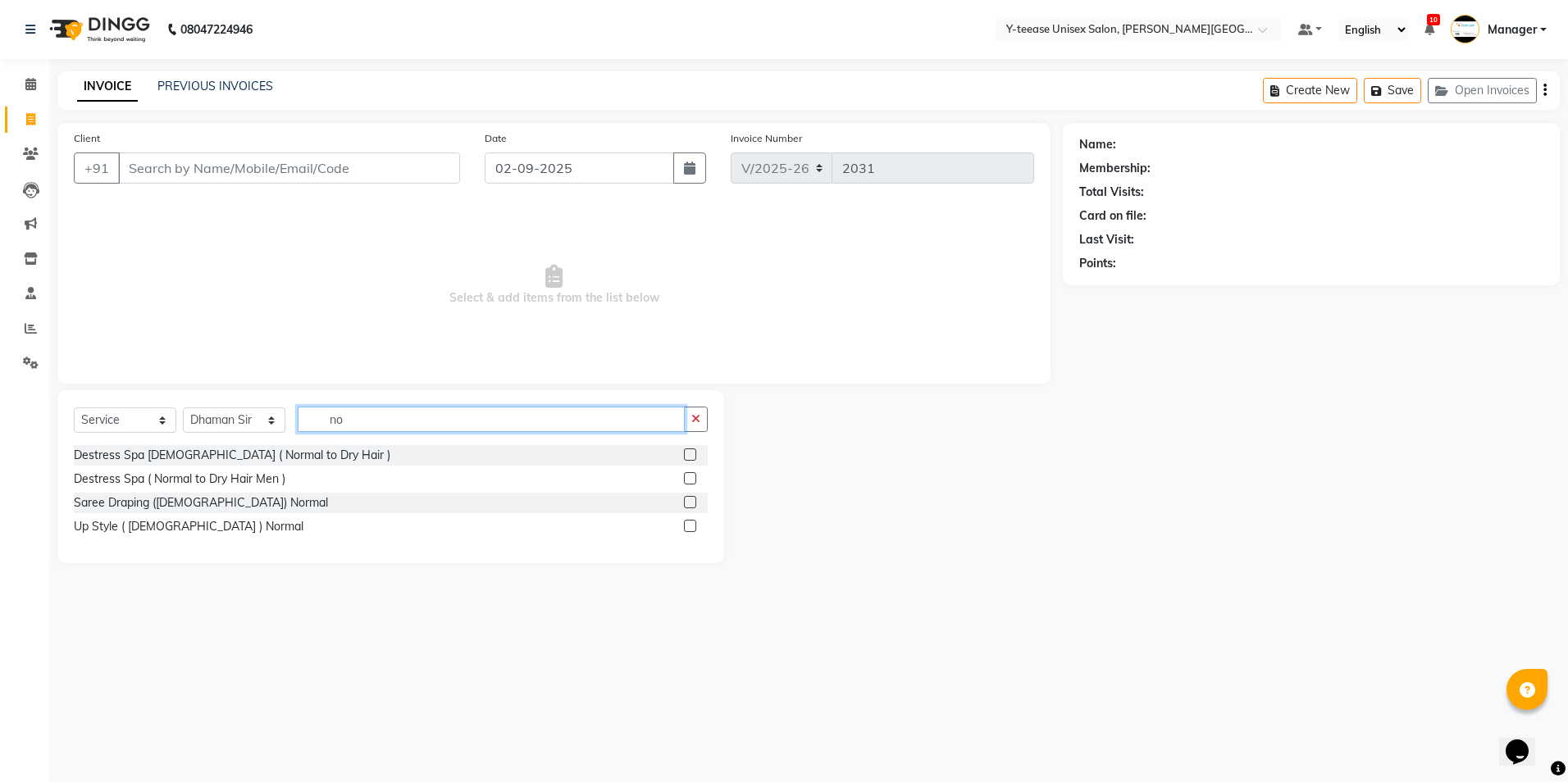
type input "n"
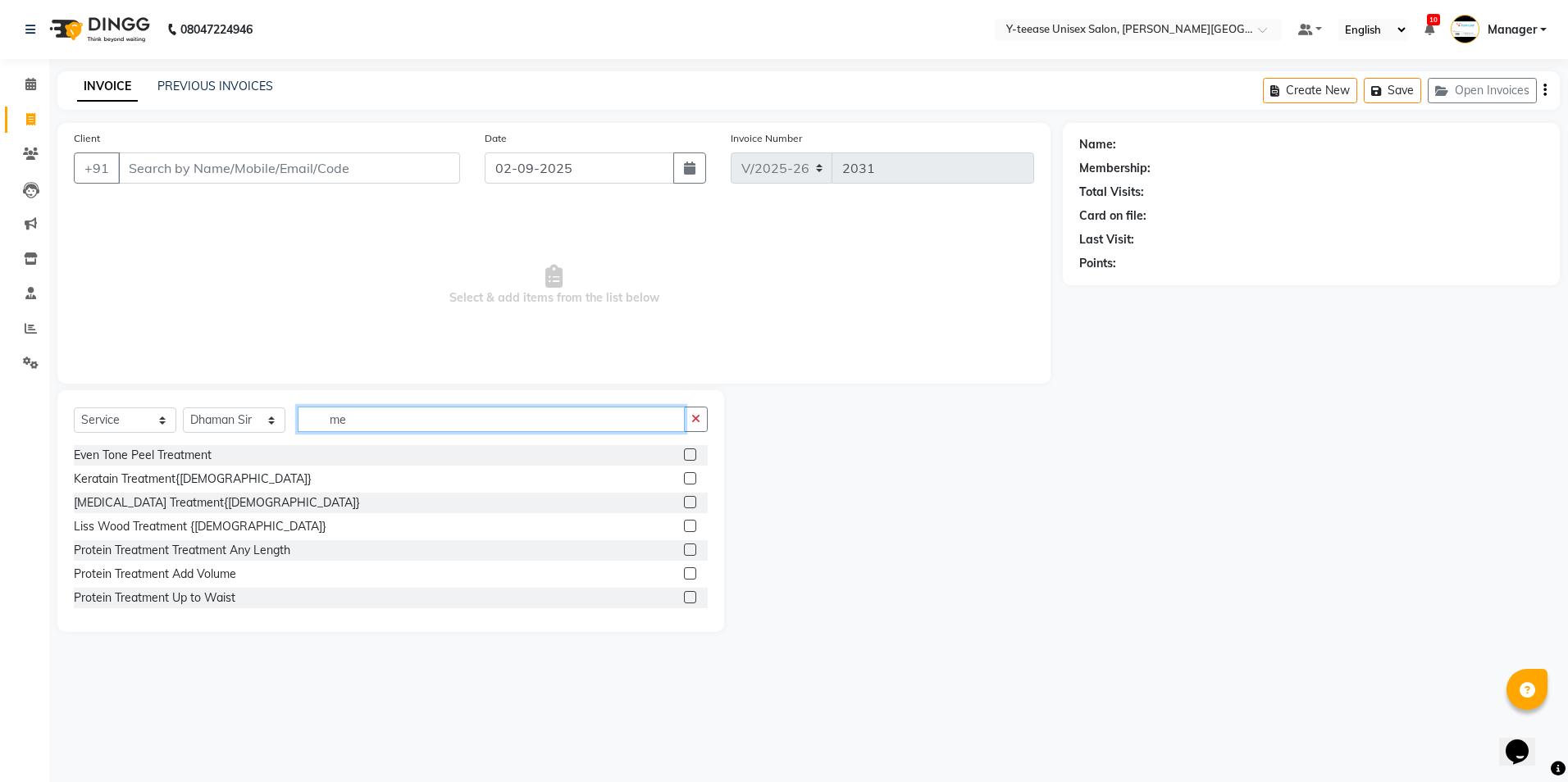
type input "m"
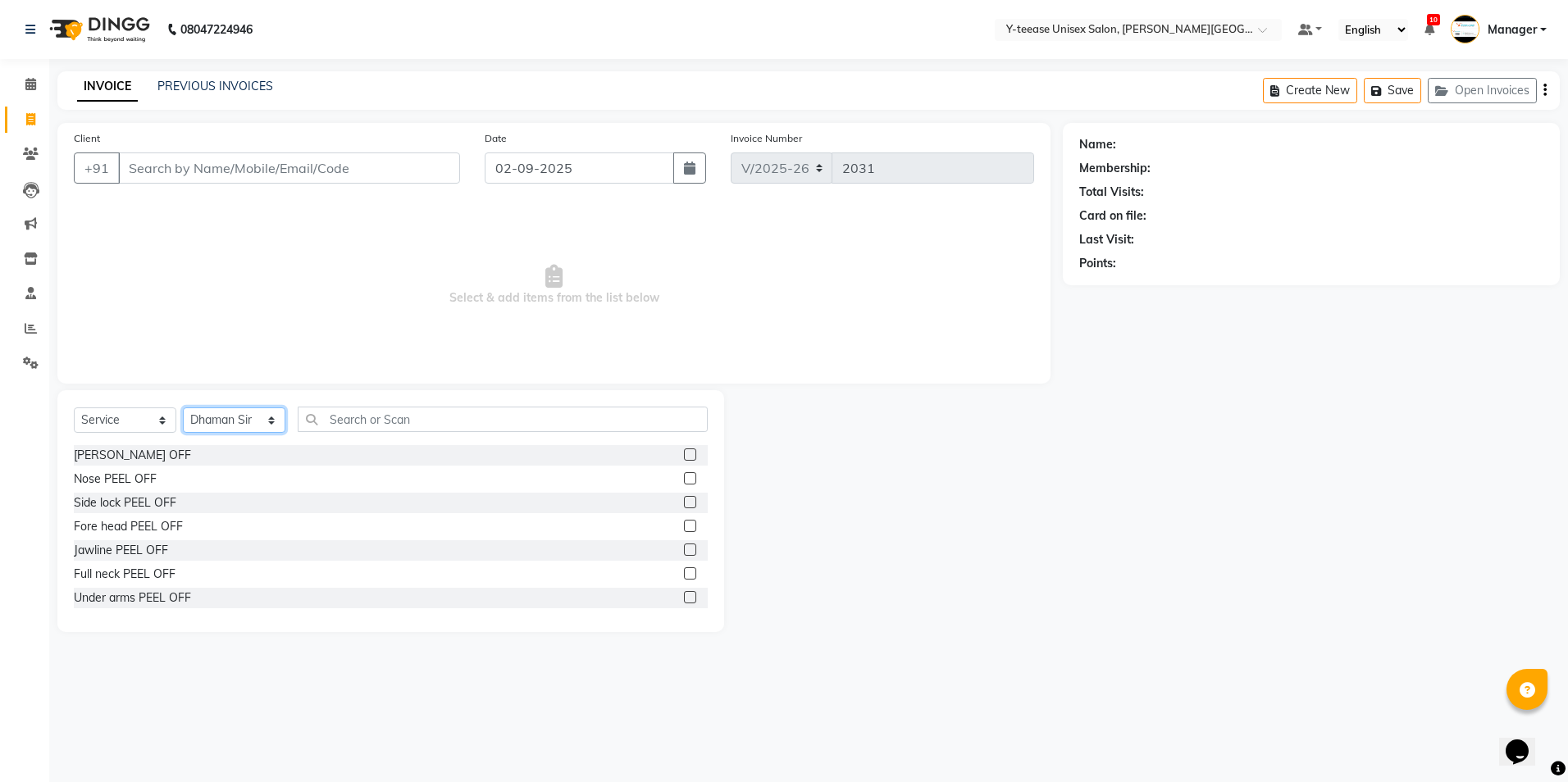
click at [264, 408] on select "Select Stylist [PERSON_NAME] Dhaman [PERSON_NAME] Manager [PERSON_NAME] [PERSON…" at bounding box center [234, 420] width 103 height 25
select select "12529"
click at [183, 408] on select "Select Stylist [PERSON_NAME] Dhaman [PERSON_NAME] Manager [PERSON_NAME] [PERSON…" at bounding box center [234, 420] width 103 height 25
click at [367, 420] on input "text" at bounding box center [502, 419] width 410 height 25
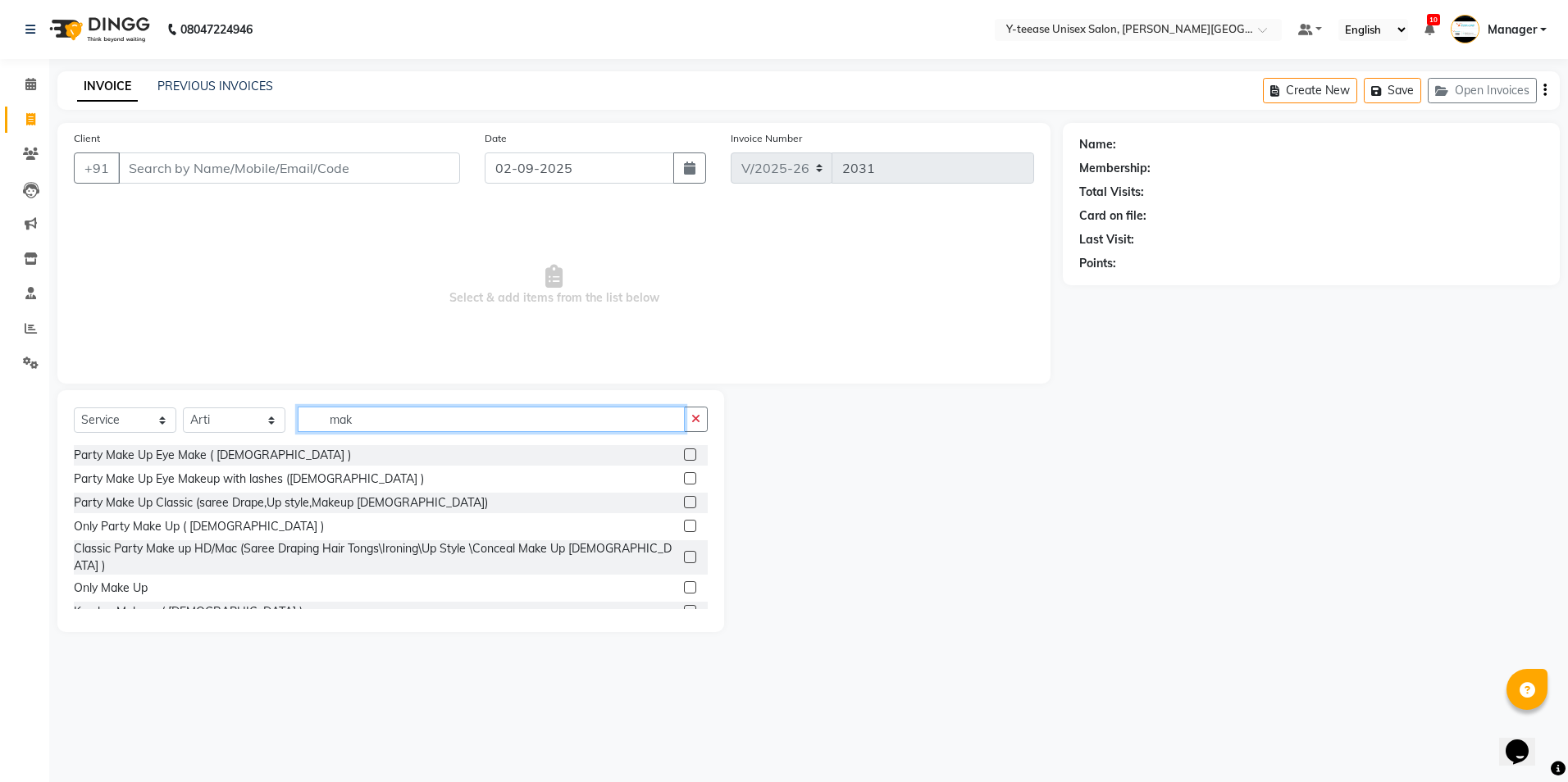
type input "mak"
click at [684, 504] on label at bounding box center [690, 502] width 12 height 12
click at [684, 504] on input "checkbox" at bounding box center [689, 503] width 11 height 11
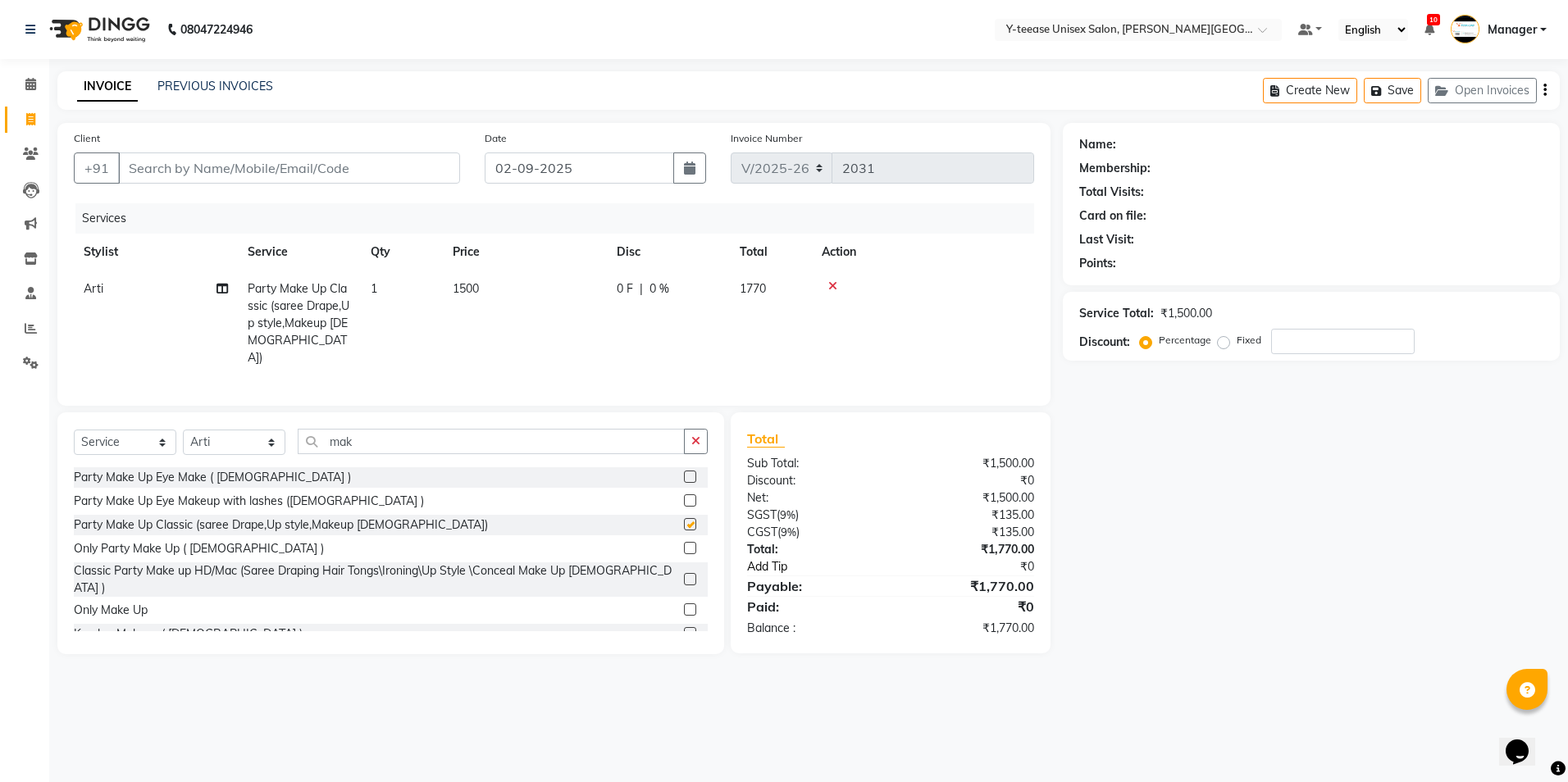
checkbox input "false"
click at [684, 573] on label at bounding box center [690, 579] width 12 height 12
click at [684, 575] on input "checkbox" at bounding box center [689, 580] width 11 height 11
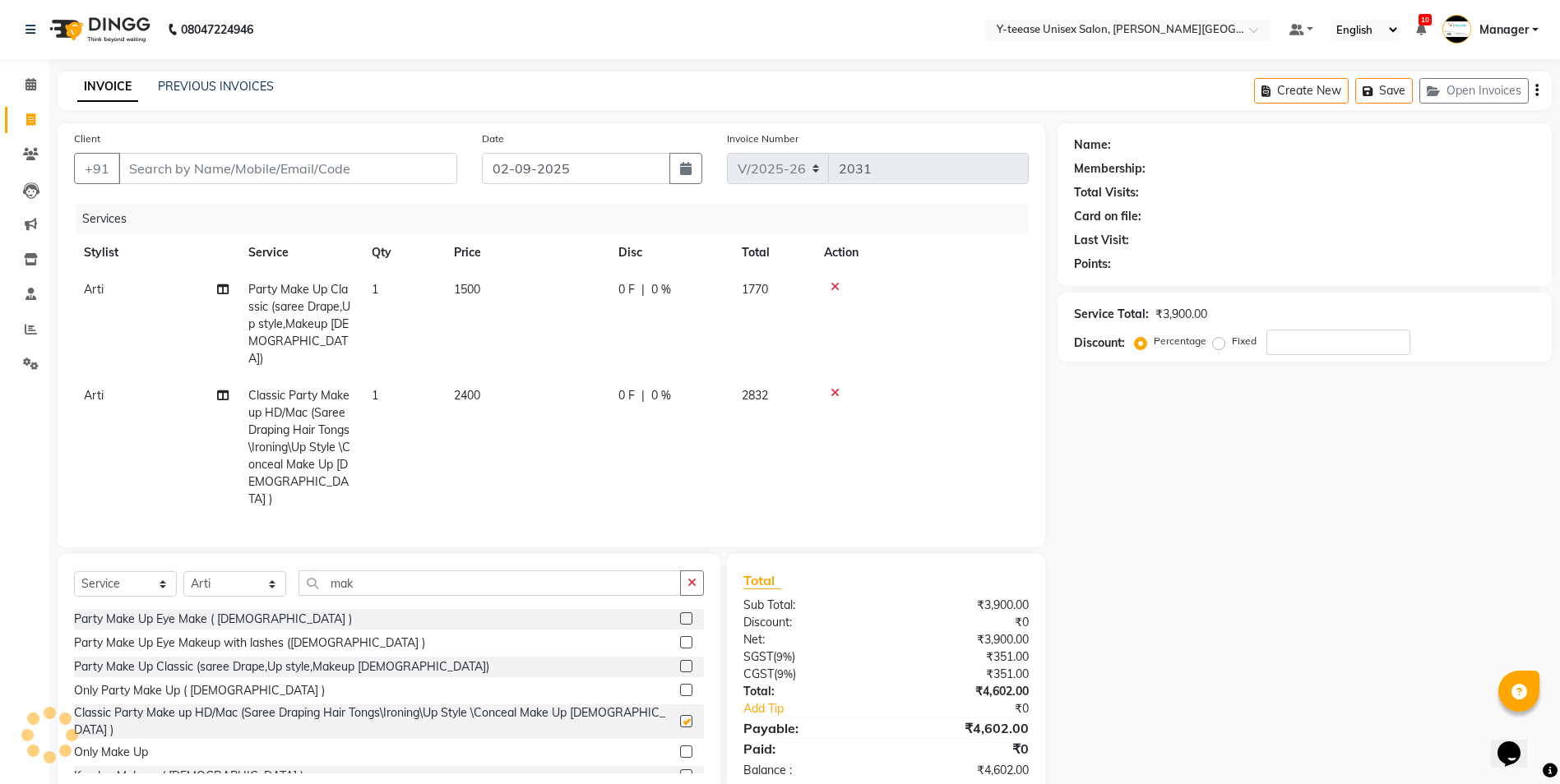
checkbox input "false"
click at [836, 287] on icon at bounding box center [835, 287] width 9 height 11
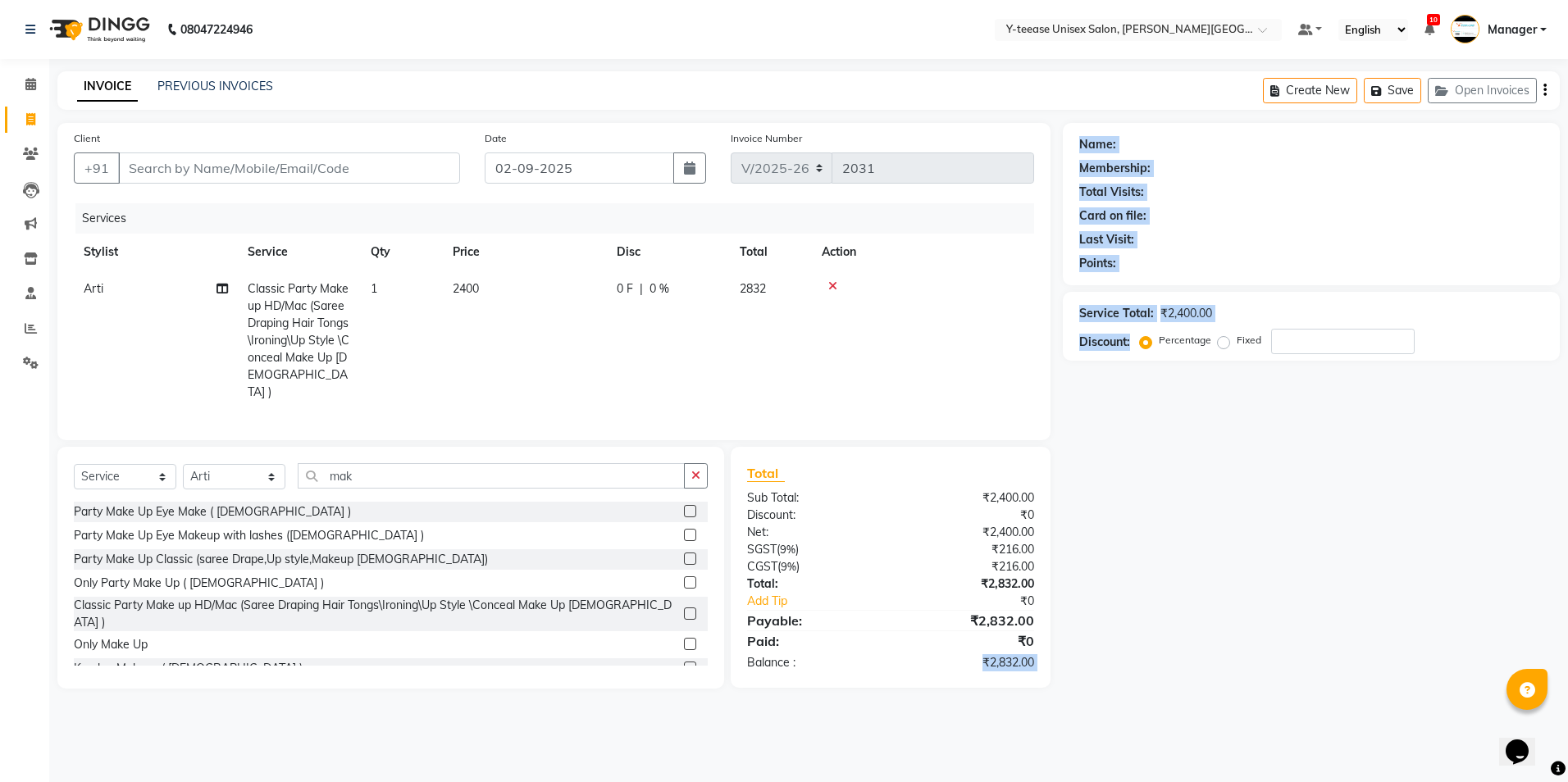
drag, startPoint x: 999, startPoint y: 655, endPoint x: 1129, endPoint y: 673, distance: 131.2
click at [1129, 673] on div "Client +91 Date [DATE] Invoice Number V/2025 V/[PHONE_NUMBER] Services Stylist …" at bounding box center [808, 405] width 1527 height 565
click at [1066, 644] on div "Name: Membership: Total Visits: Card on file: Last Visit: Points: Service Total…" at bounding box center [1317, 405] width 510 height 565
